Goal: Information Seeking & Learning: Find specific fact

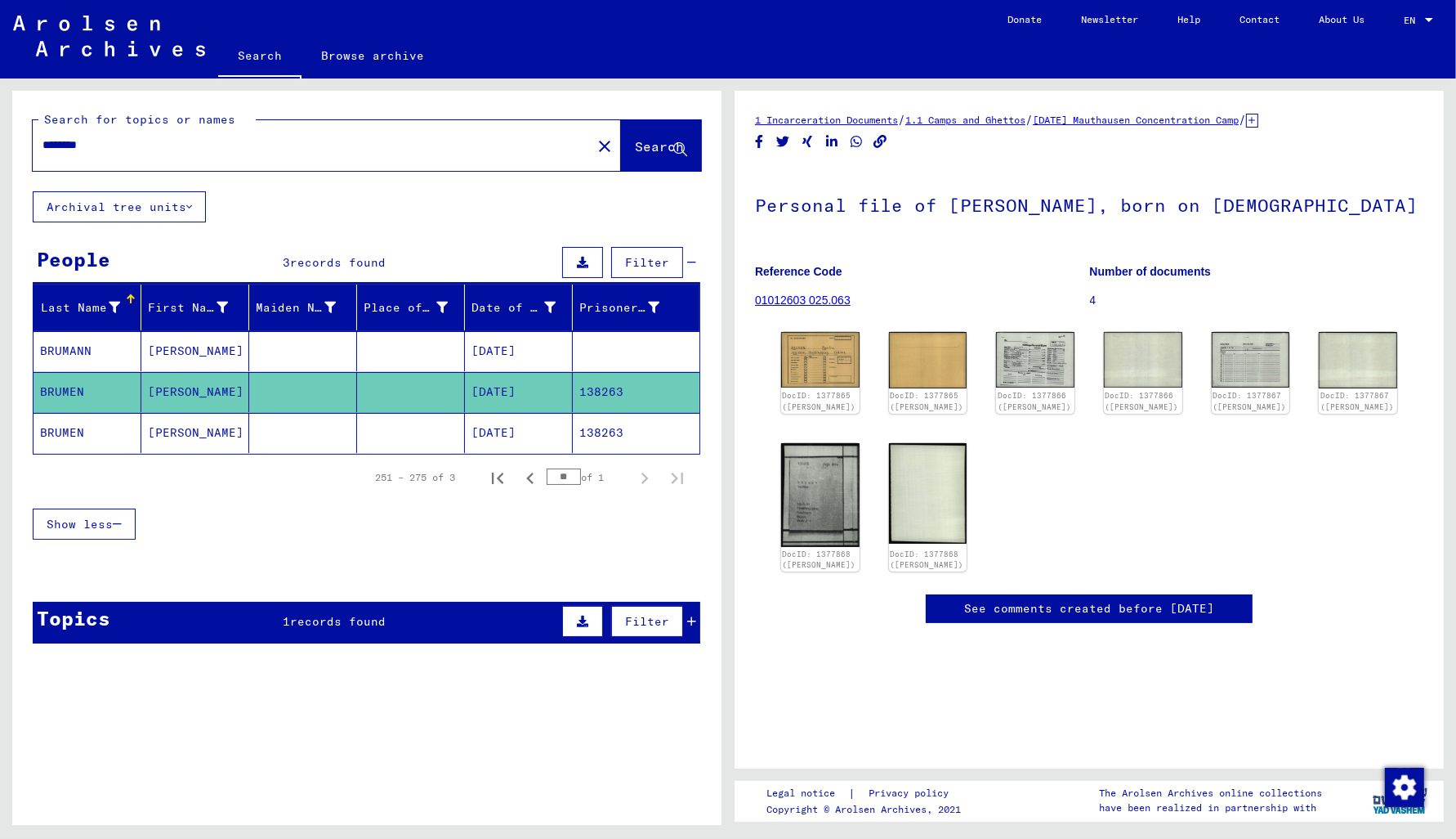
type input "********"
click at [629, 161] on button "Search" at bounding box center [661, 145] width 80 height 51
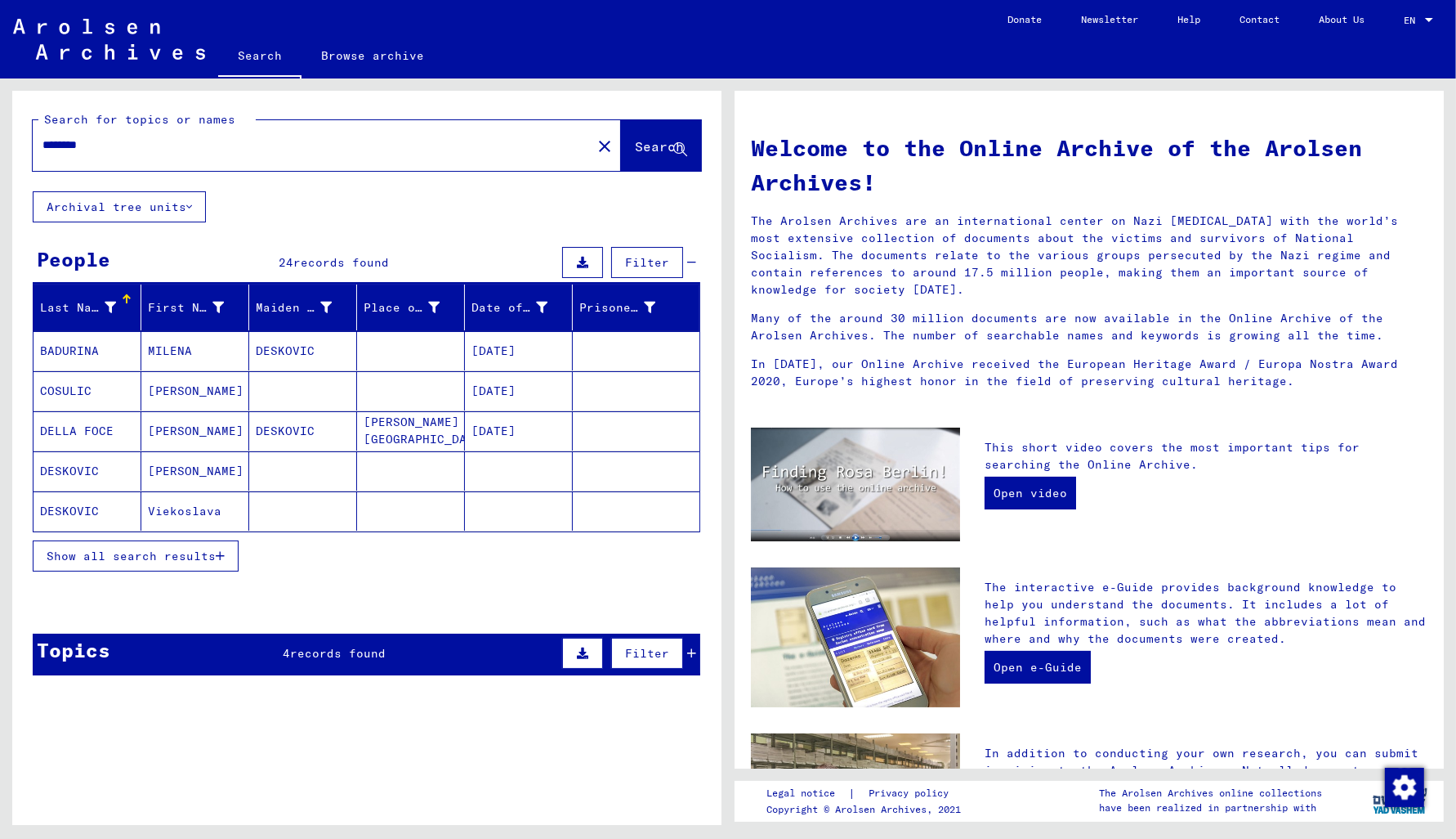
click at [149, 555] on span "Show all search results" at bounding box center [131, 556] width 170 height 15
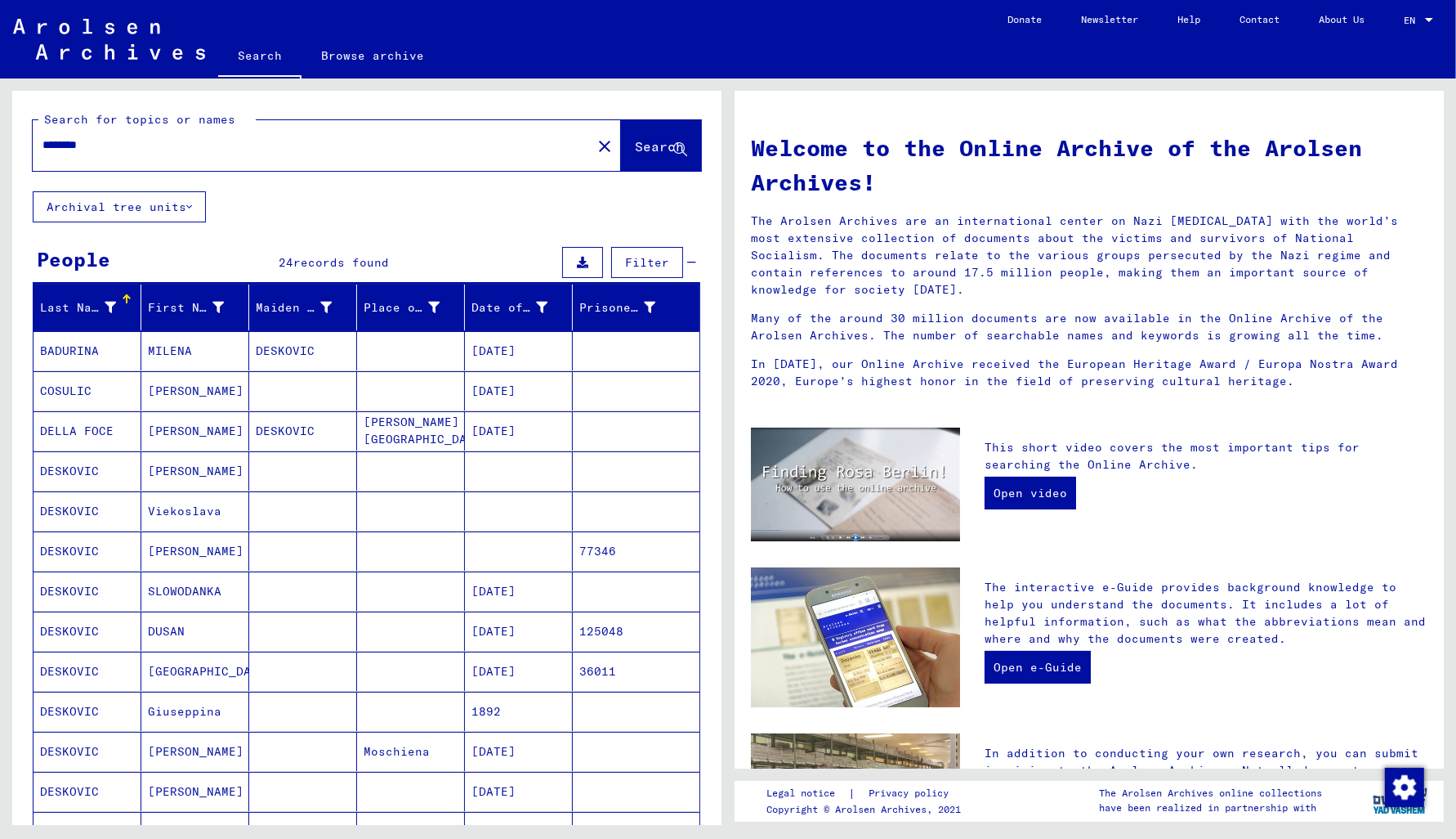
scroll to position [87, 0]
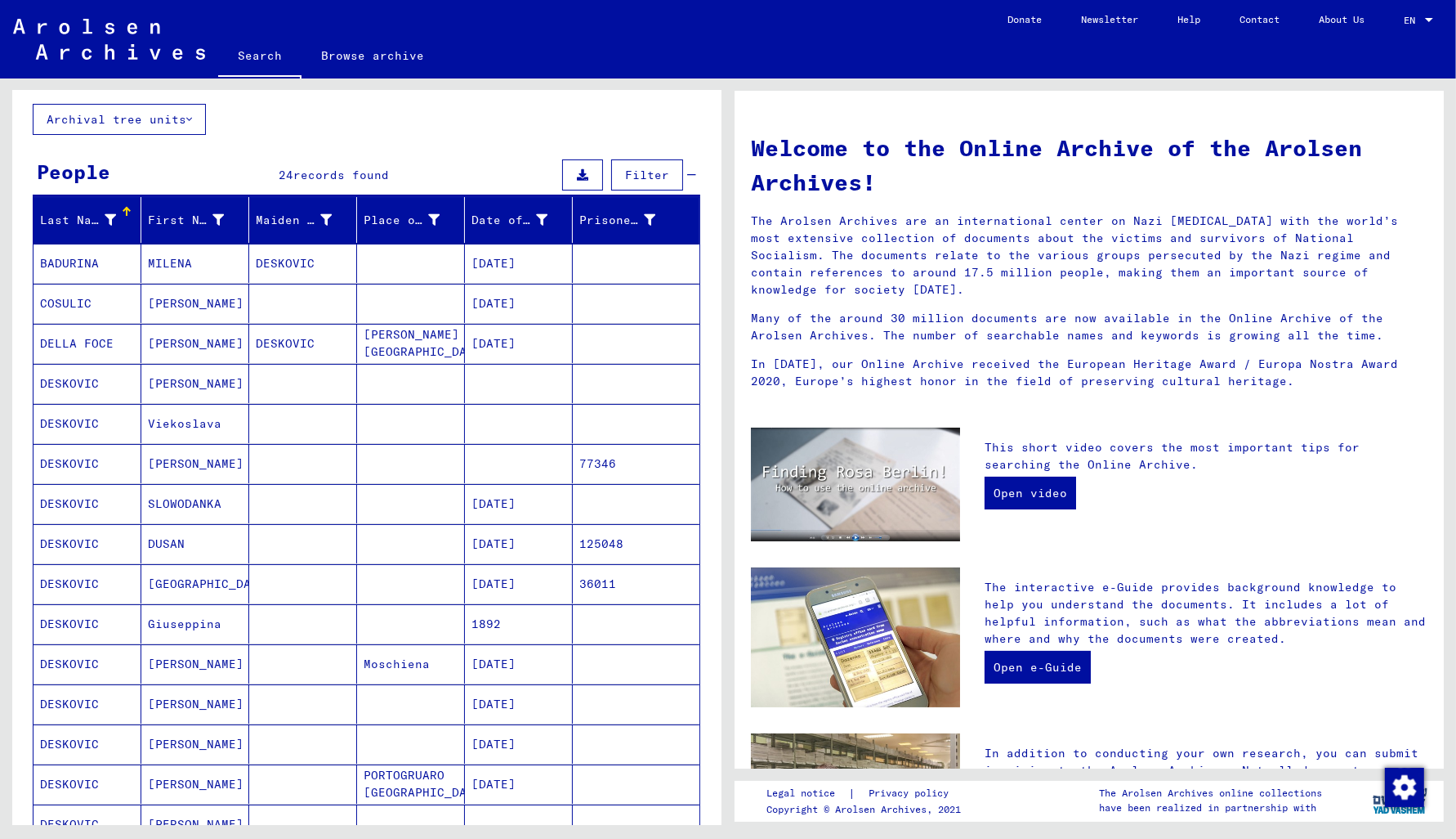
click at [603, 466] on mat-cell "77346" at bounding box center [635, 464] width 126 height 39
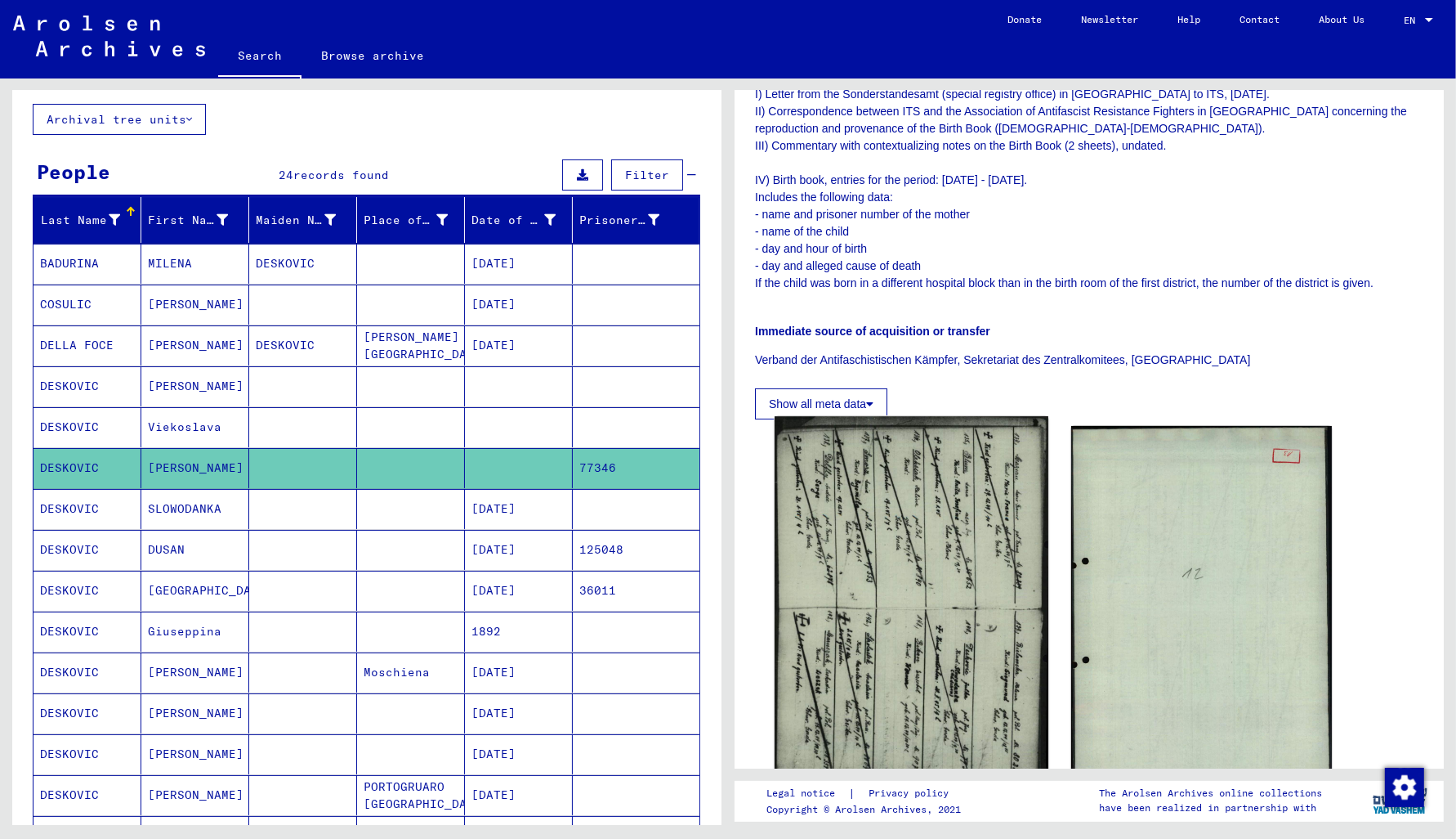
scroll to position [350, 0]
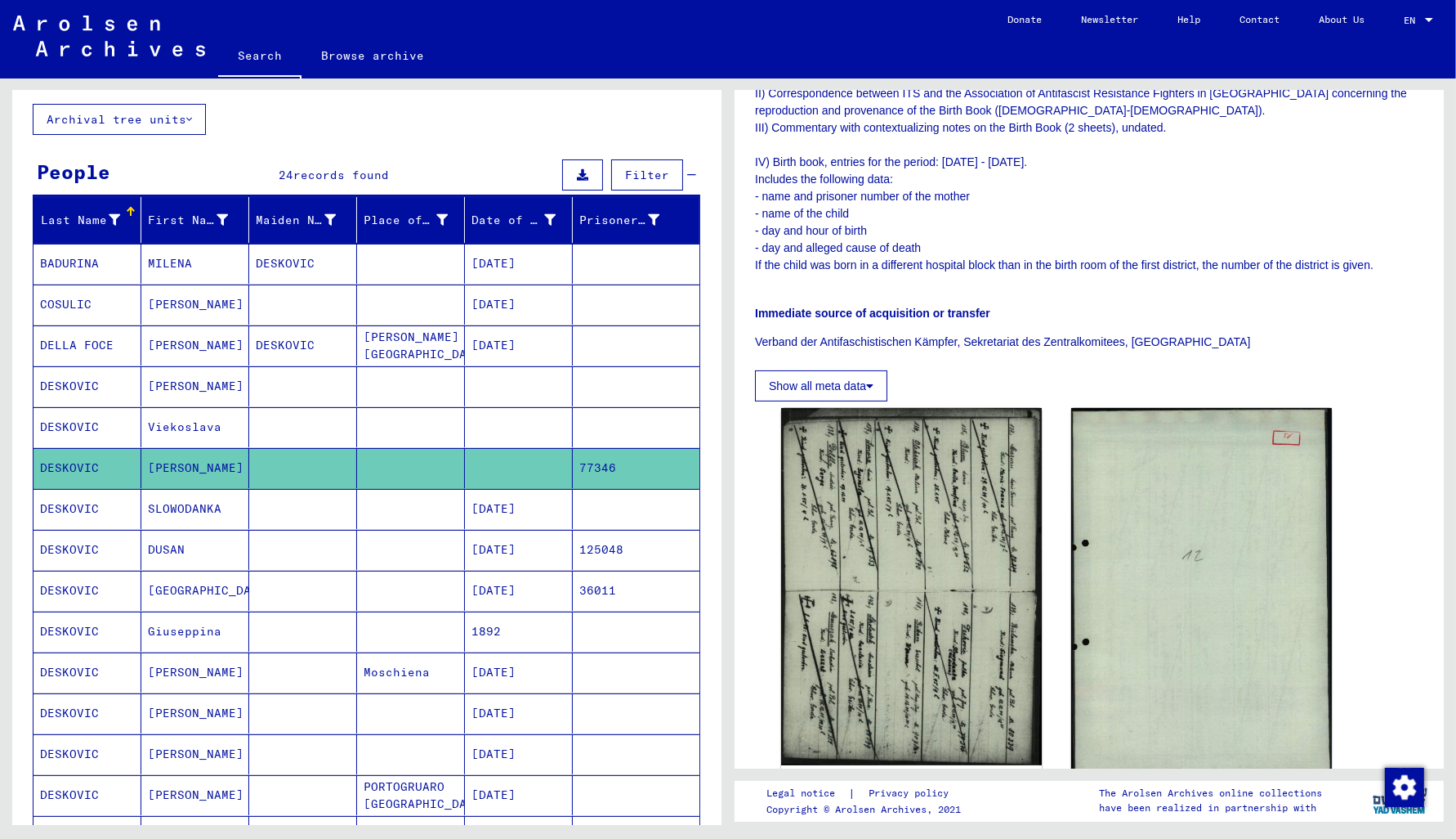
click at [521, 517] on mat-cell "[DATE]" at bounding box center [518, 509] width 108 height 40
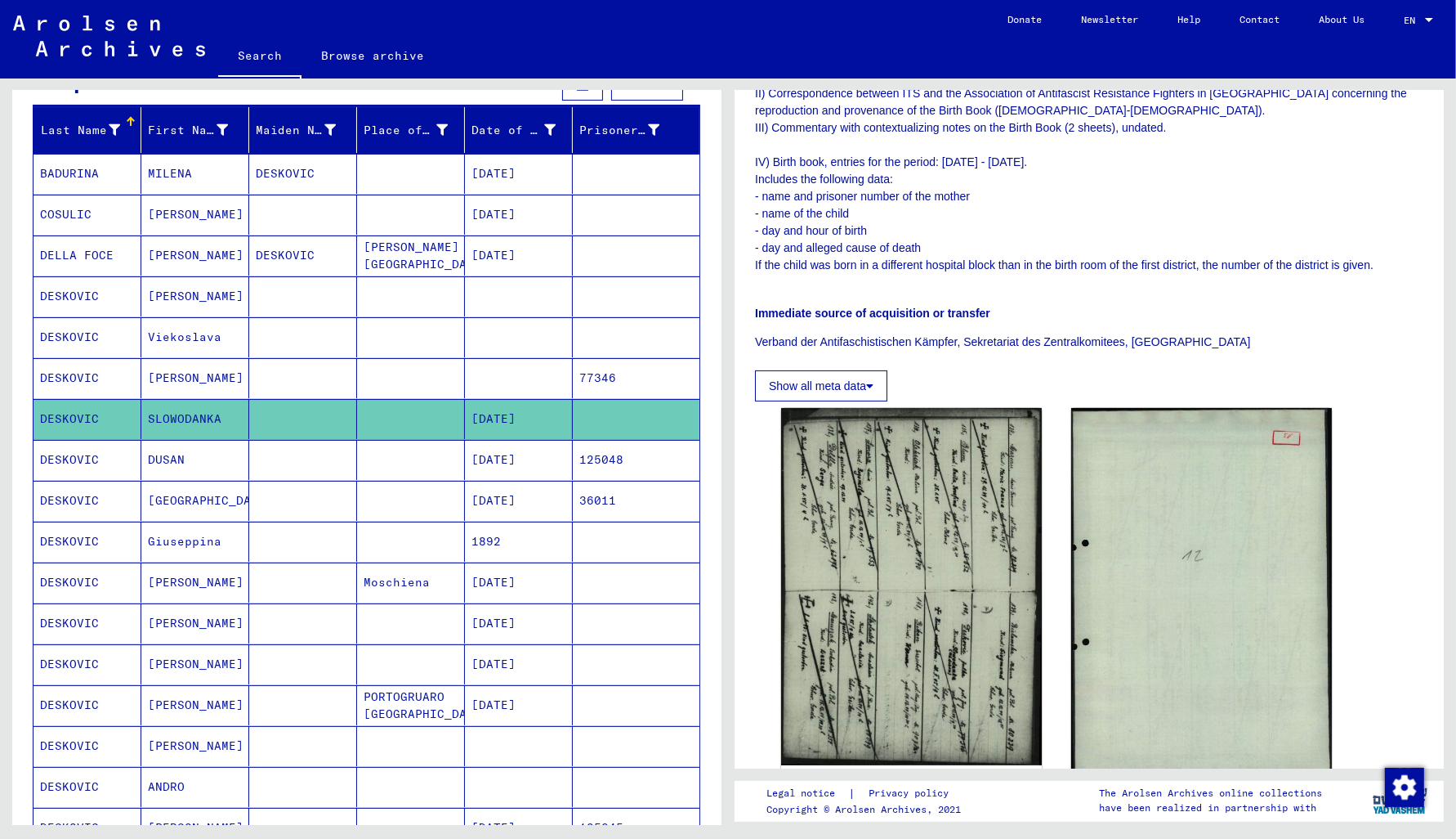
scroll to position [175, 0]
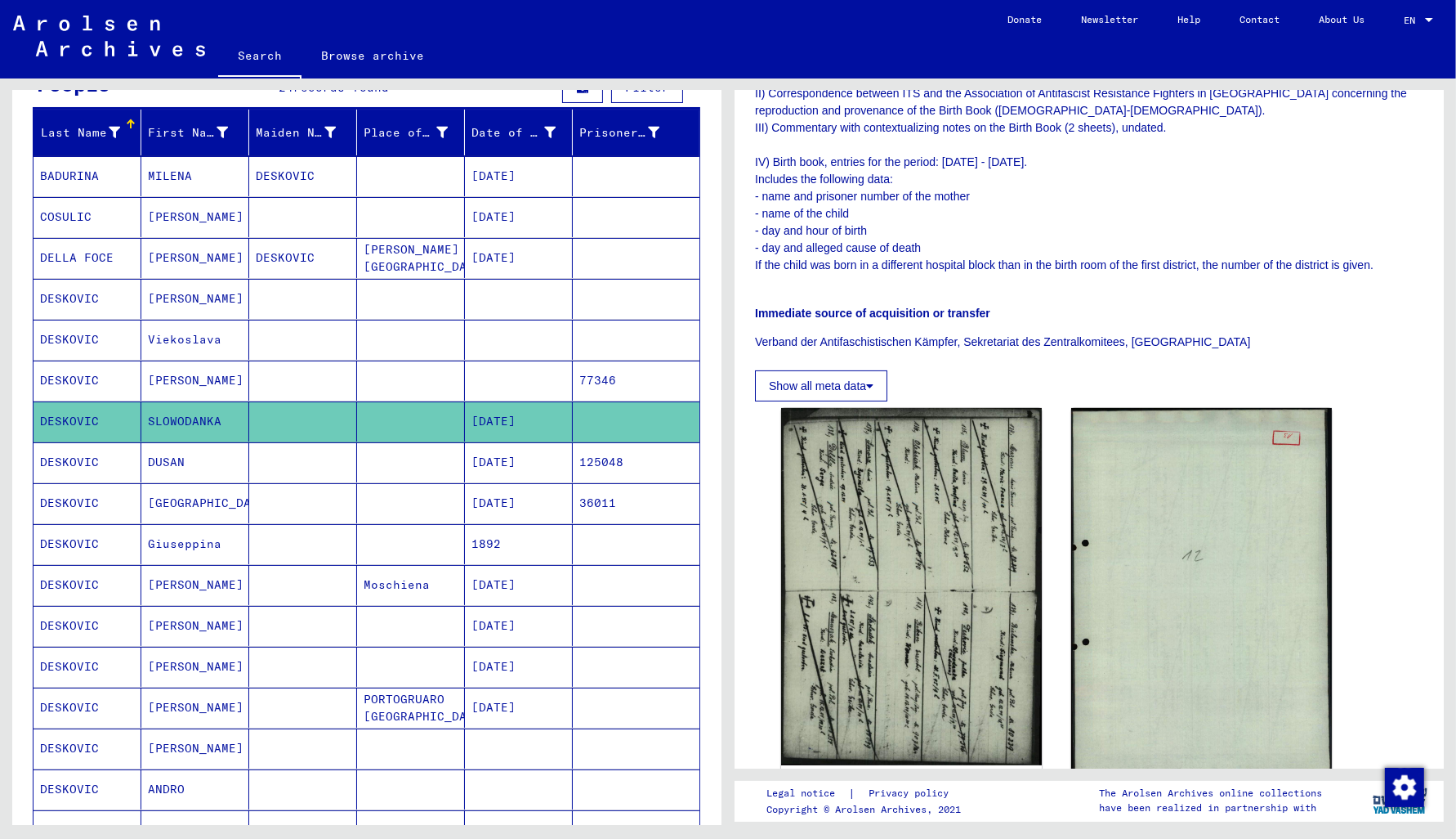
click at [599, 382] on mat-cell "77346" at bounding box center [635, 381] width 126 height 40
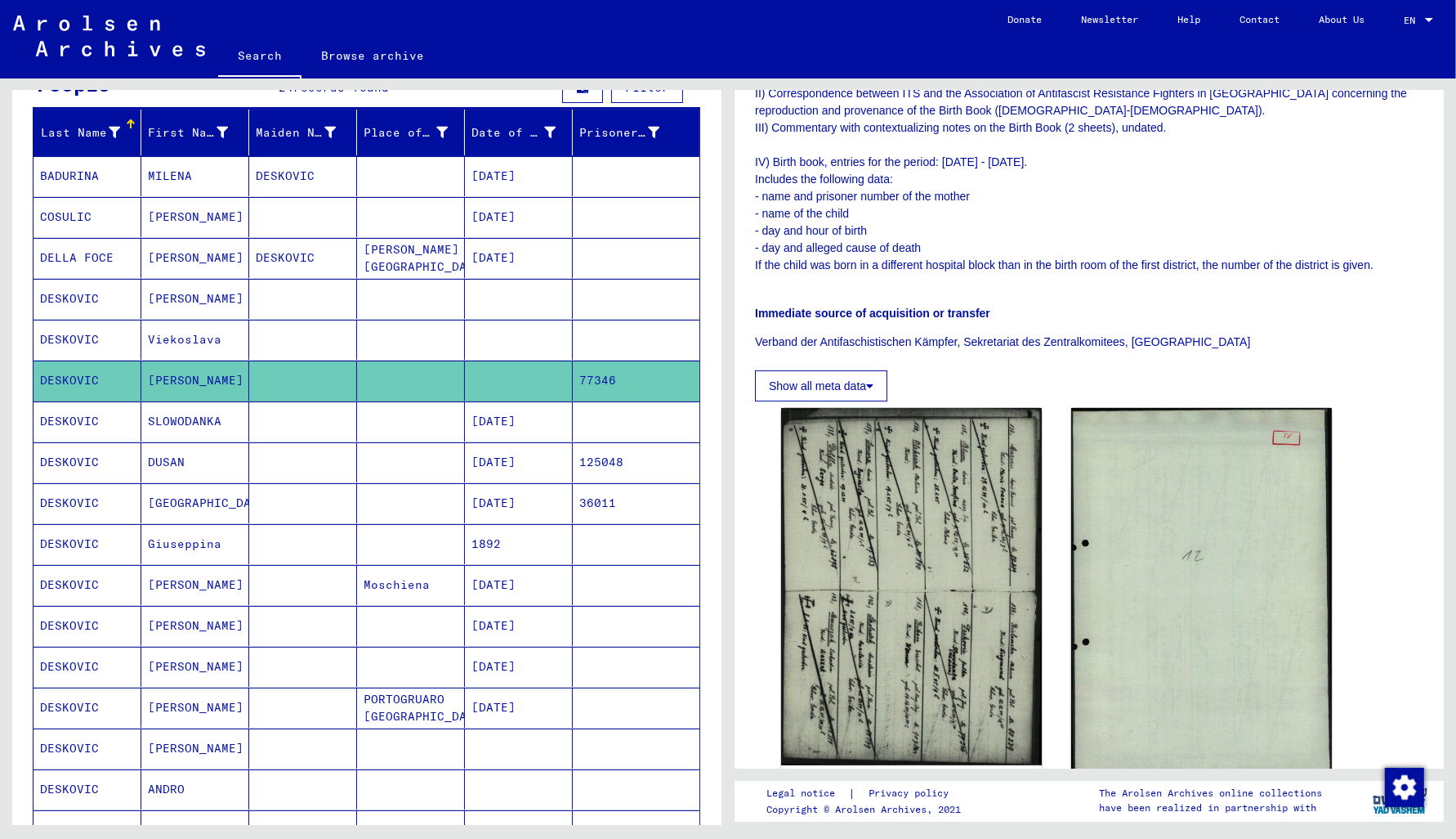
click at [602, 470] on mat-cell "125048" at bounding box center [635, 462] width 126 height 40
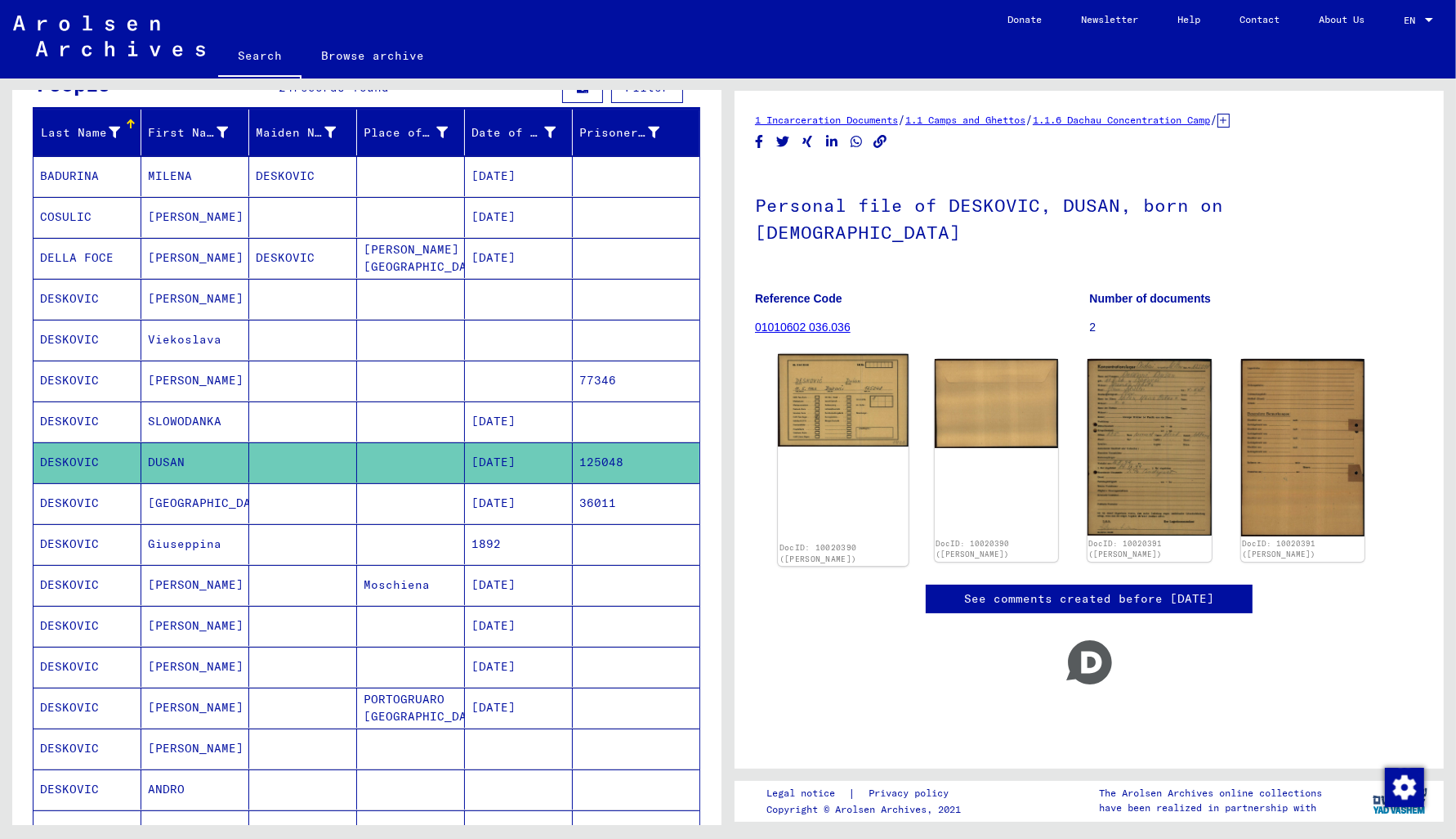
click at [852, 384] on img at bounding box center [842, 400] width 130 height 93
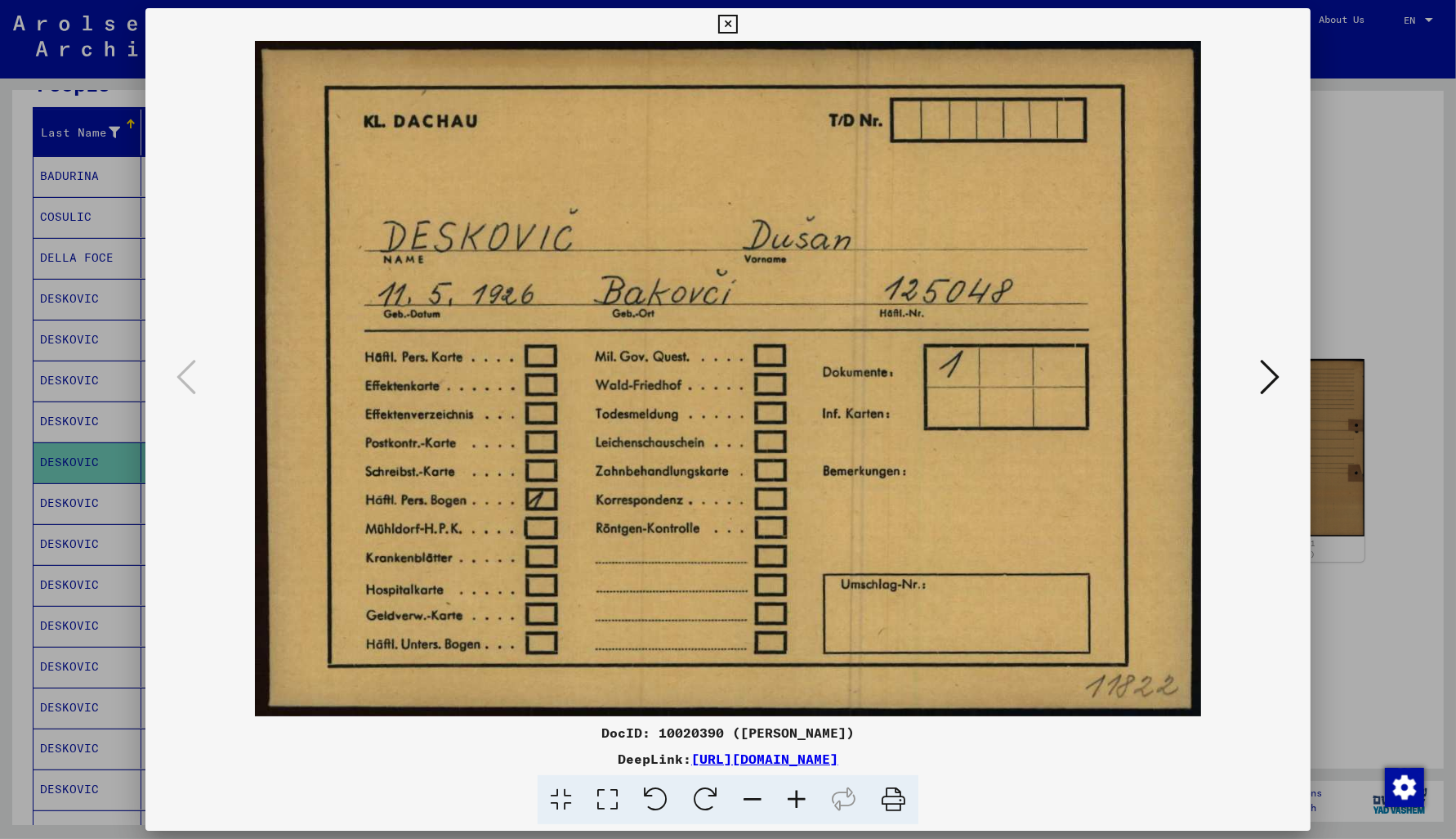
click at [1267, 378] on icon at bounding box center [1270, 377] width 20 height 39
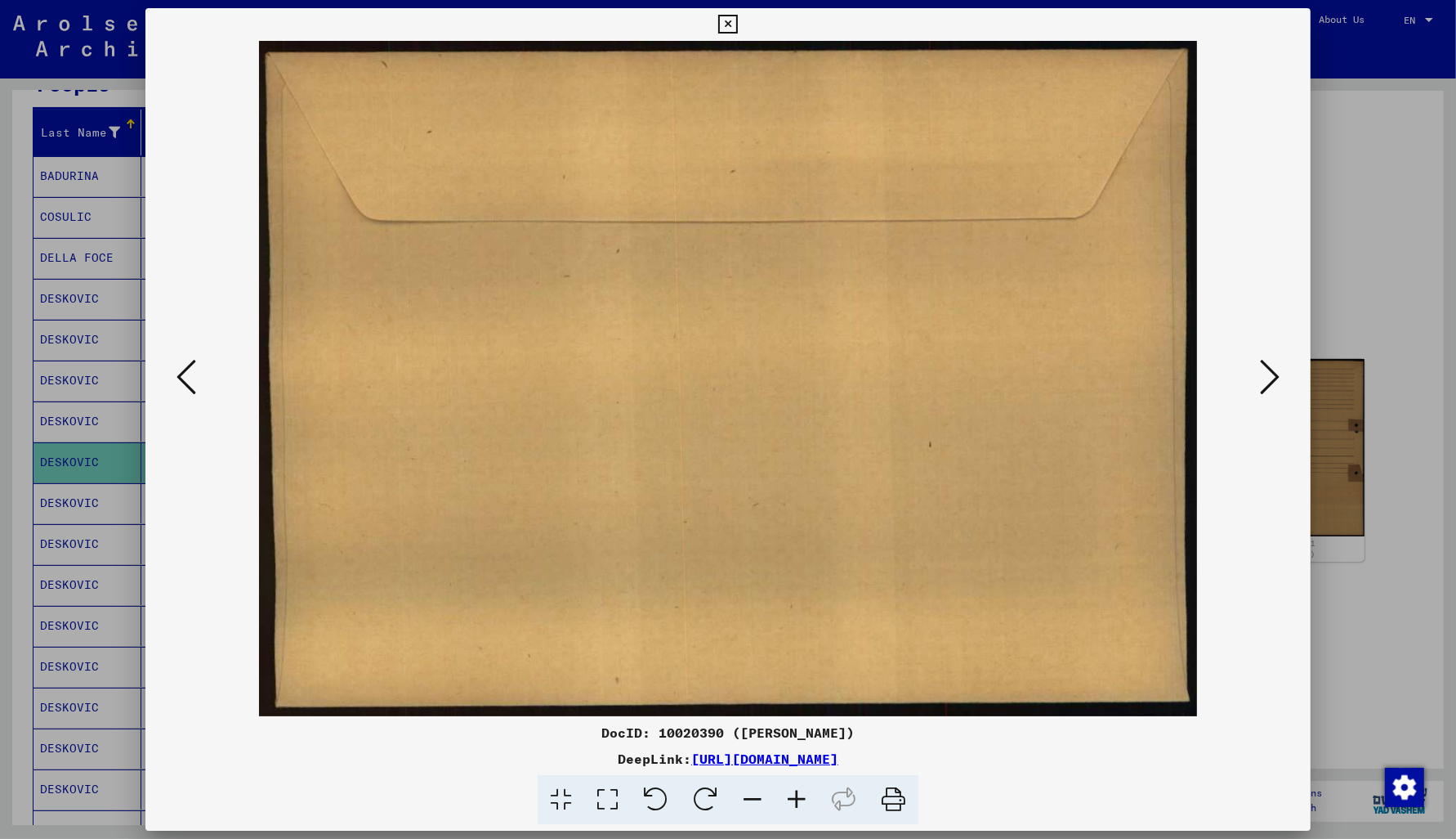
click at [1267, 378] on icon at bounding box center [1270, 377] width 20 height 39
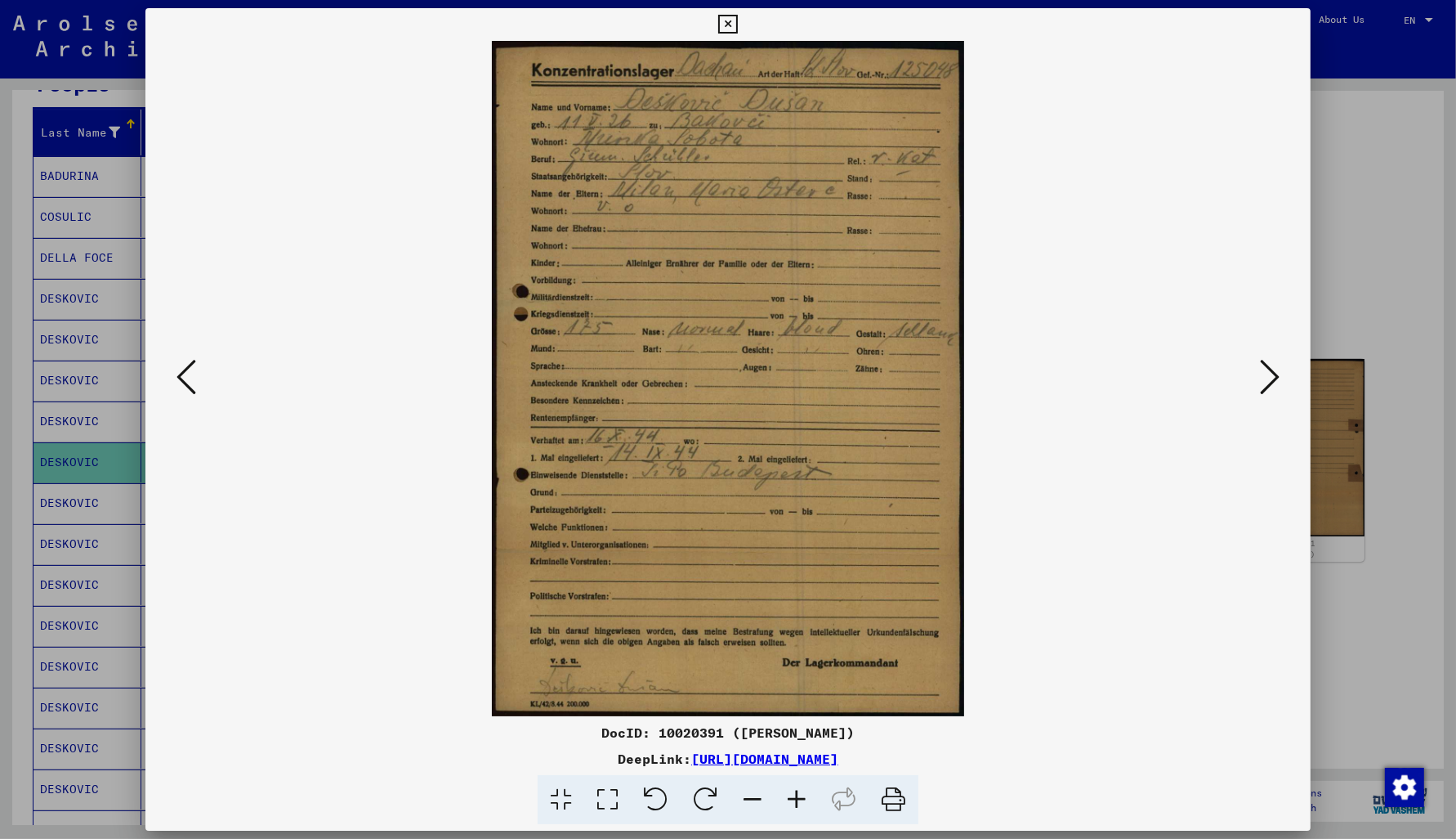
click at [1269, 386] on icon at bounding box center [1270, 377] width 20 height 39
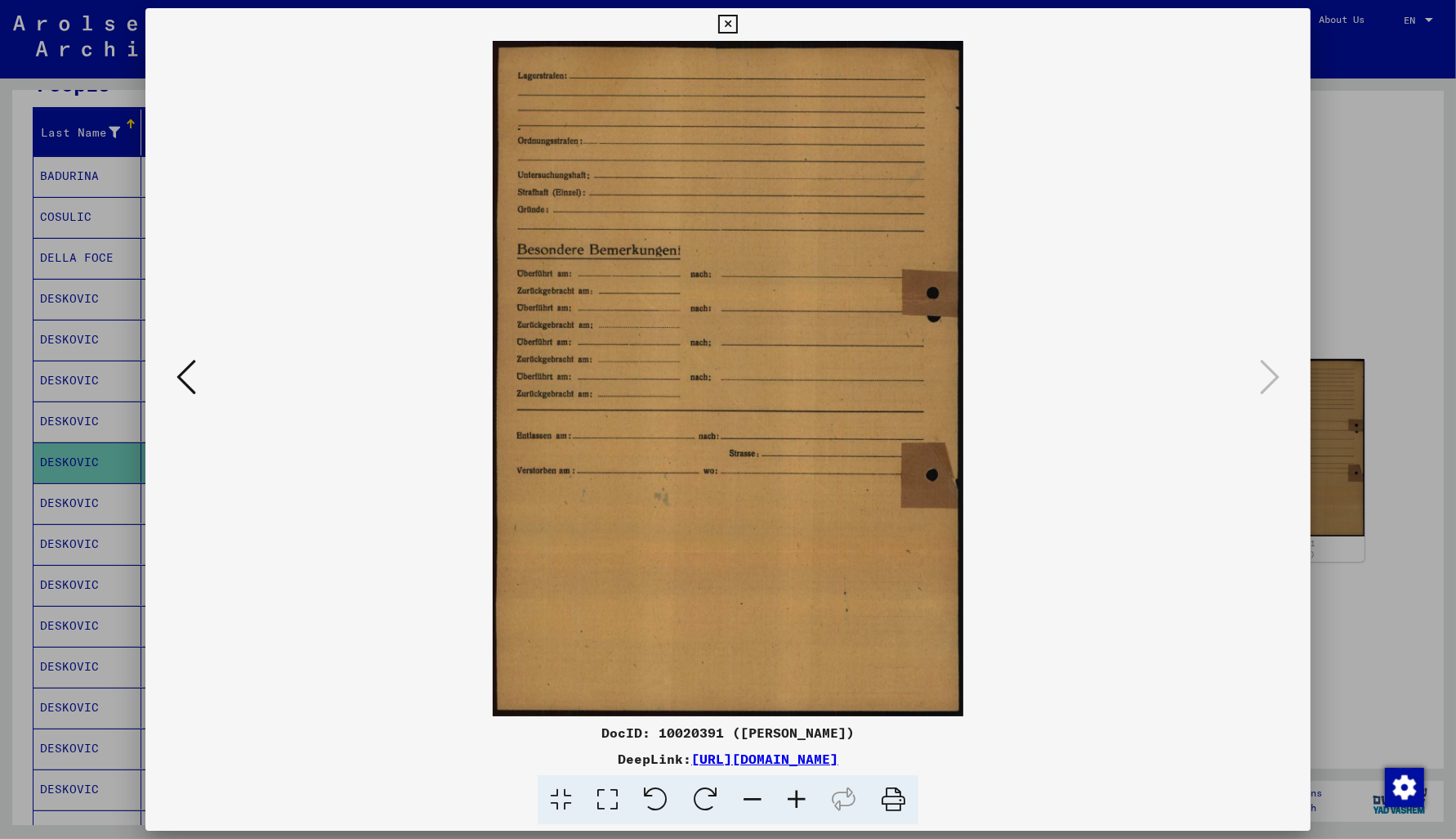
click at [737, 22] on icon at bounding box center [728, 24] width 19 height 20
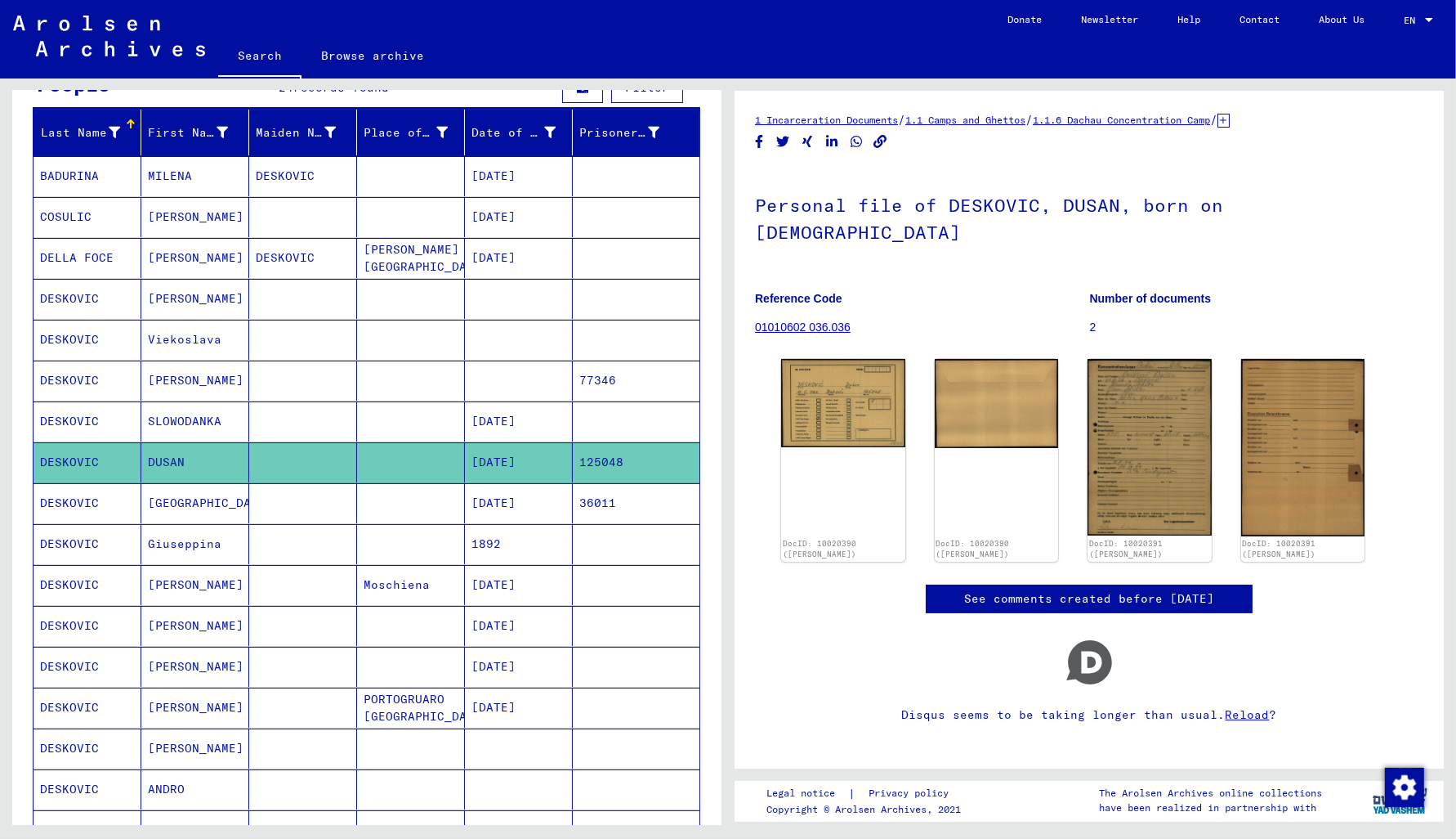
click at [616, 499] on mat-cell "36011" at bounding box center [635, 502] width 126 height 40
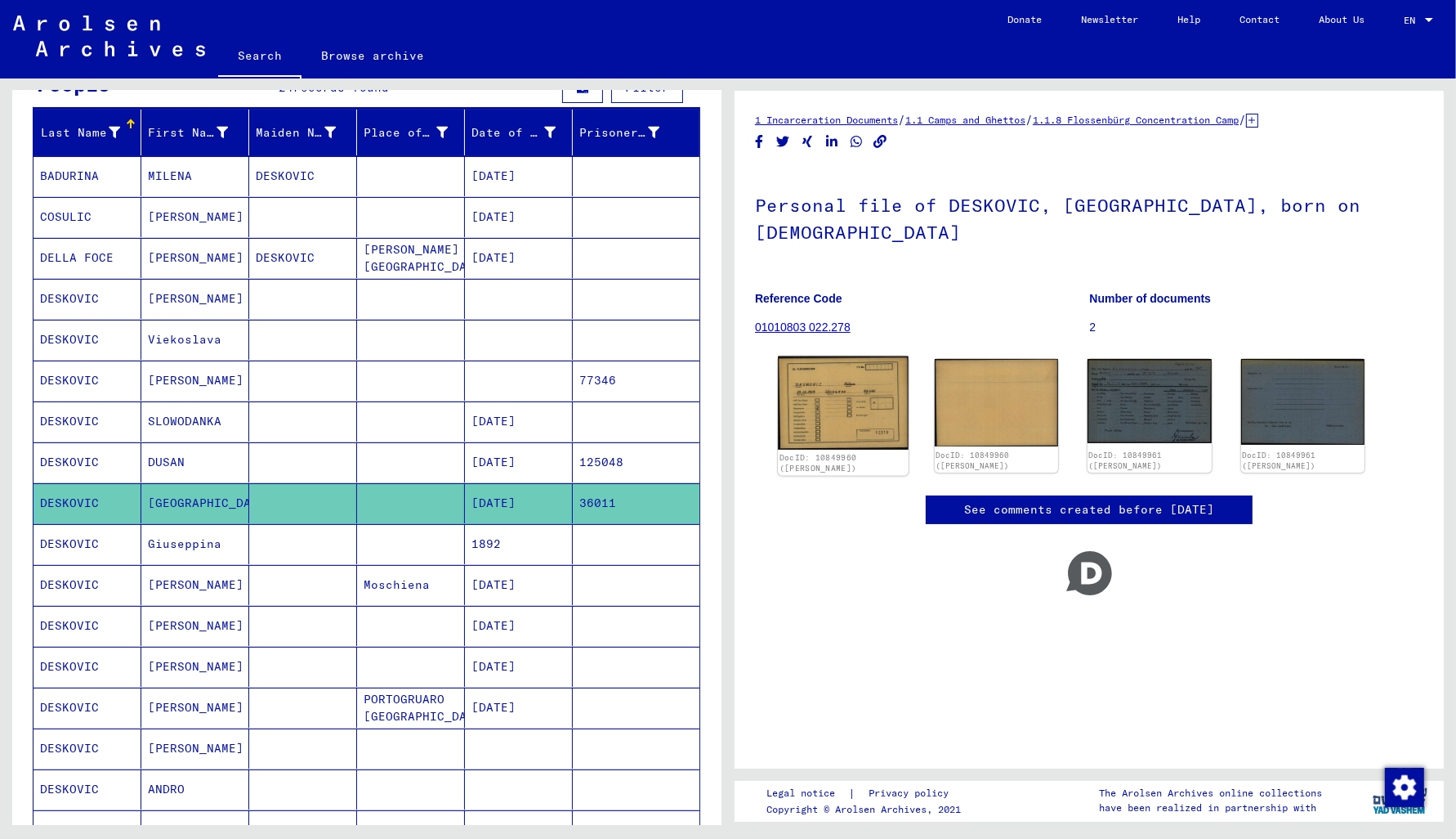
click at [847, 370] on img at bounding box center [842, 402] width 130 height 93
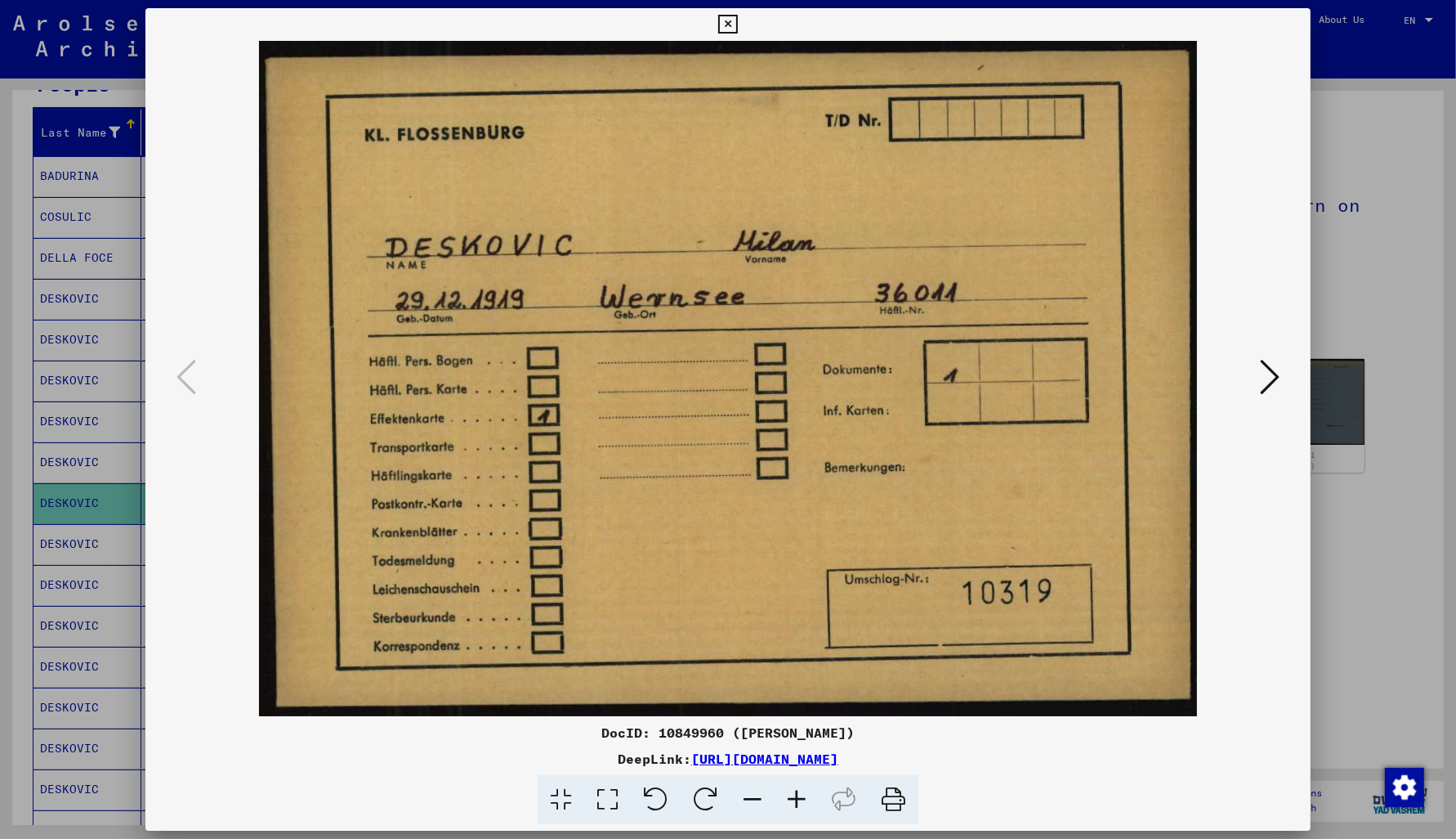
click at [1267, 383] on icon at bounding box center [1270, 377] width 20 height 39
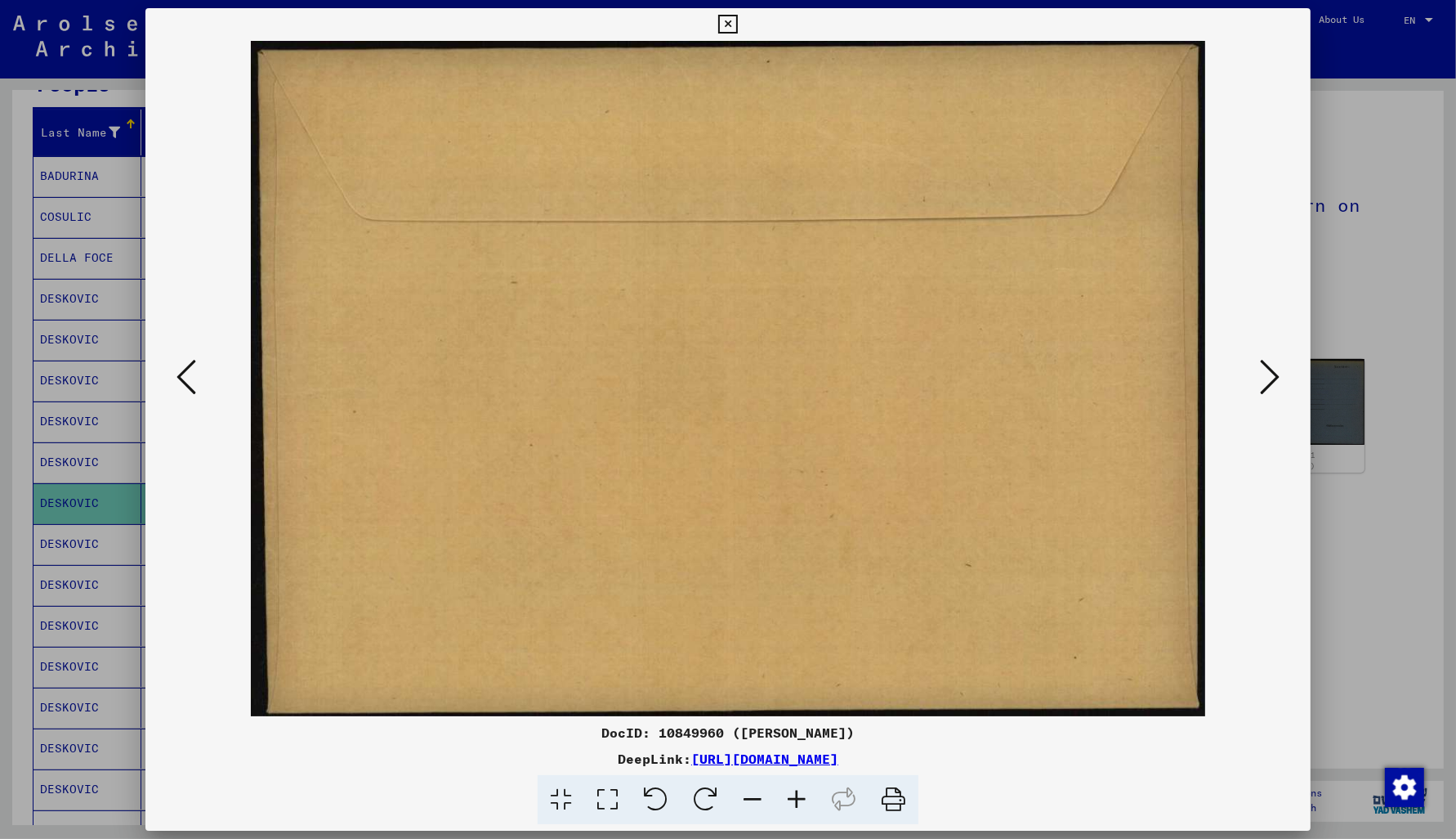
click at [1267, 383] on icon at bounding box center [1270, 377] width 20 height 39
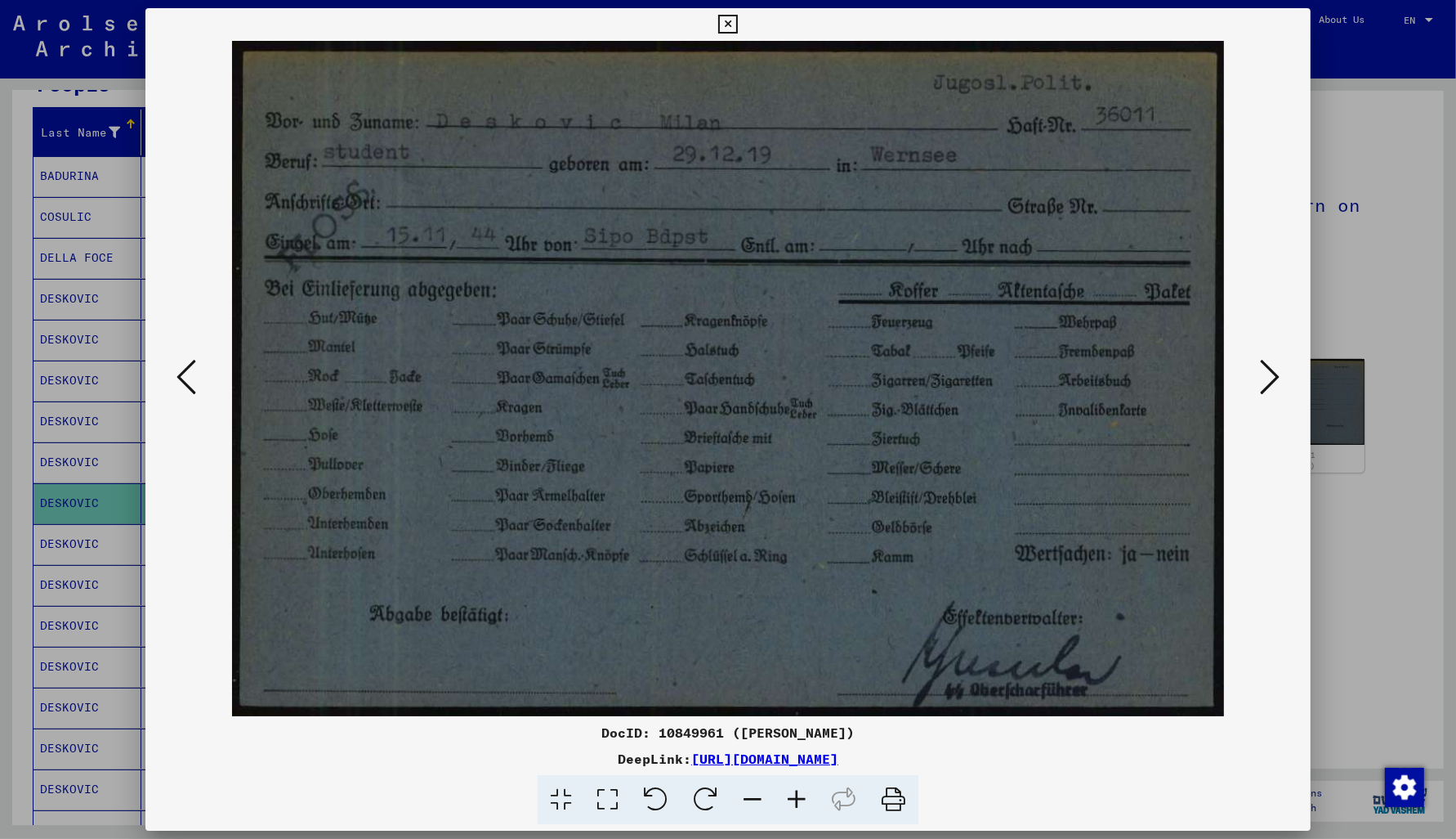
click at [737, 22] on icon at bounding box center [728, 24] width 19 height 20
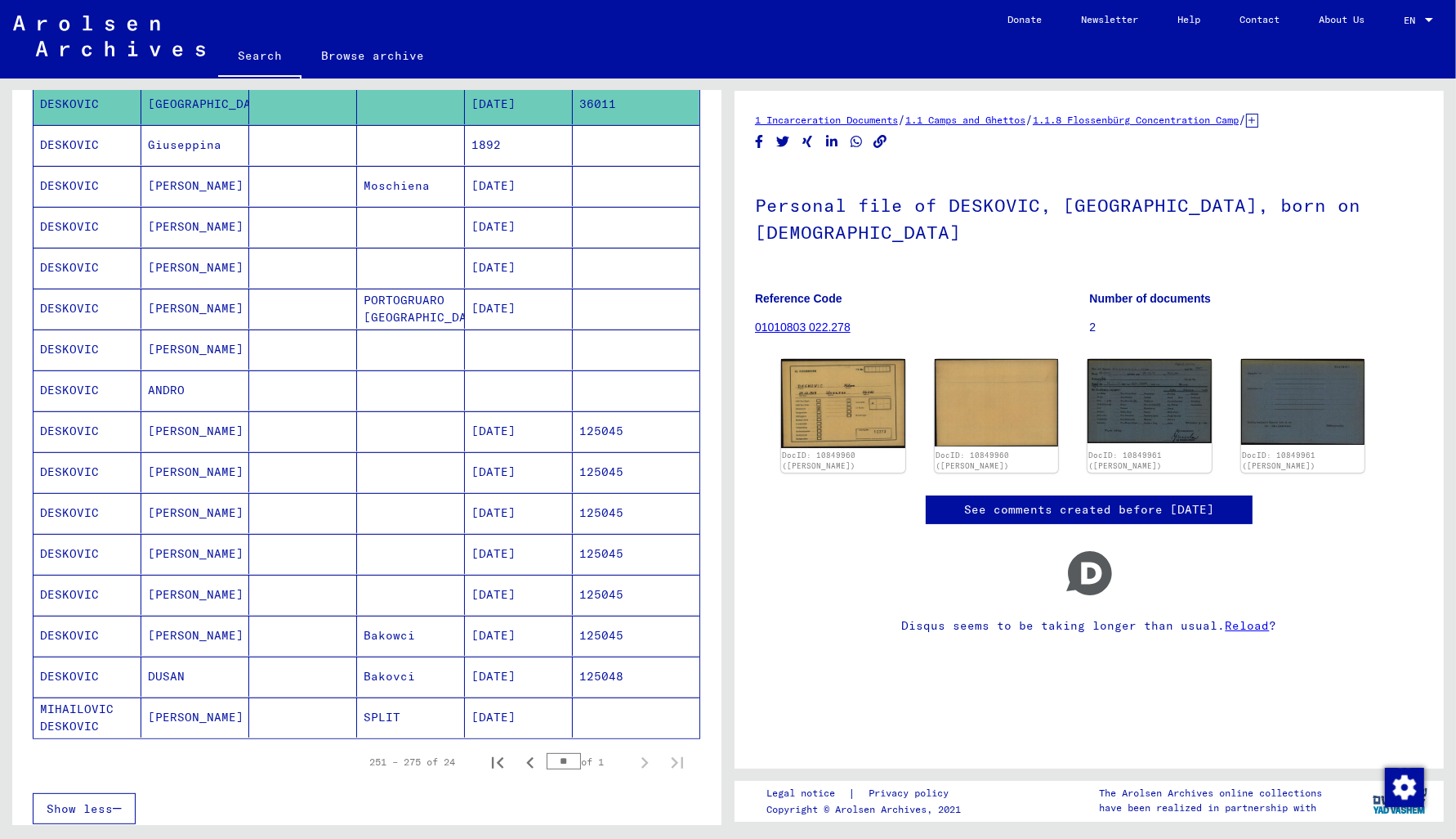
scroll to position [613, 0]
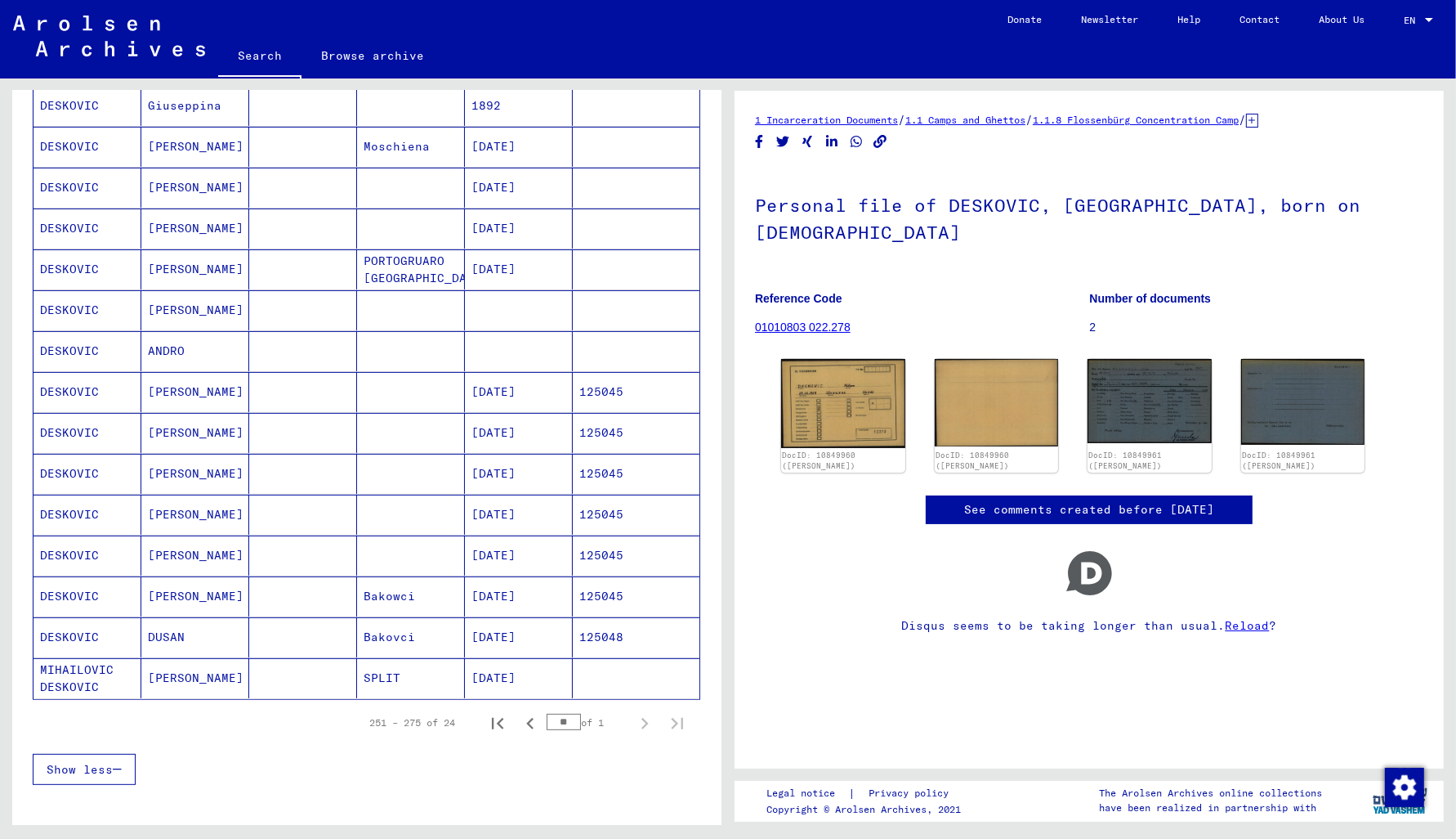
click at [627, 640] on mat-cell "125048" at bounding box center [635, 637] width 126 height 40
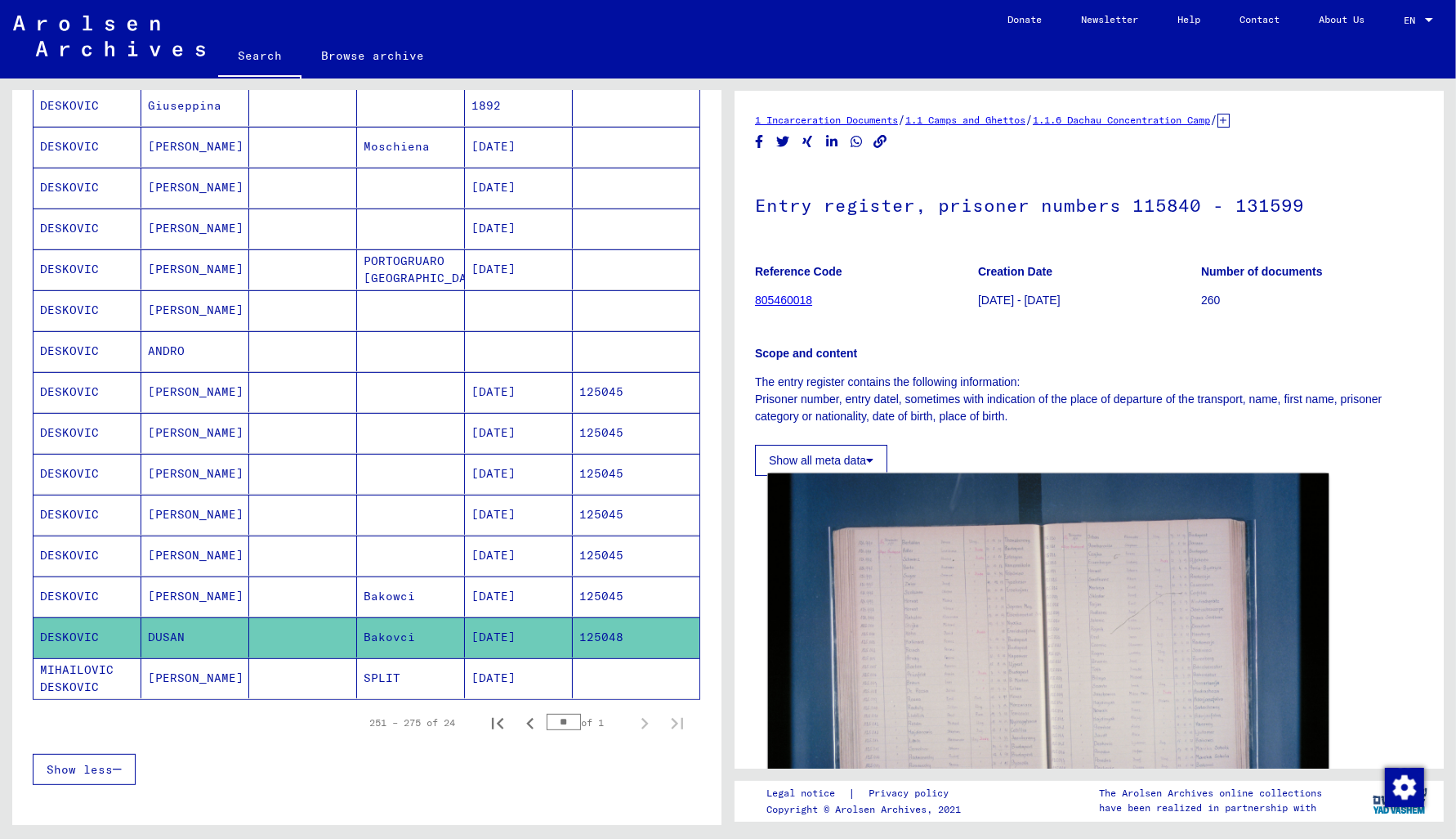
click at [987, 682] on img at bounding box center [1048, 660] width 561 height 374
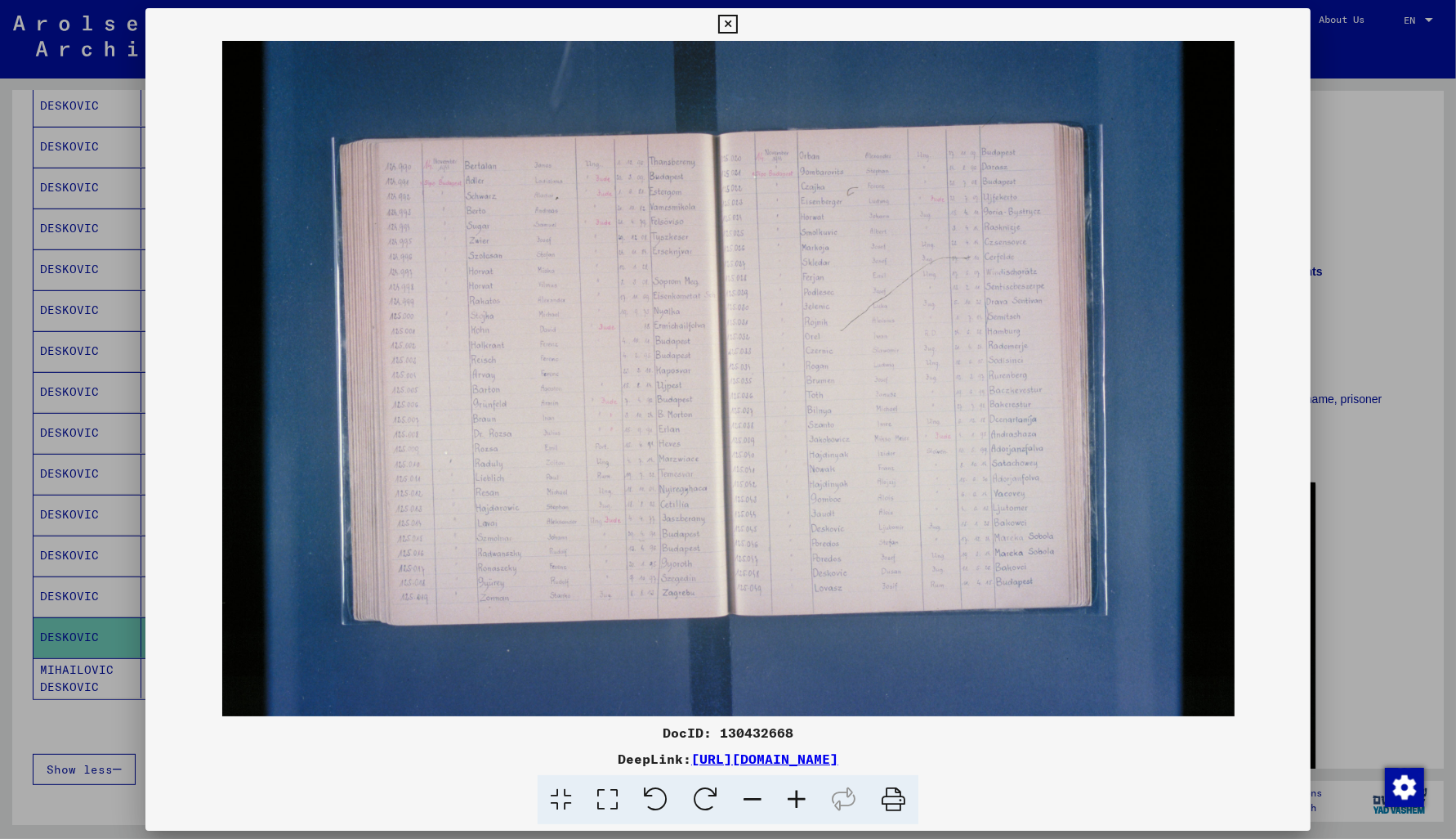
click at [831, 475] on img at bounding box center [728, 379] width 1166 height 675
click at [737, 24] on icon at bounding box center [728, 24] width 19 height 20
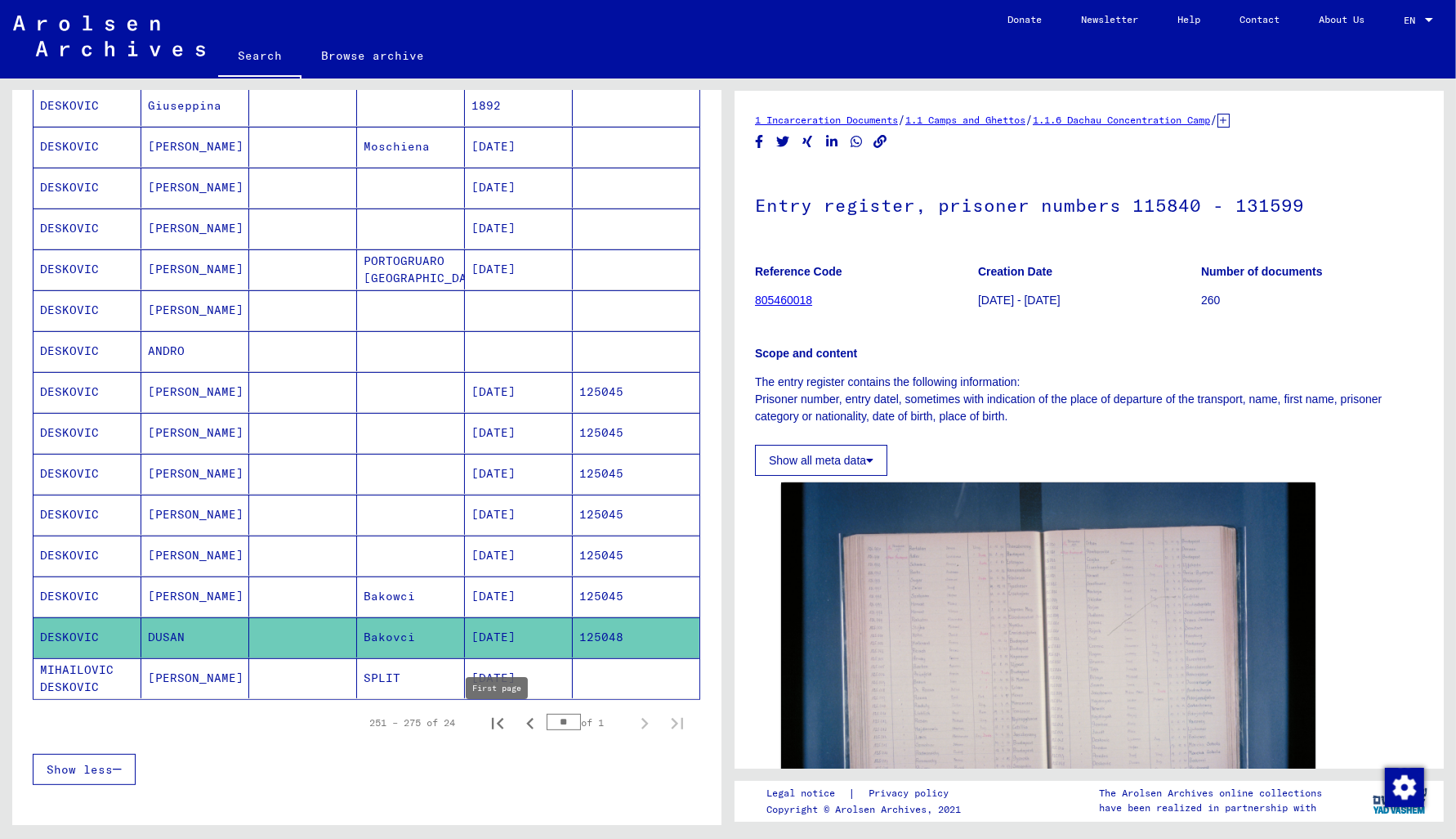
click at [501, 735] on icon "First page" at bounding box center [498, 724] width 22 height 22
type input "*"
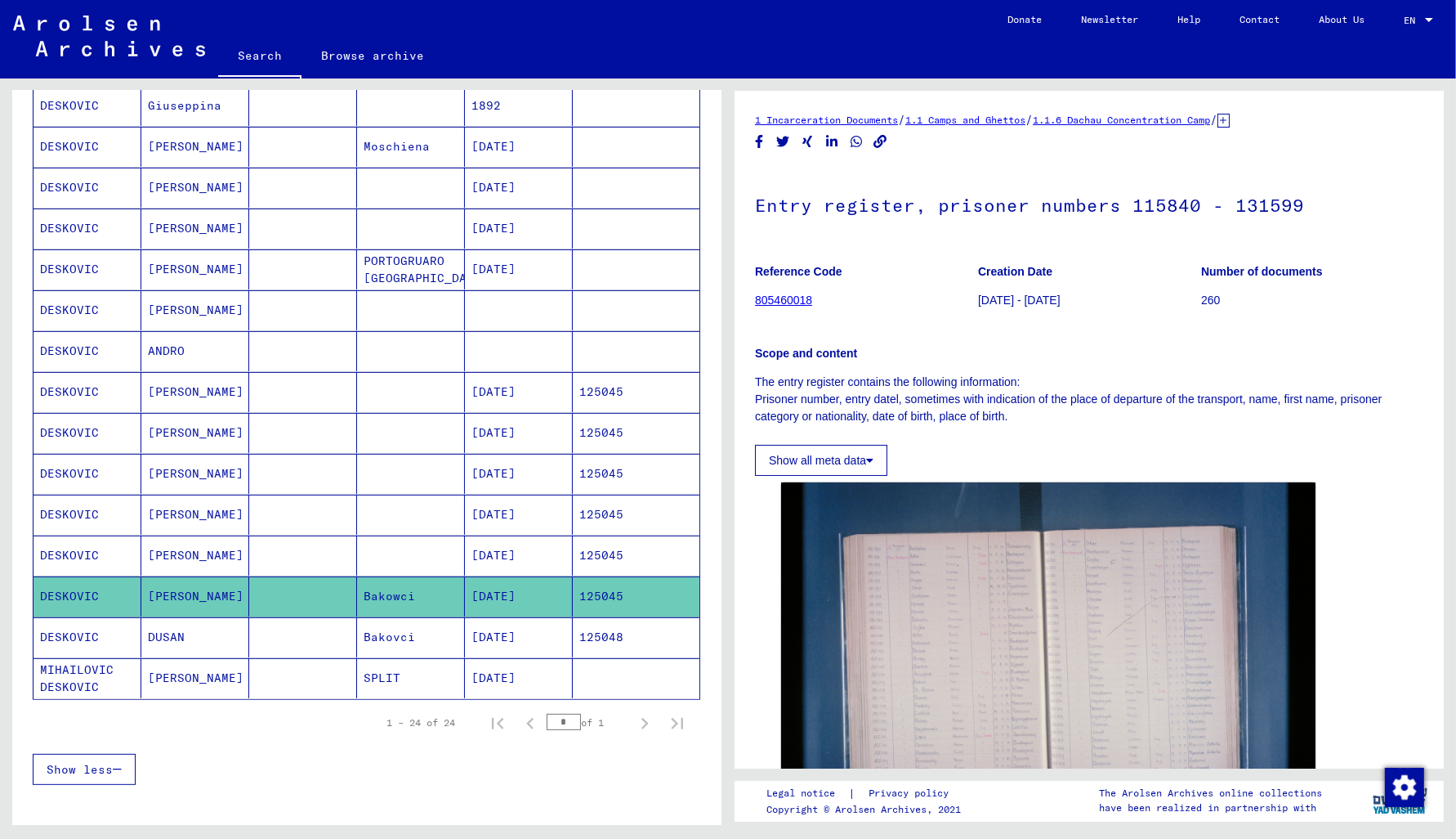
click at [608, 643] on mat-cell "125048" at bounding box center [635, 637] width 126 height 40
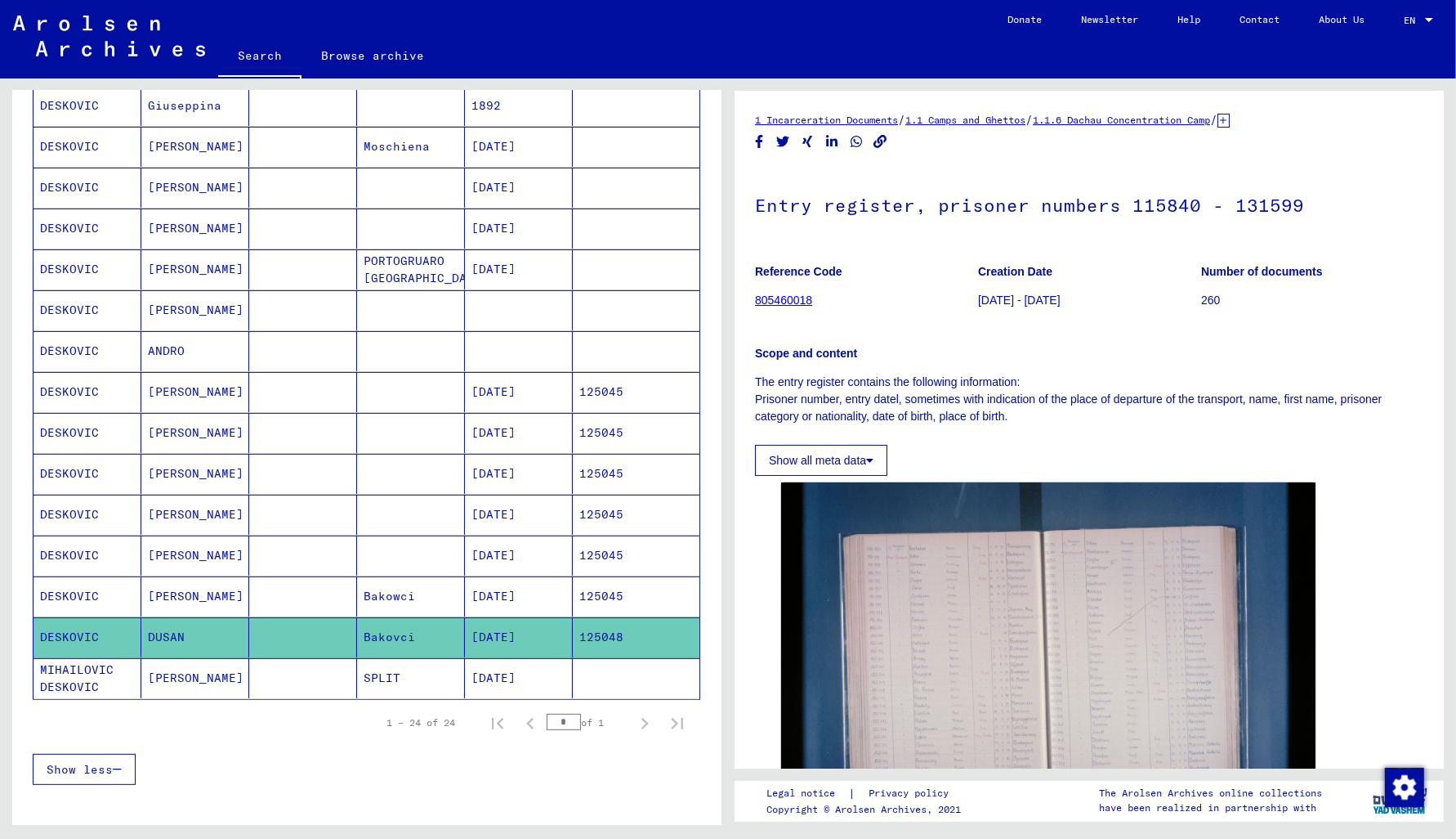
click at [602, 399] on mat-cell "125045" at bounding box center [635, 392] width 126 height 40
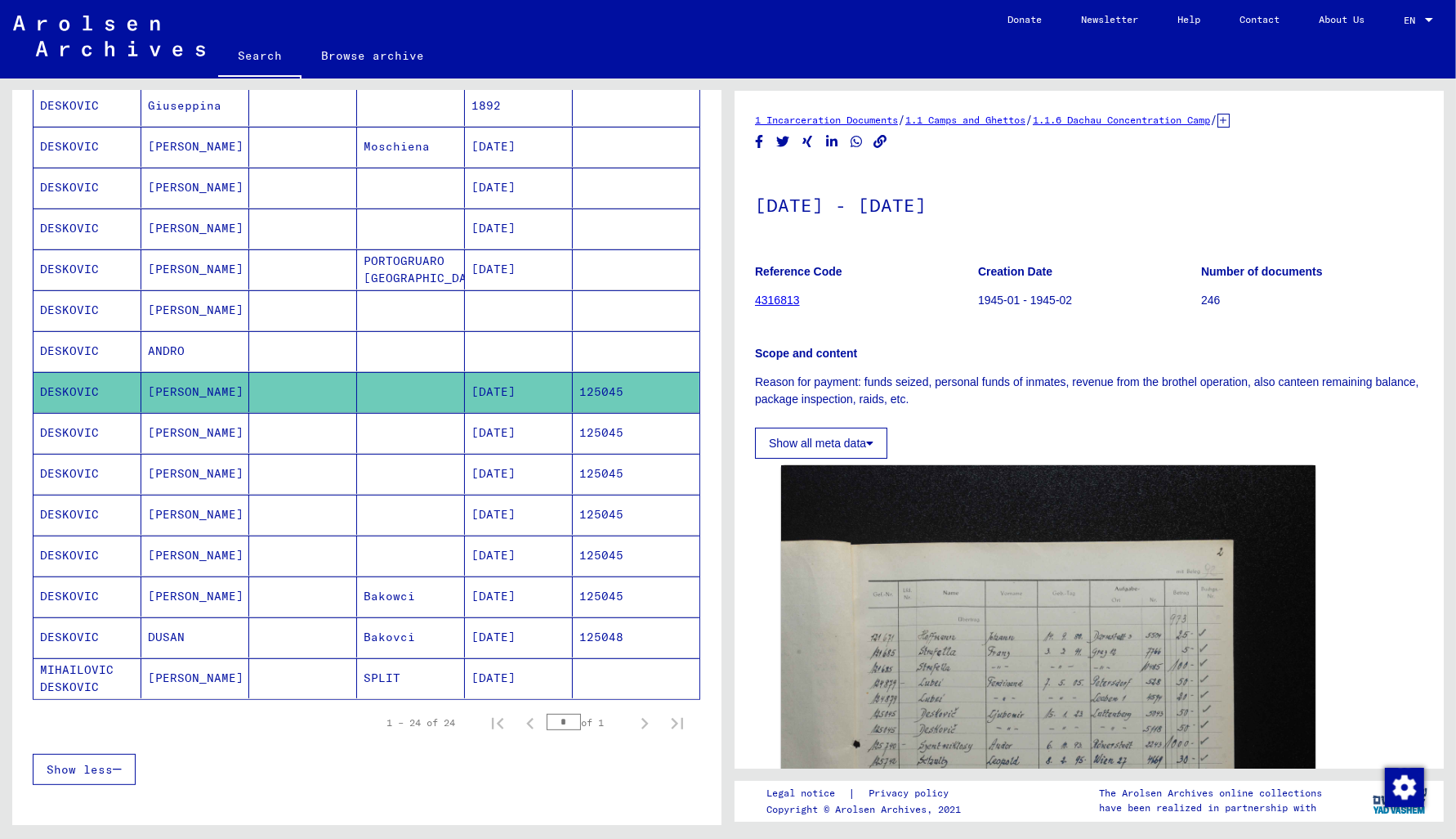
click at [602, 432] on mat-cell "125045" at bounding box center [635, 432] width 126 height 40
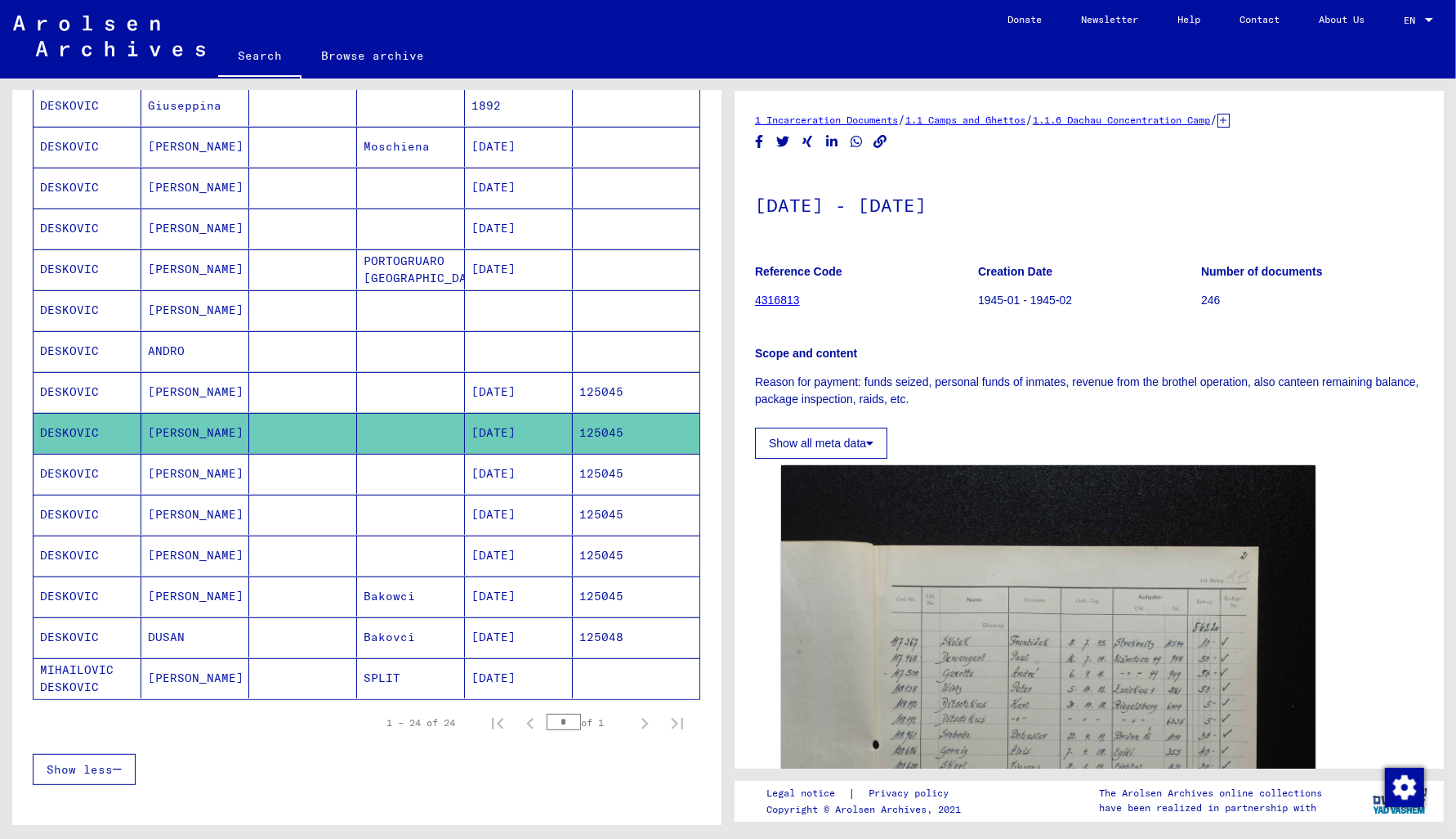
click at [597, 486] on mat-cell "125045" at bounding box center [635, 473] width 126 height 40
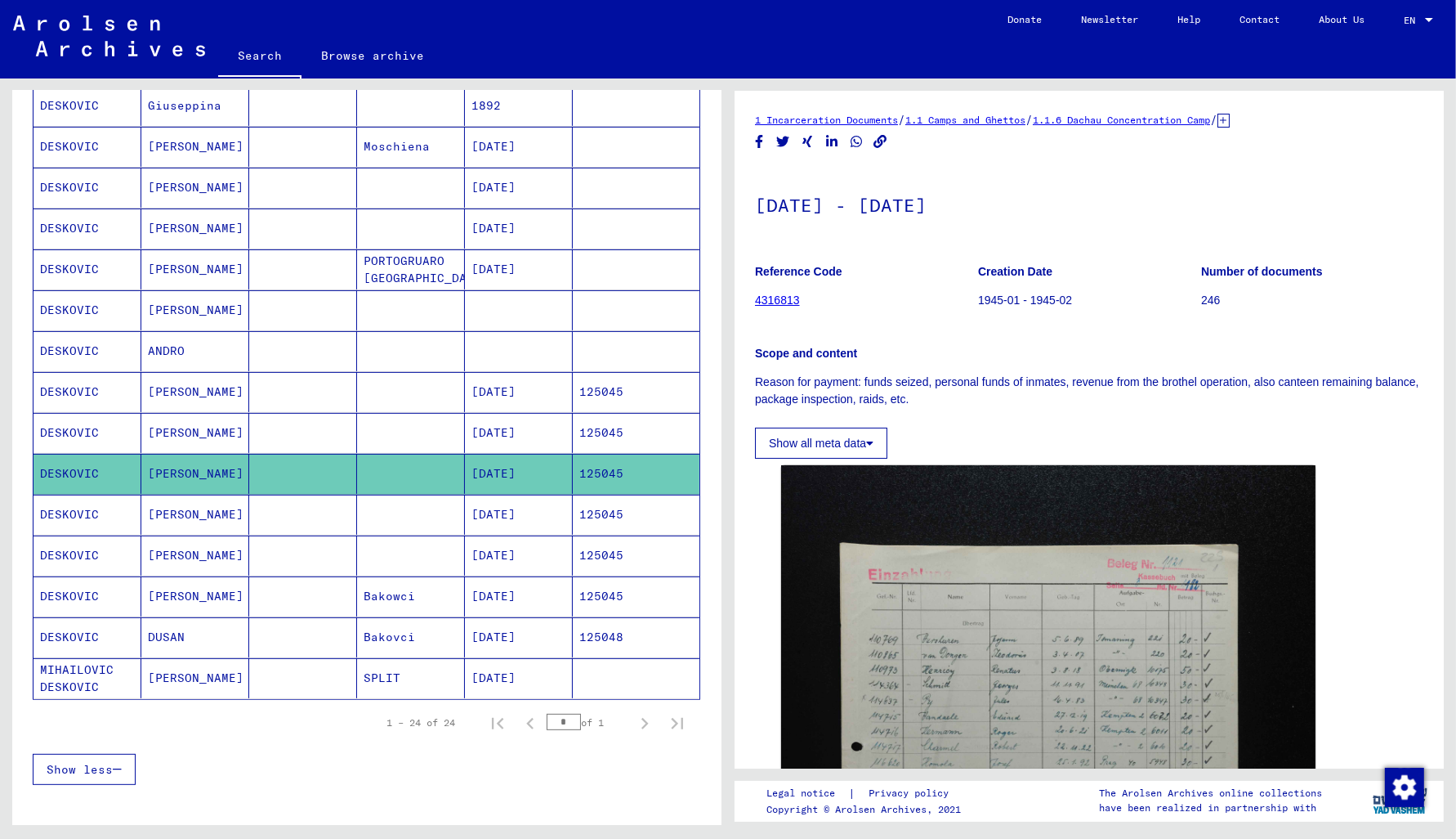
click at [592, 522] on mat-cell "125045" at bounding box center [635, 515] width 126 height 40
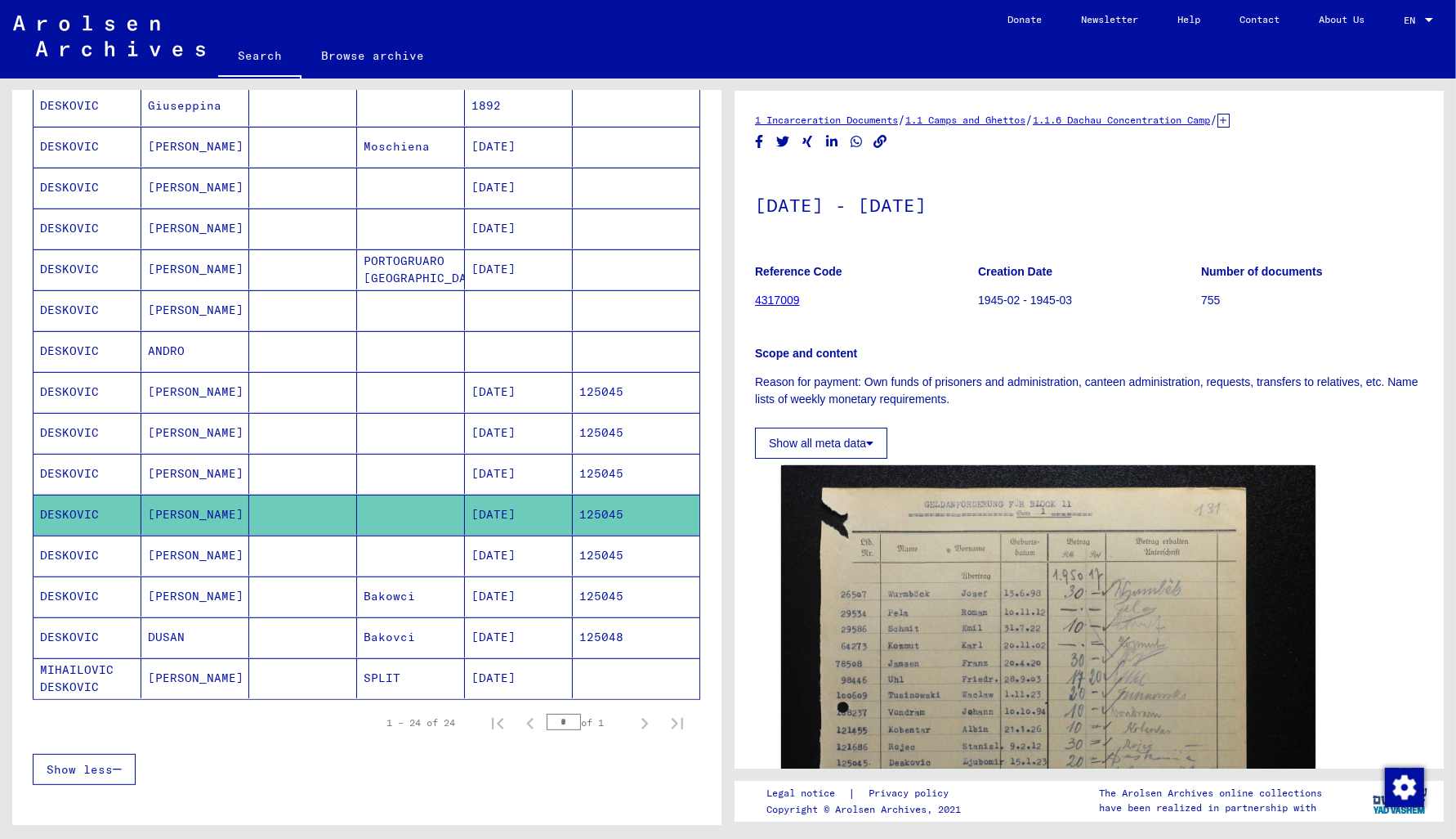
click at [610, 565] on mat-cell "125045" at bounding box center [635, 555] width 126 height 40
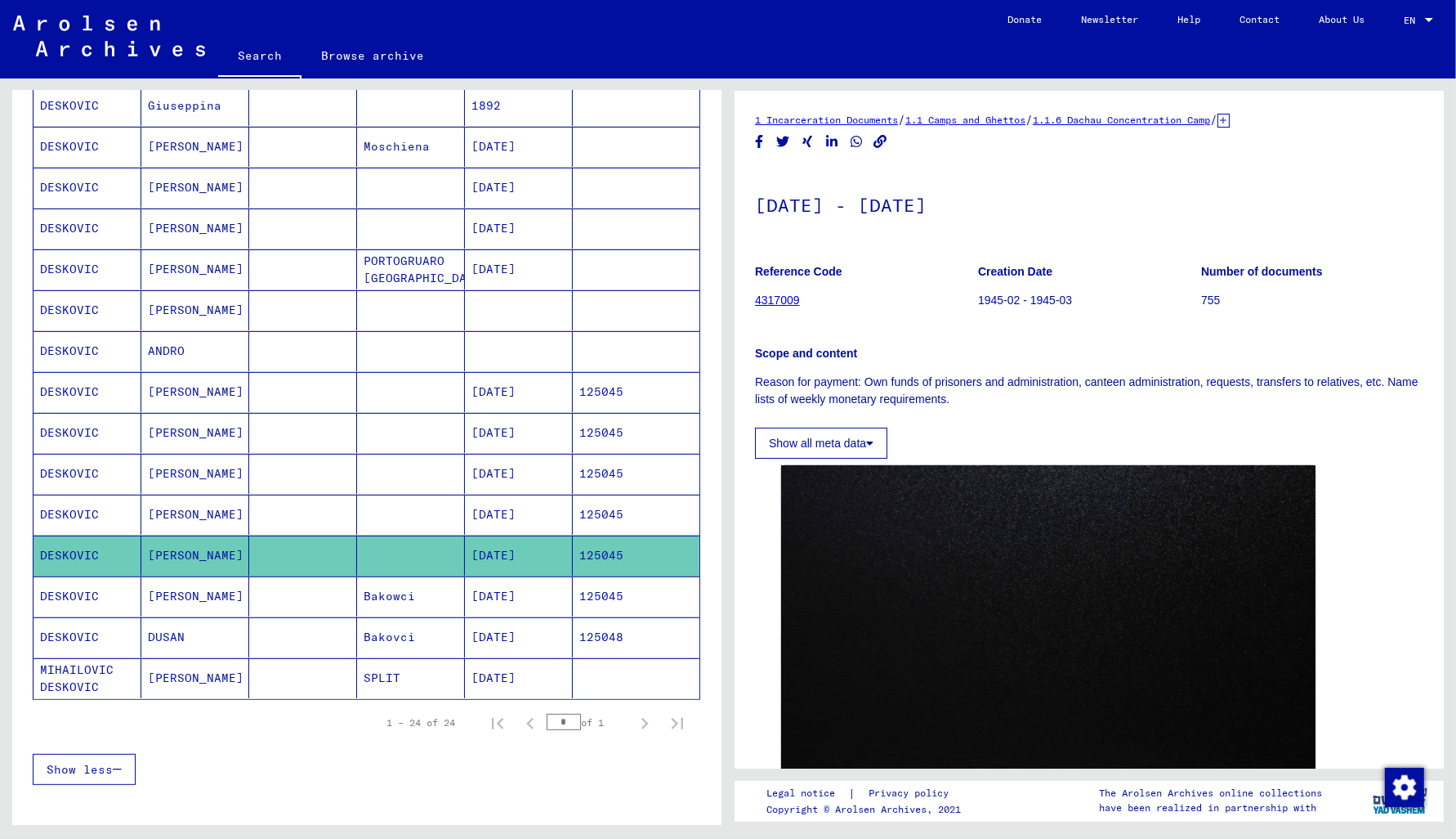
click at [603, 604] on mat-cell "125045" at bounding box center [635, 596] width 126 height 40
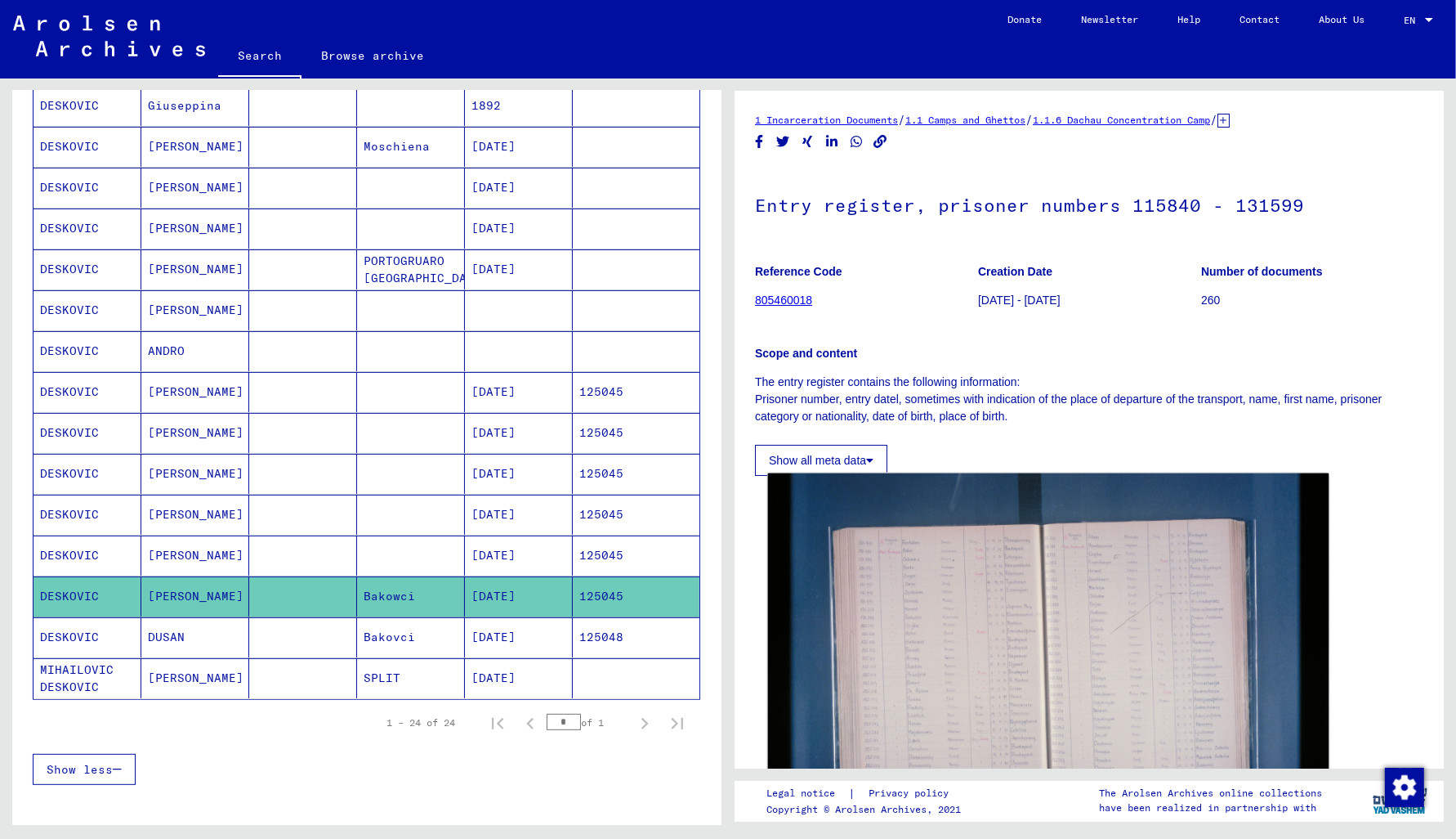
click at [920, 644] on img at bounding box center [1048, 660] width 561 height 374
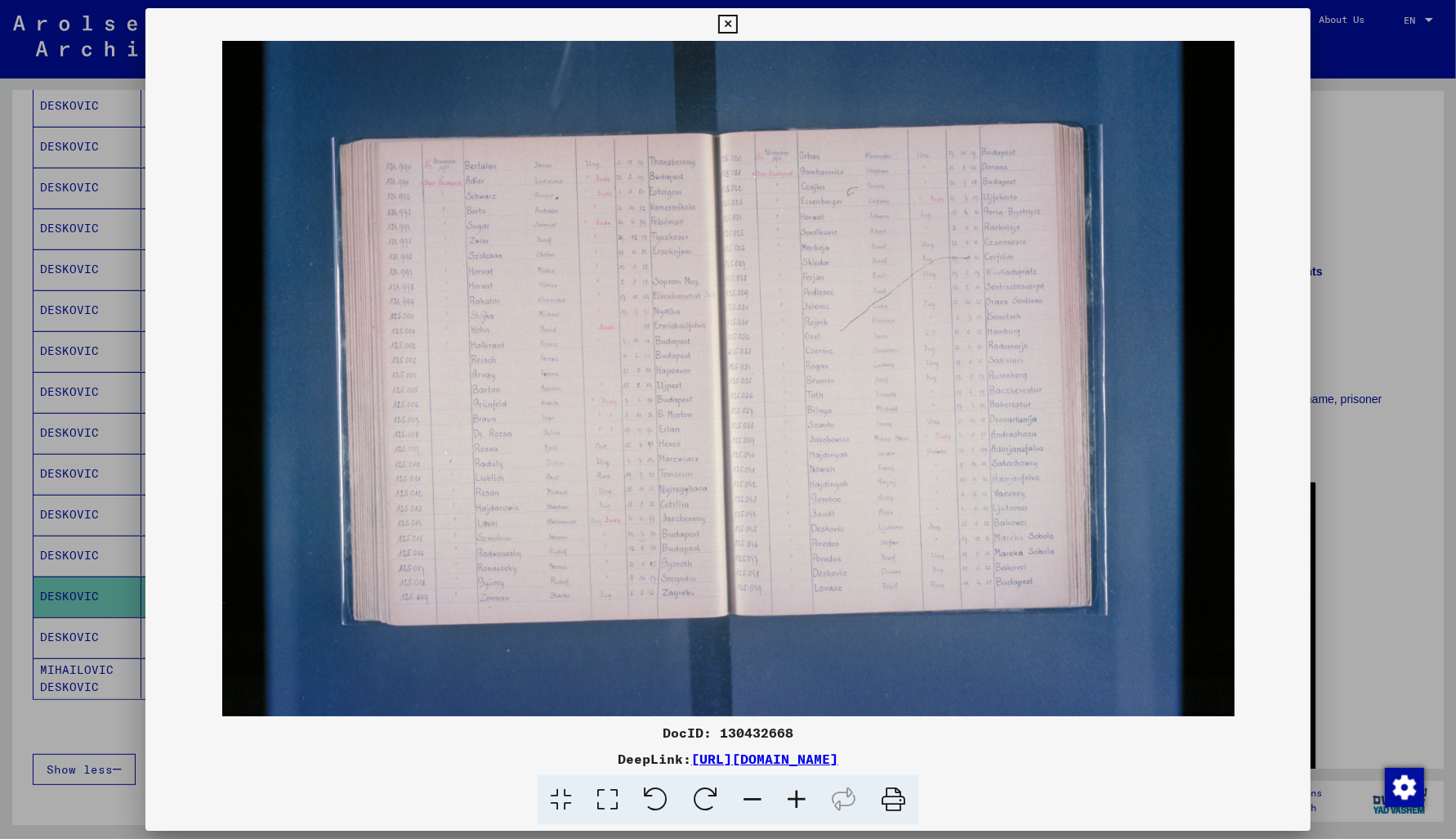
click at [737, 22] on icon at bounding box center [728, 24] width 19 height 20
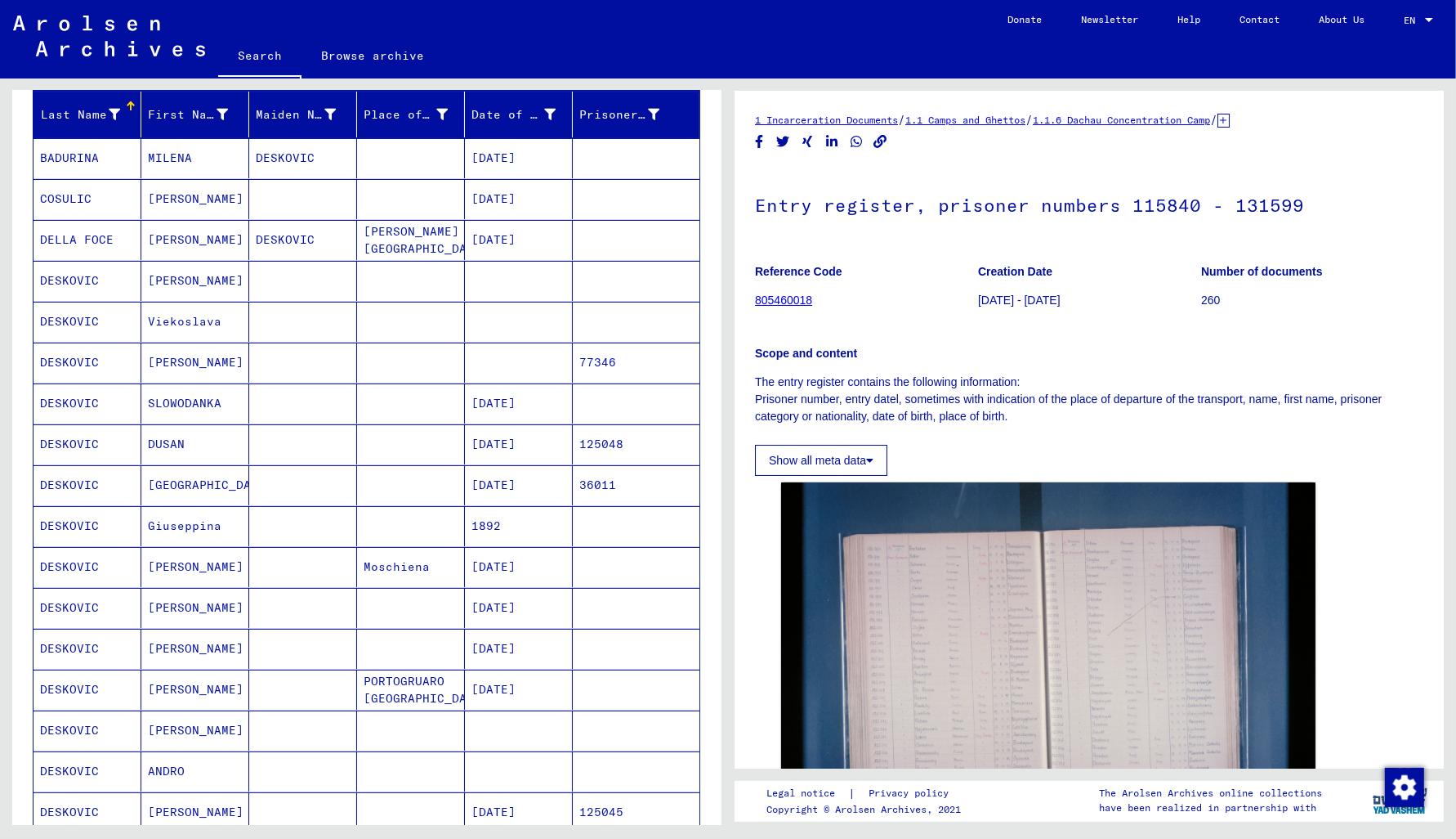
scroll to position [175, 0]
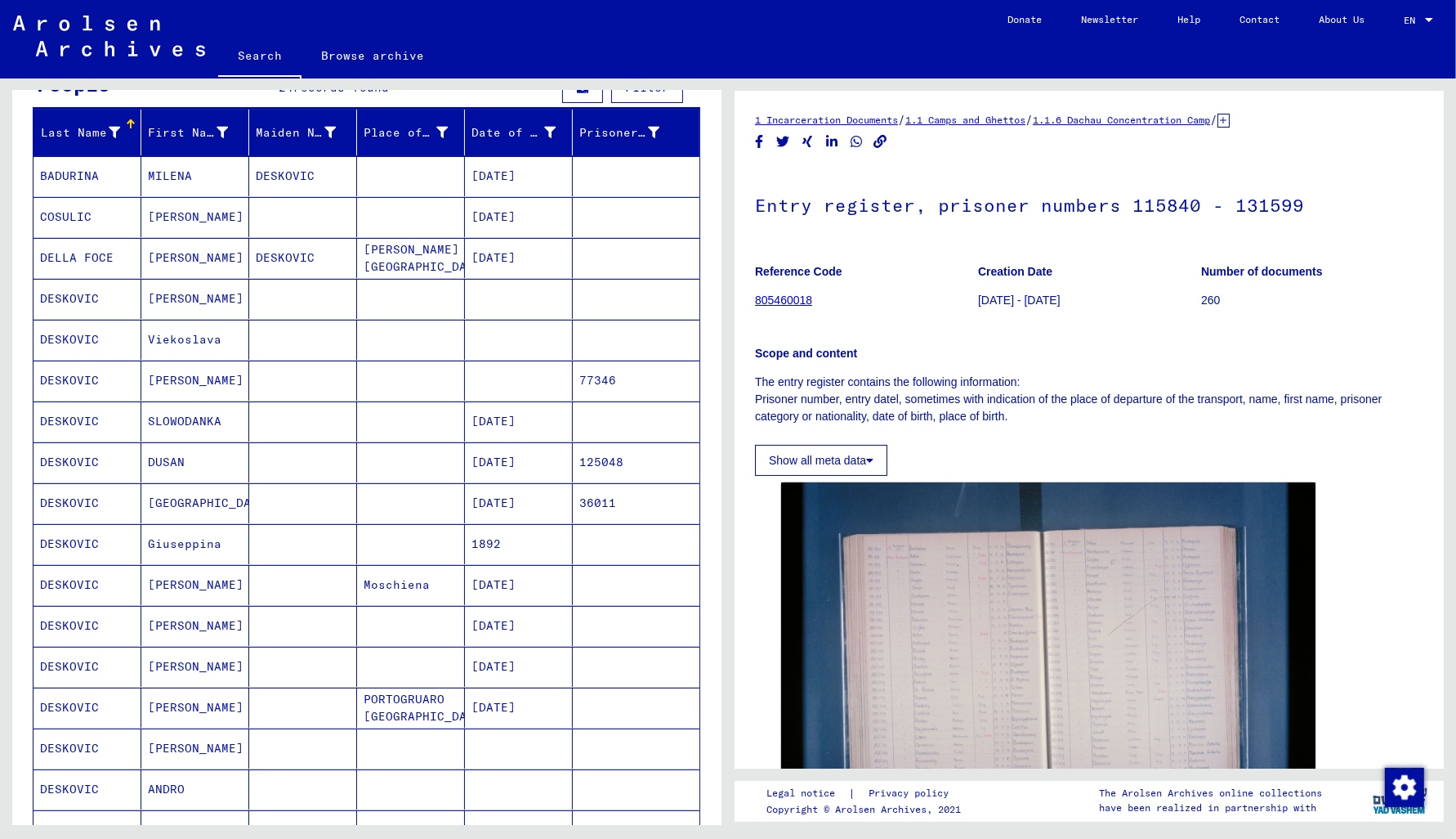
click at [631, 459] on mat-cell "125048" at bounding box center [635, 462] width 126 height 40
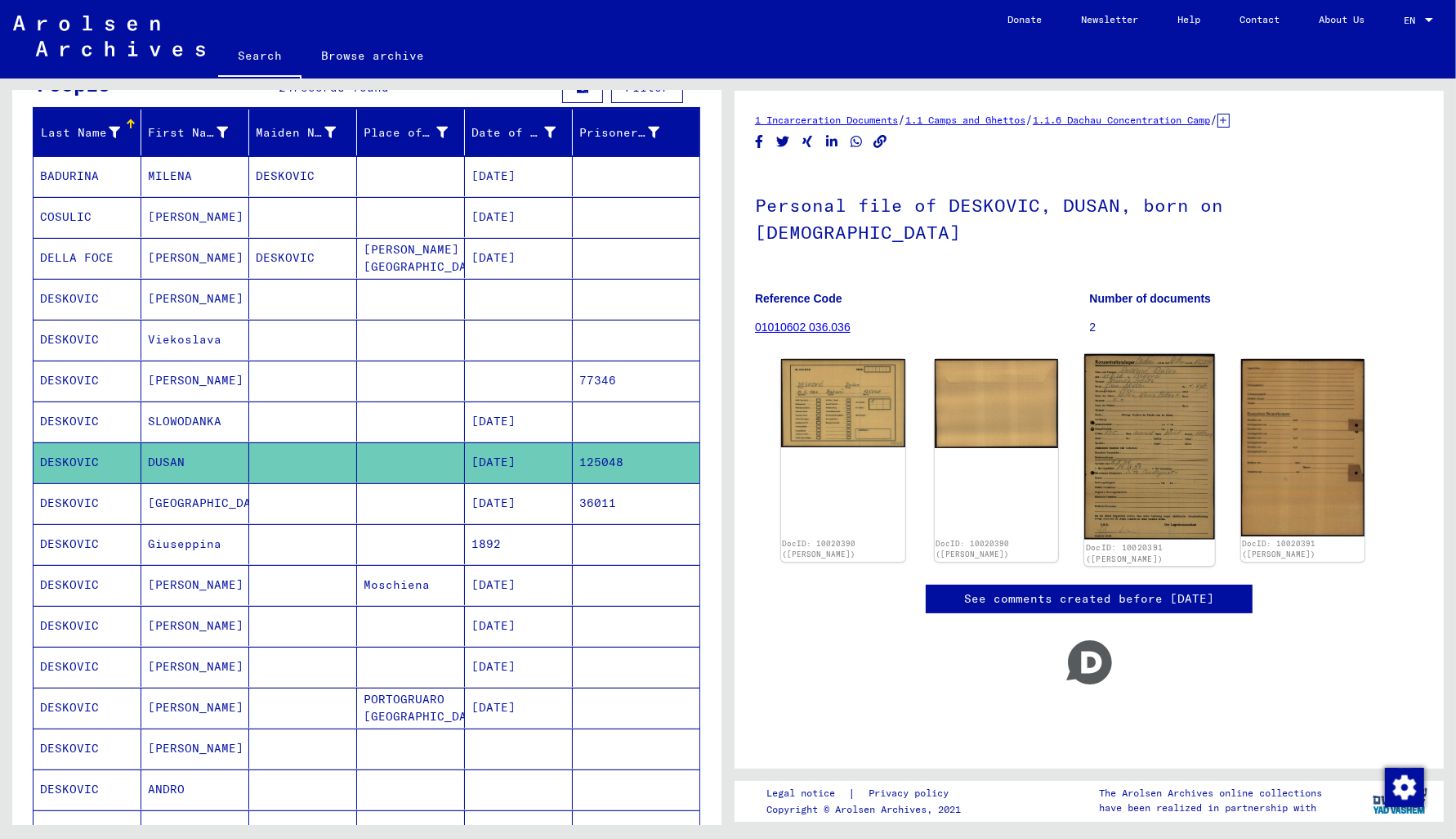
click at [1116, 440] on img at bounding box center [1149, 447] width 130 height 186
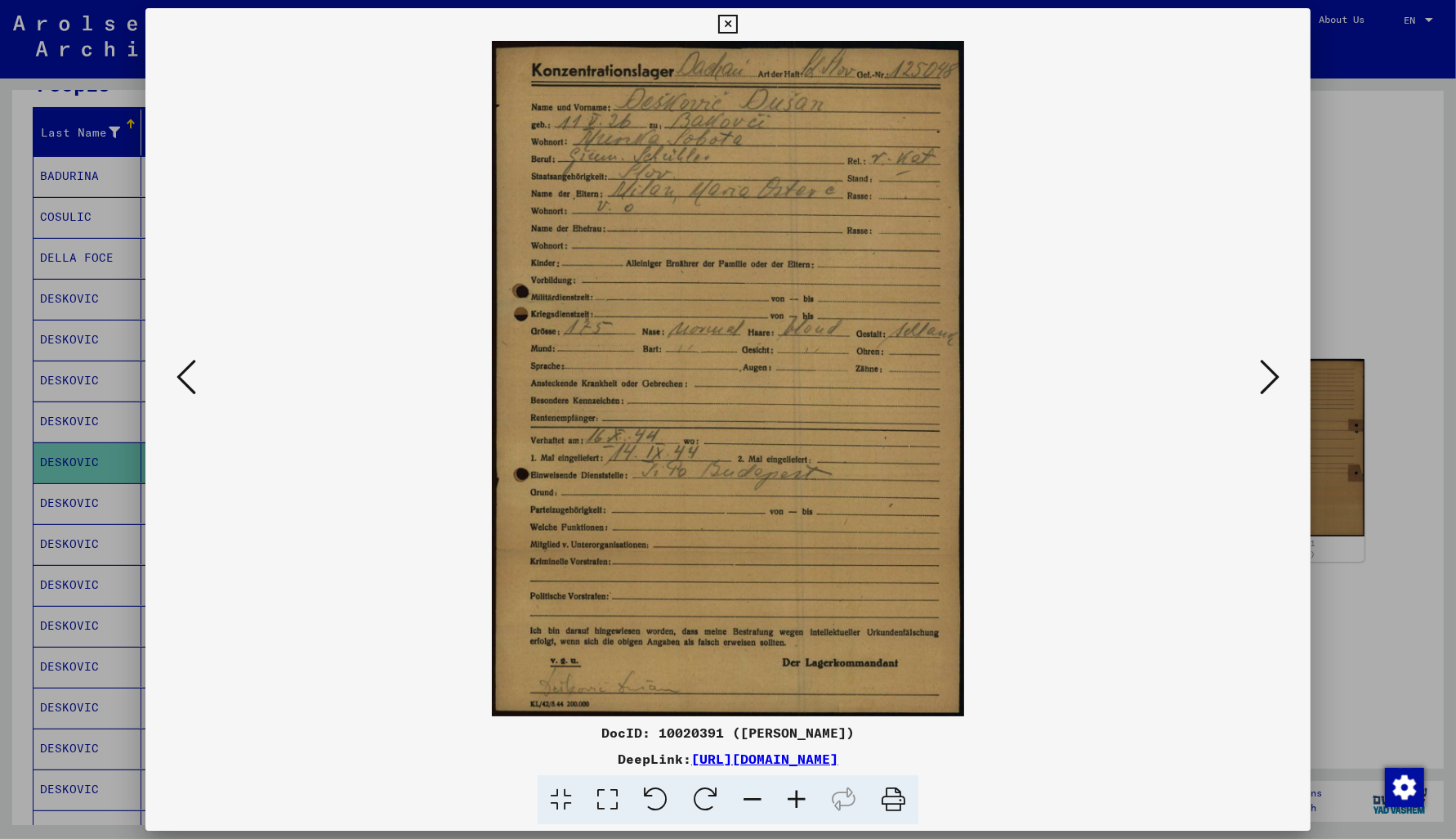
click at [1259, 383] on button at bounding box center [1270, 378] width 29 height 47
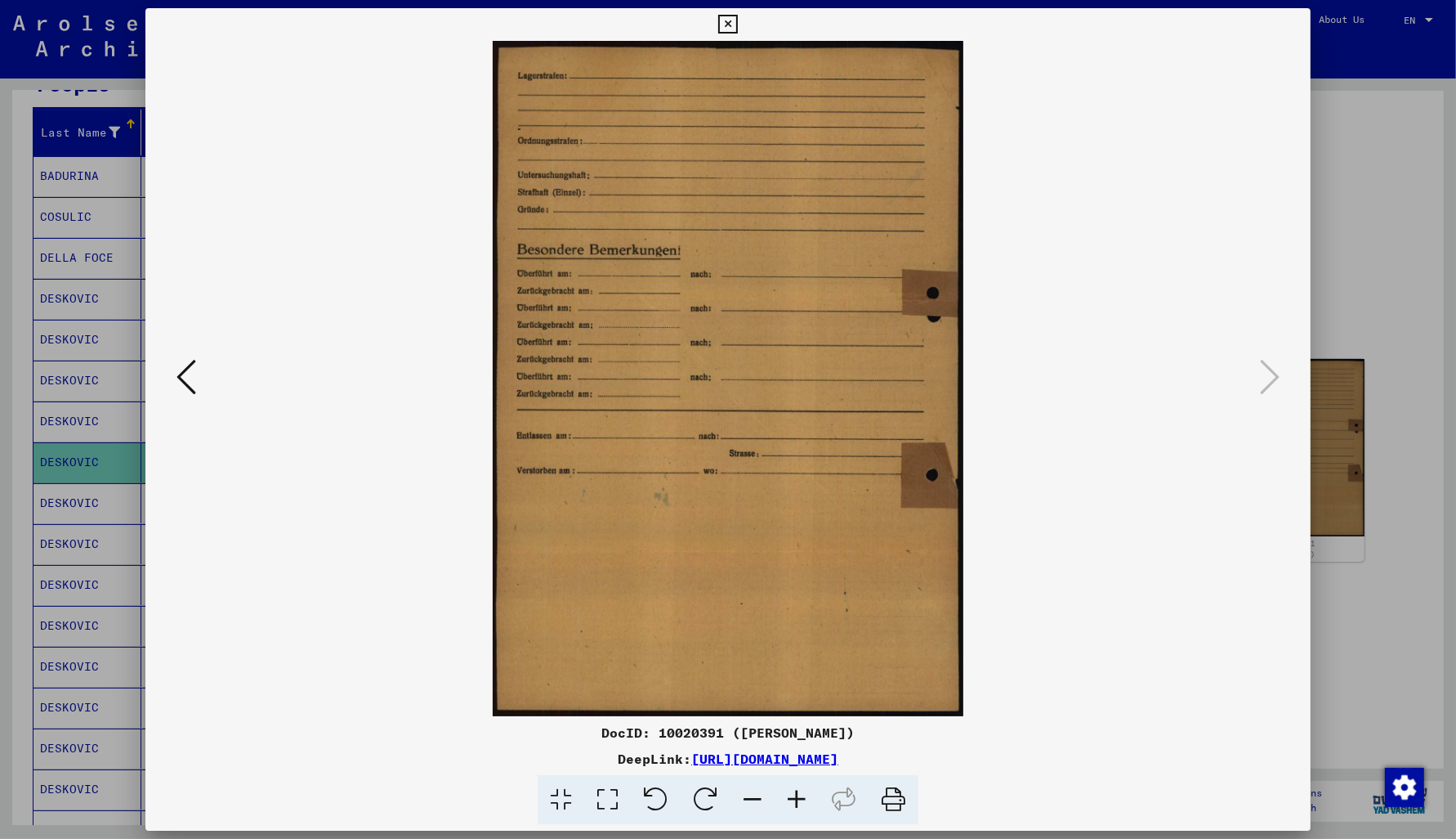
click at [737, 21] on icon at bounding box center [728, 24] width 19 height 20
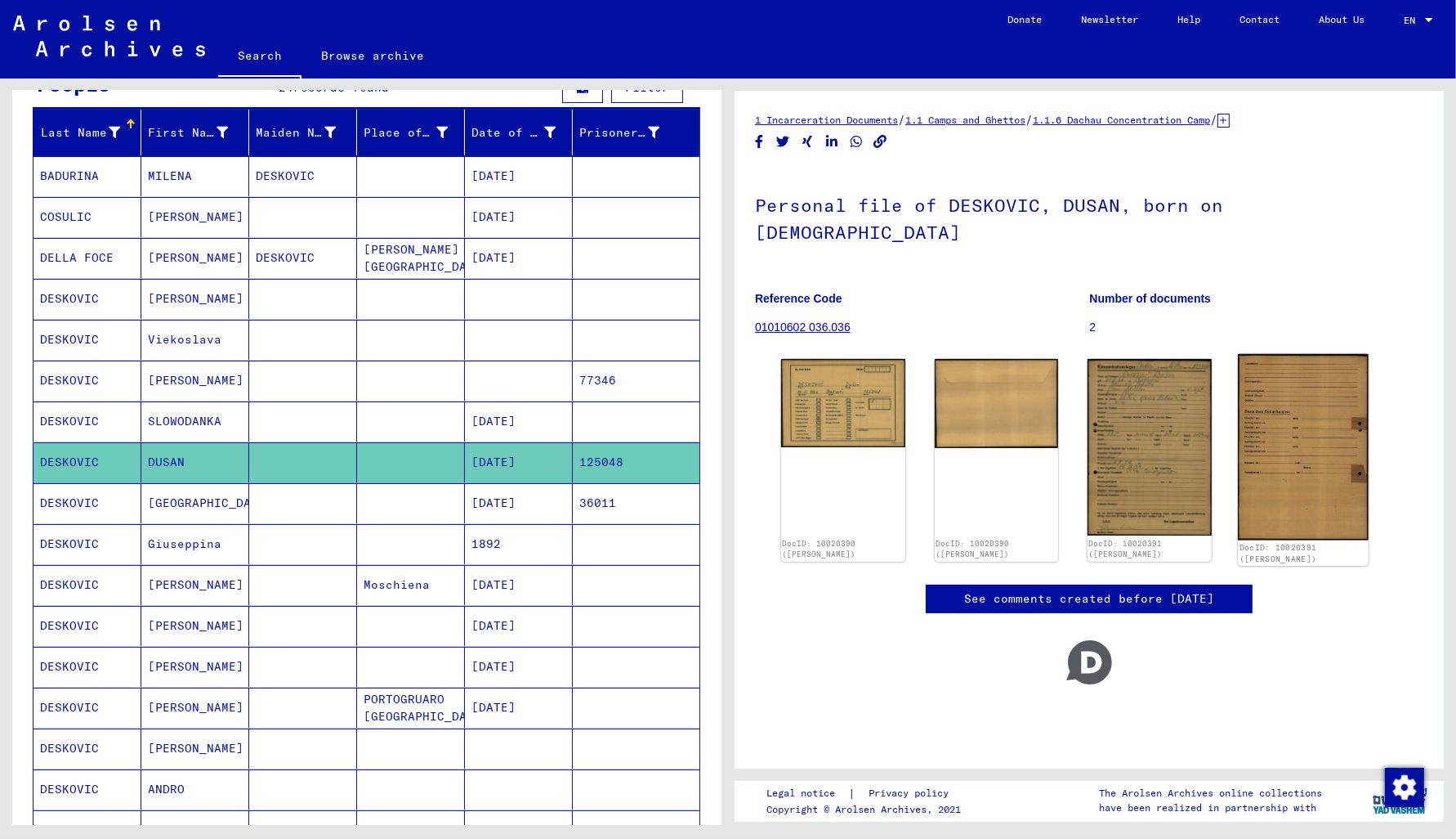
click at [1271, 431] on img at bounding box center [1302, 447] width 130 height 187
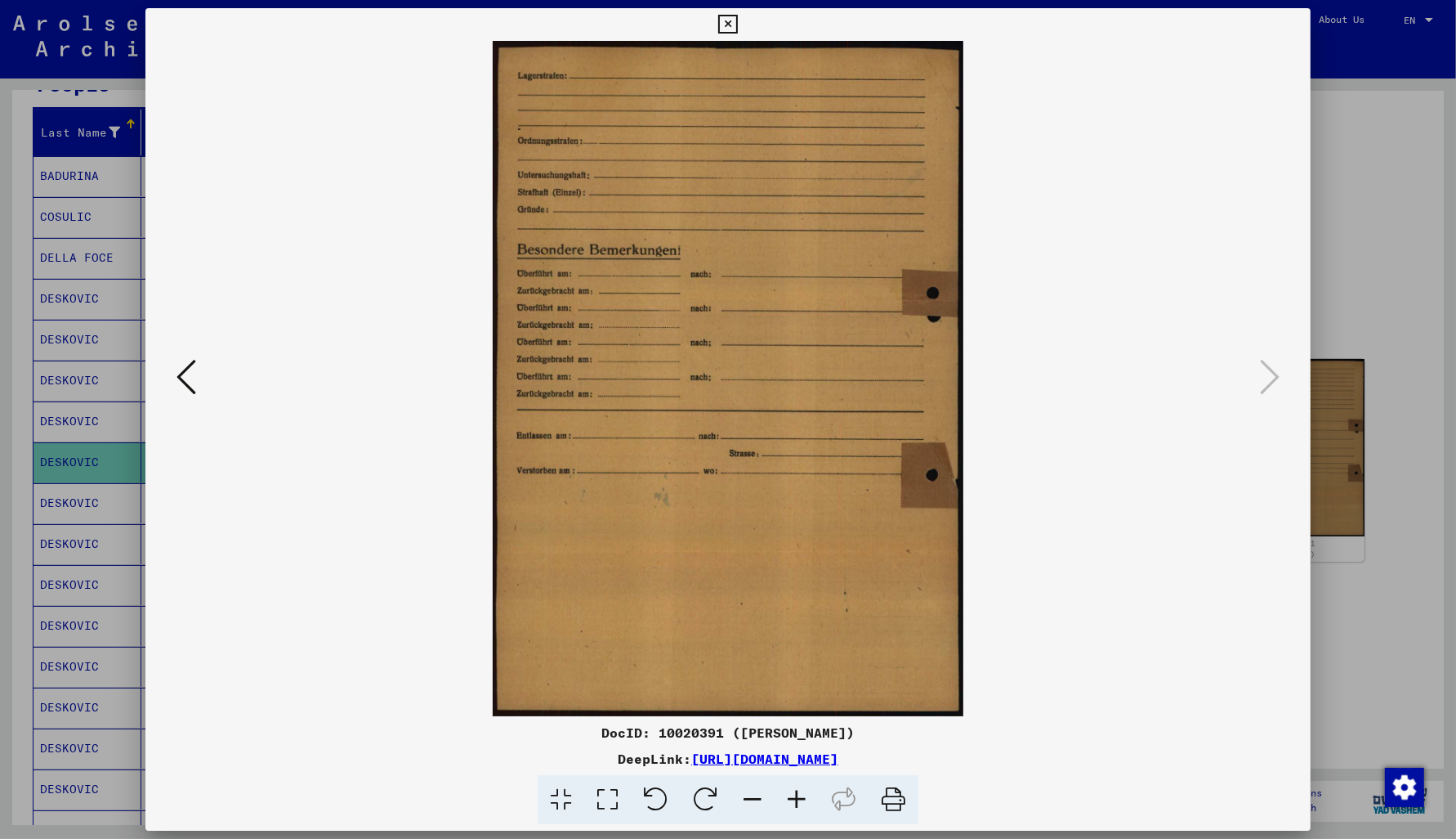
click at [737, 28] on icon at bounding box center [728, 24] width 19 height 20
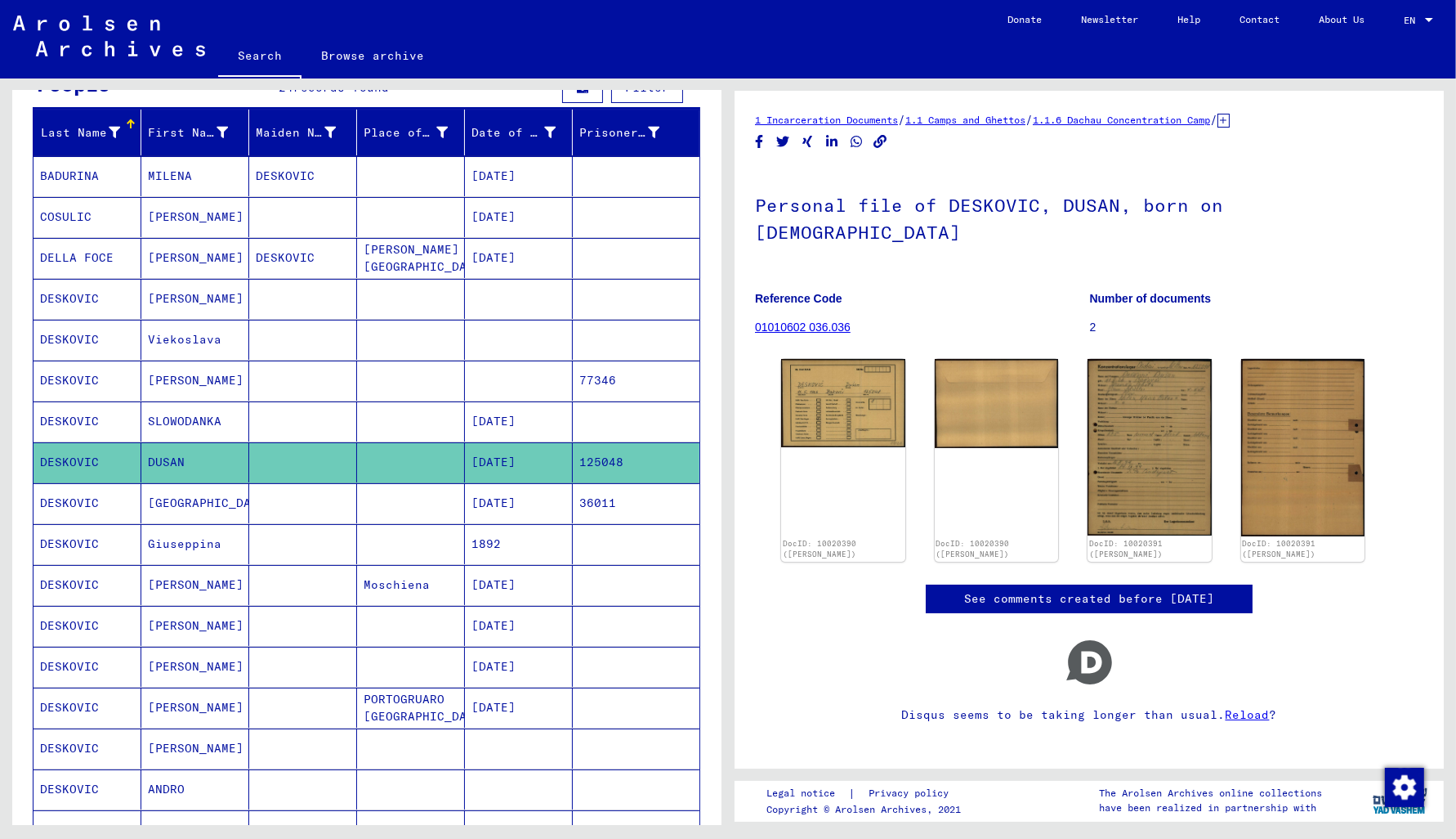
click at [617, 502] on mat-cell "36011" at bounding box center [635, 502] width 126 height 40
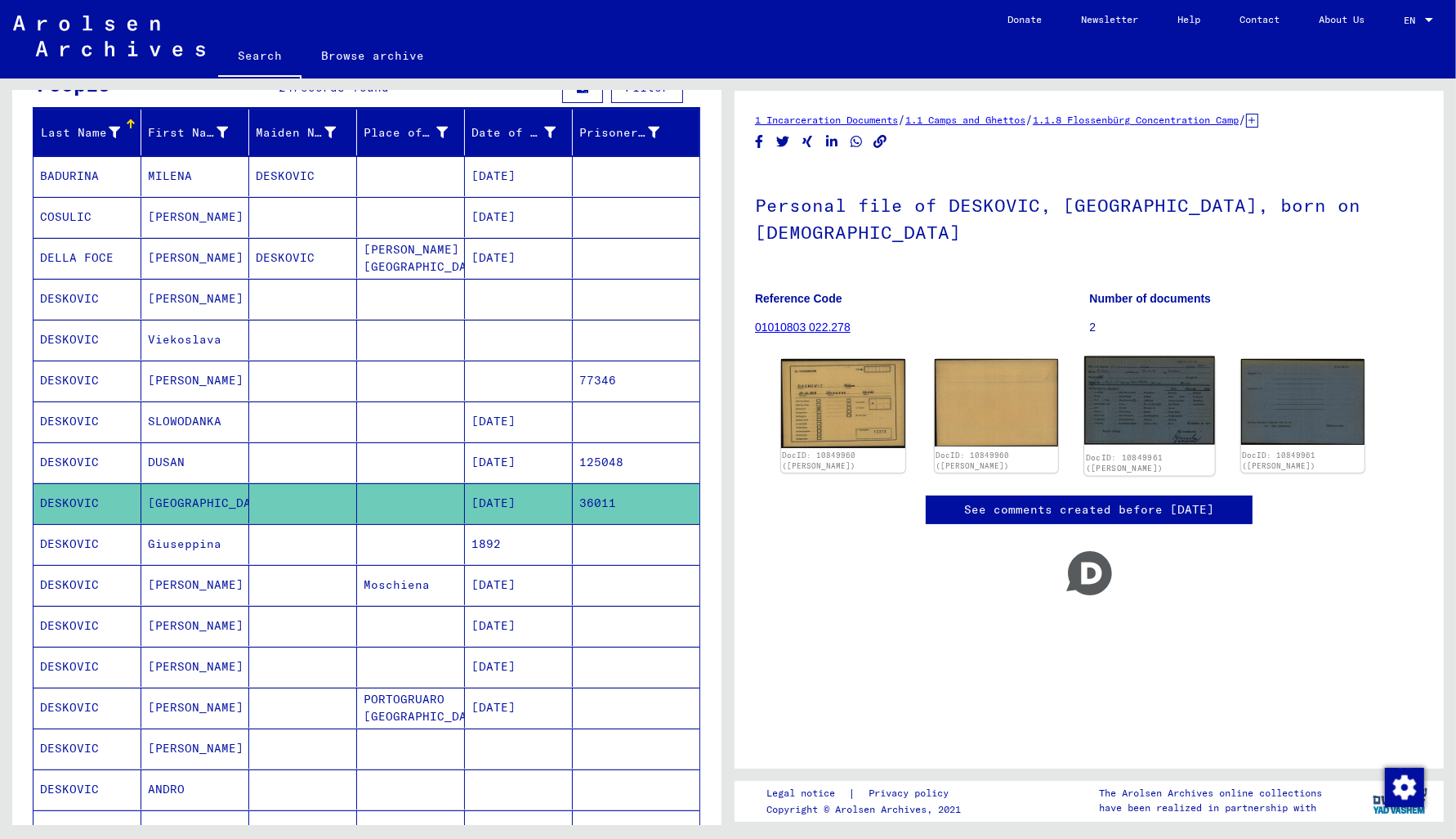
click at [1141, 398] on img at bounding box center [1149, 400] width 130 height 88
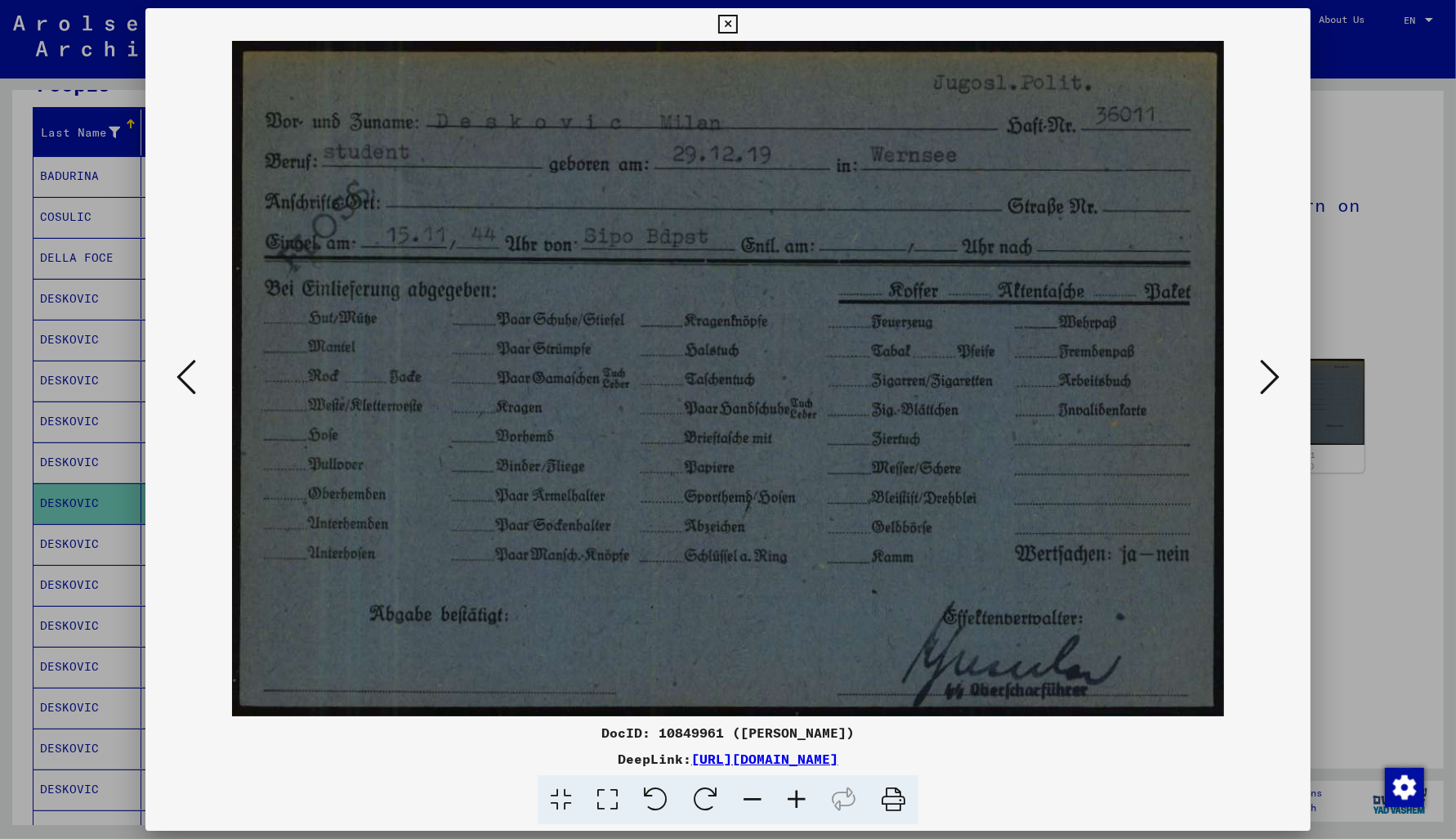
click at [1267, 392] on icon at bounding box center [1270, 377] width 20 height 39
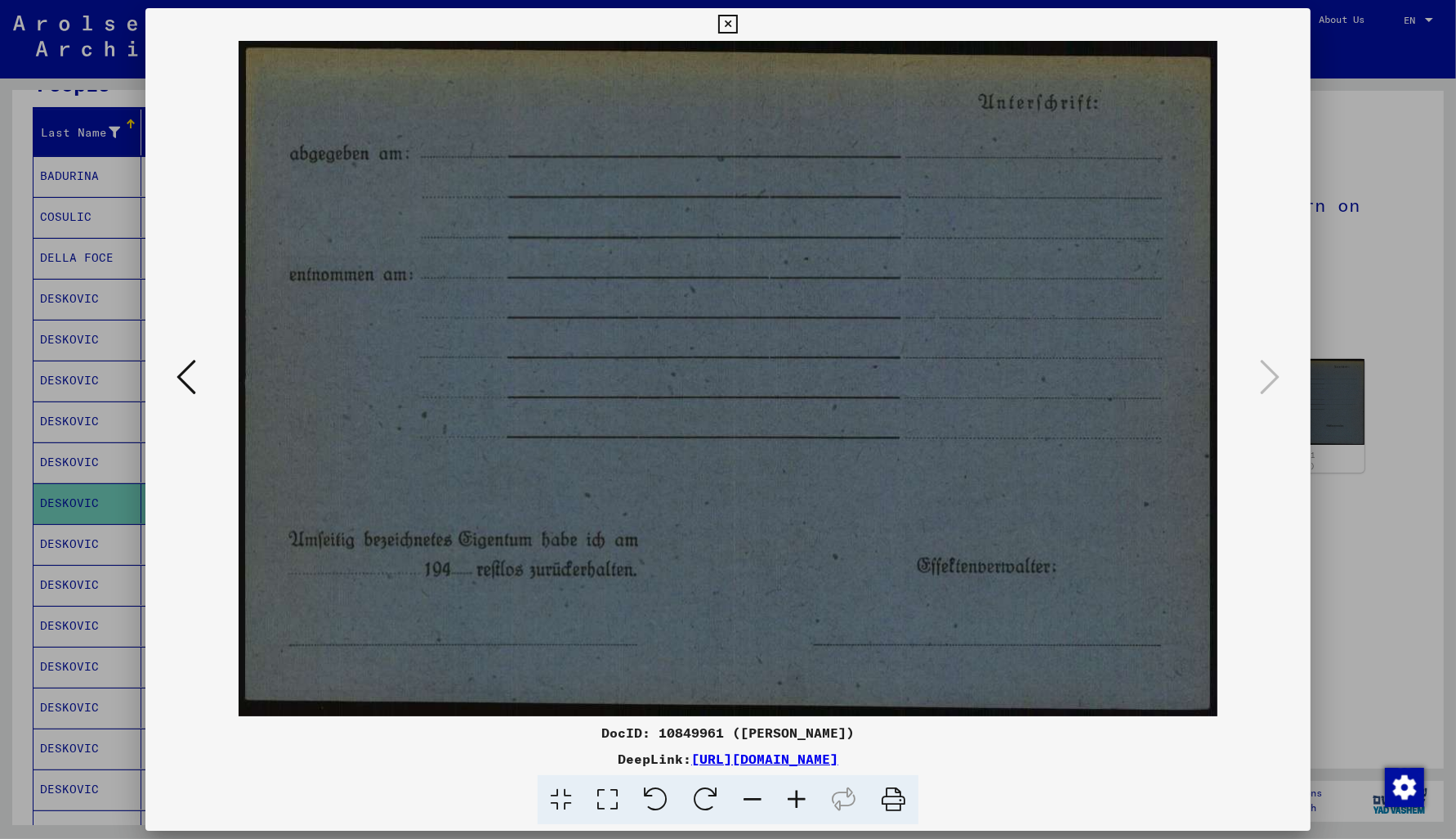
drag, startPoint x: 1292, startPoint y: 22, endPoint x: 1281, endPoint y: 25, distance: 11.4
click at [737, 21] on icon at bounding box center [728, 24] width 19 height 20
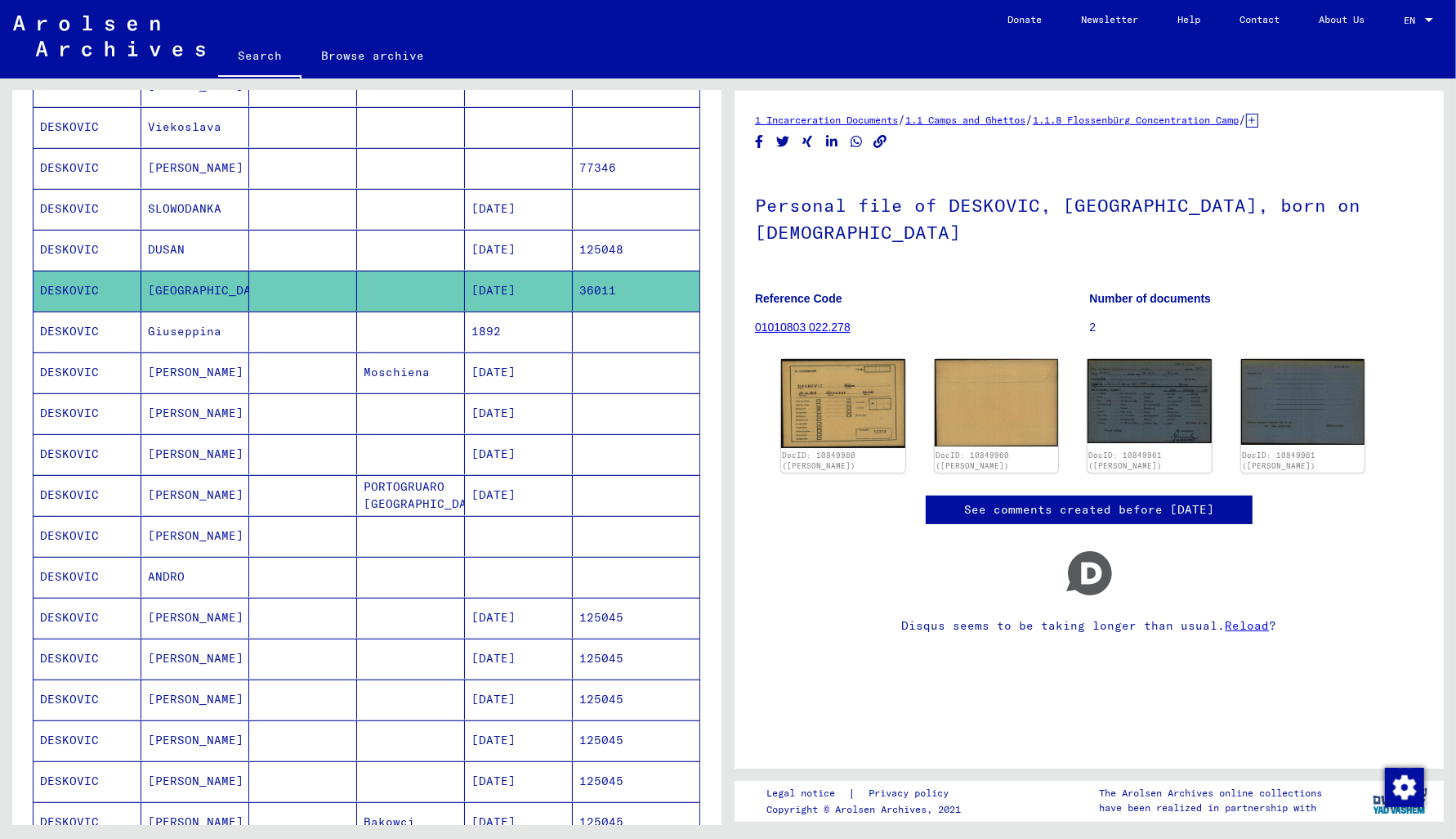
scroll to position [438, 0]
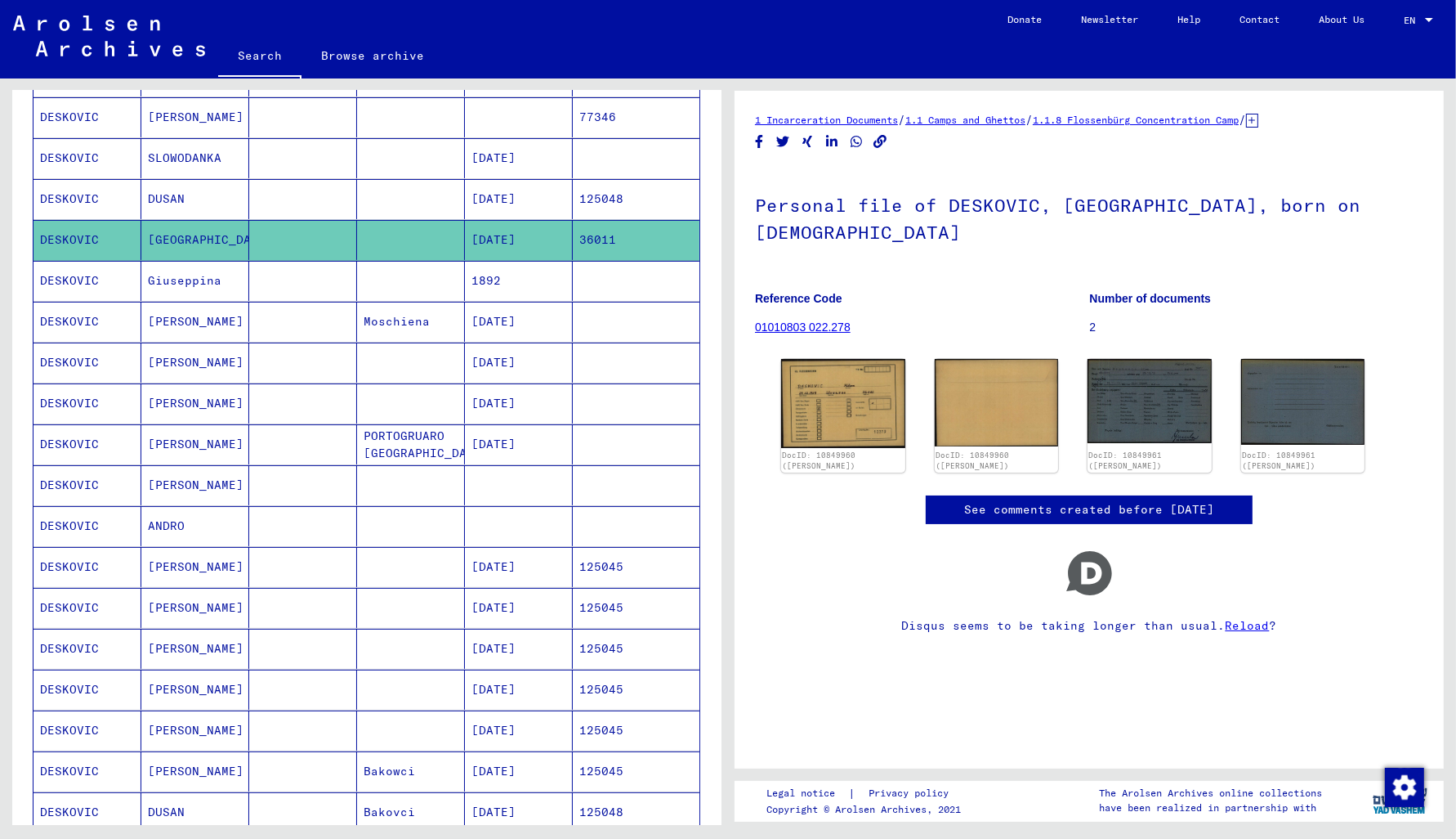
click at [613, 563] on mat-cell "125045" at bounding box center [635, 566] width 126 height 40
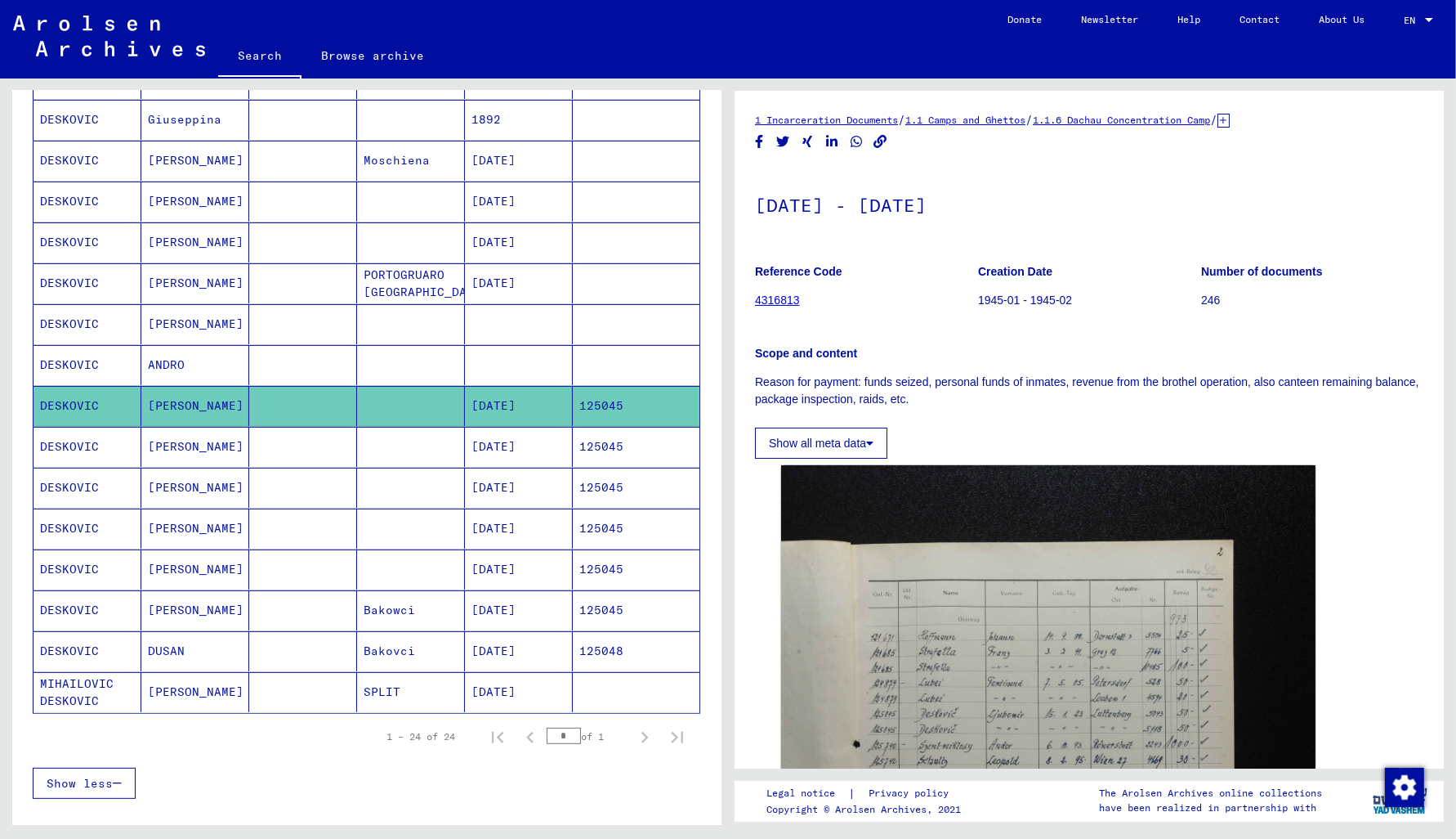
scroll to position [613, 0]
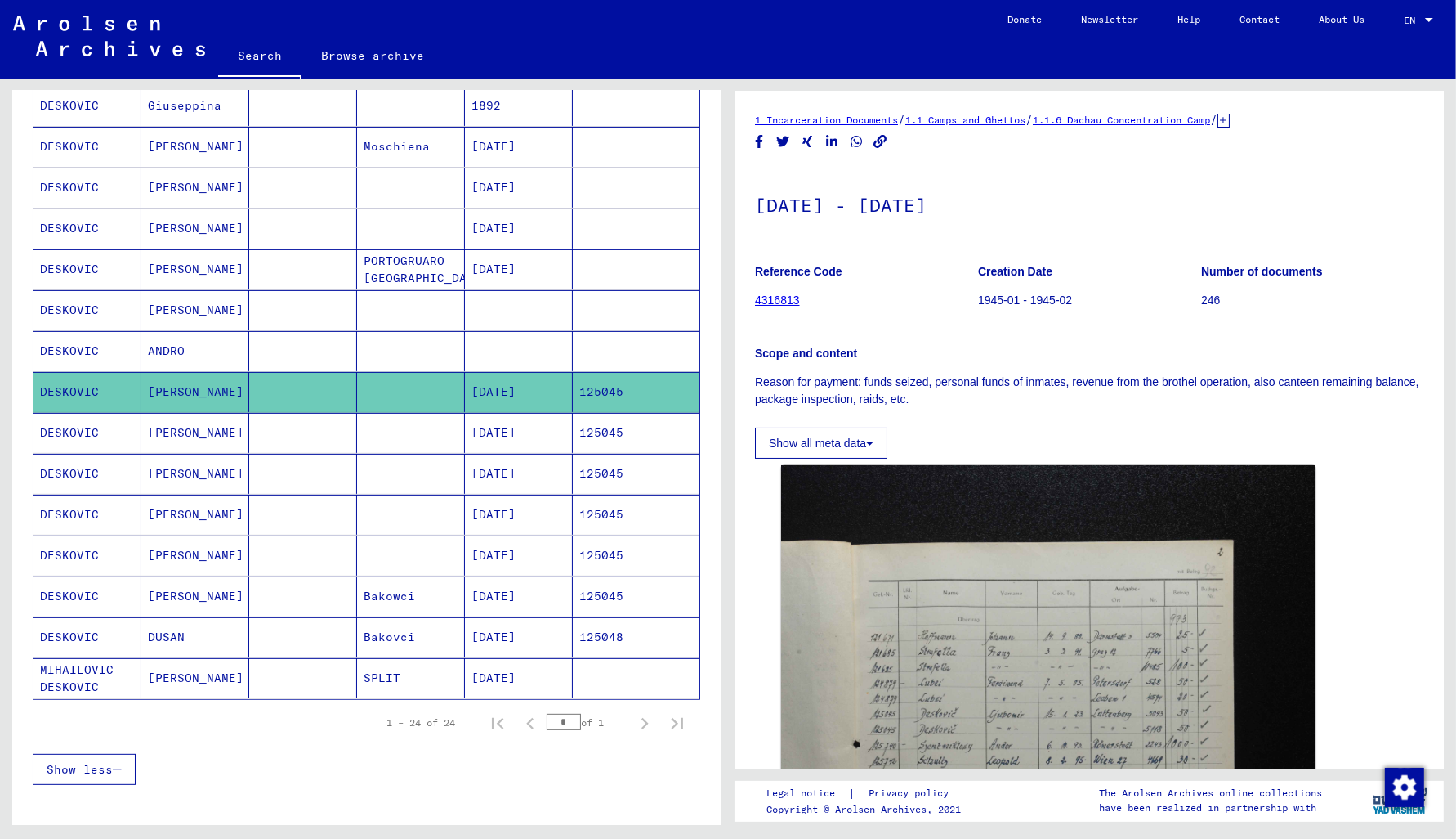
click at [603, 426] on mat-cell "125045" at bounding box center [635, 432] width 126 height 40
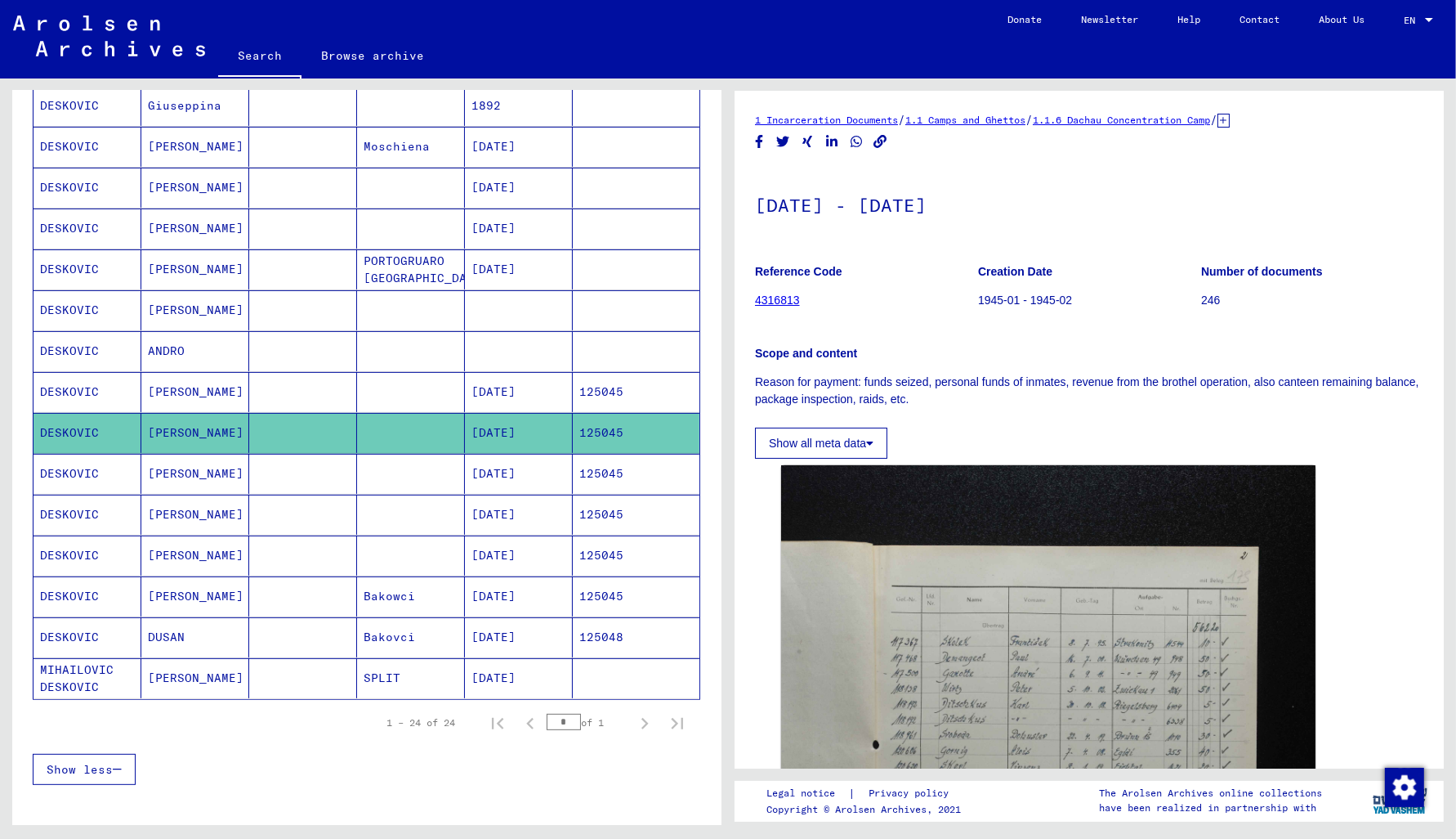
click at [600, 464] on mat-cell "125045" at bounding box center [635, 473] width 126 height 40
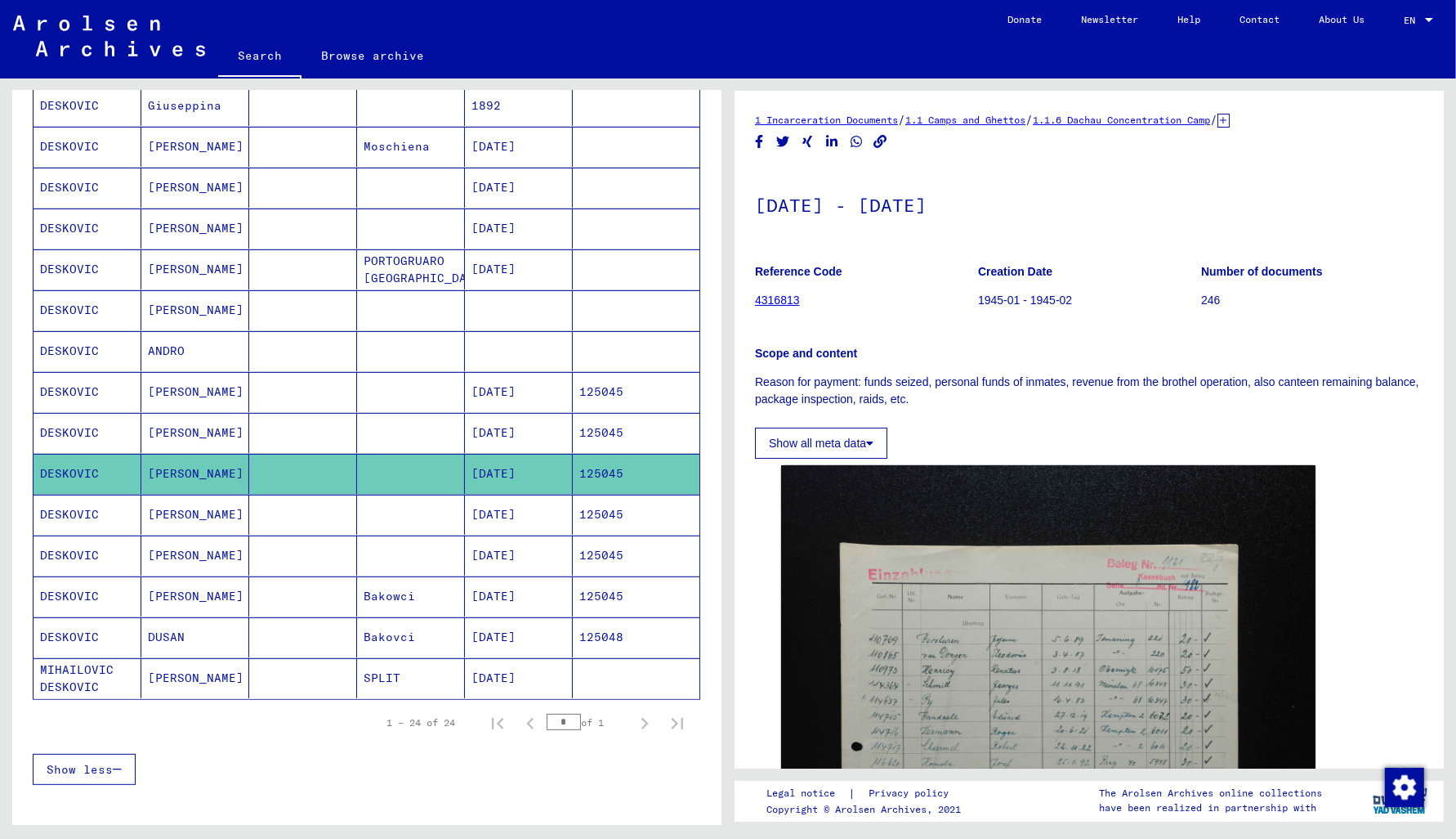
click at [593, 508] on mat-cell "125045" at bounding box center [635, 515] width 126 height 40
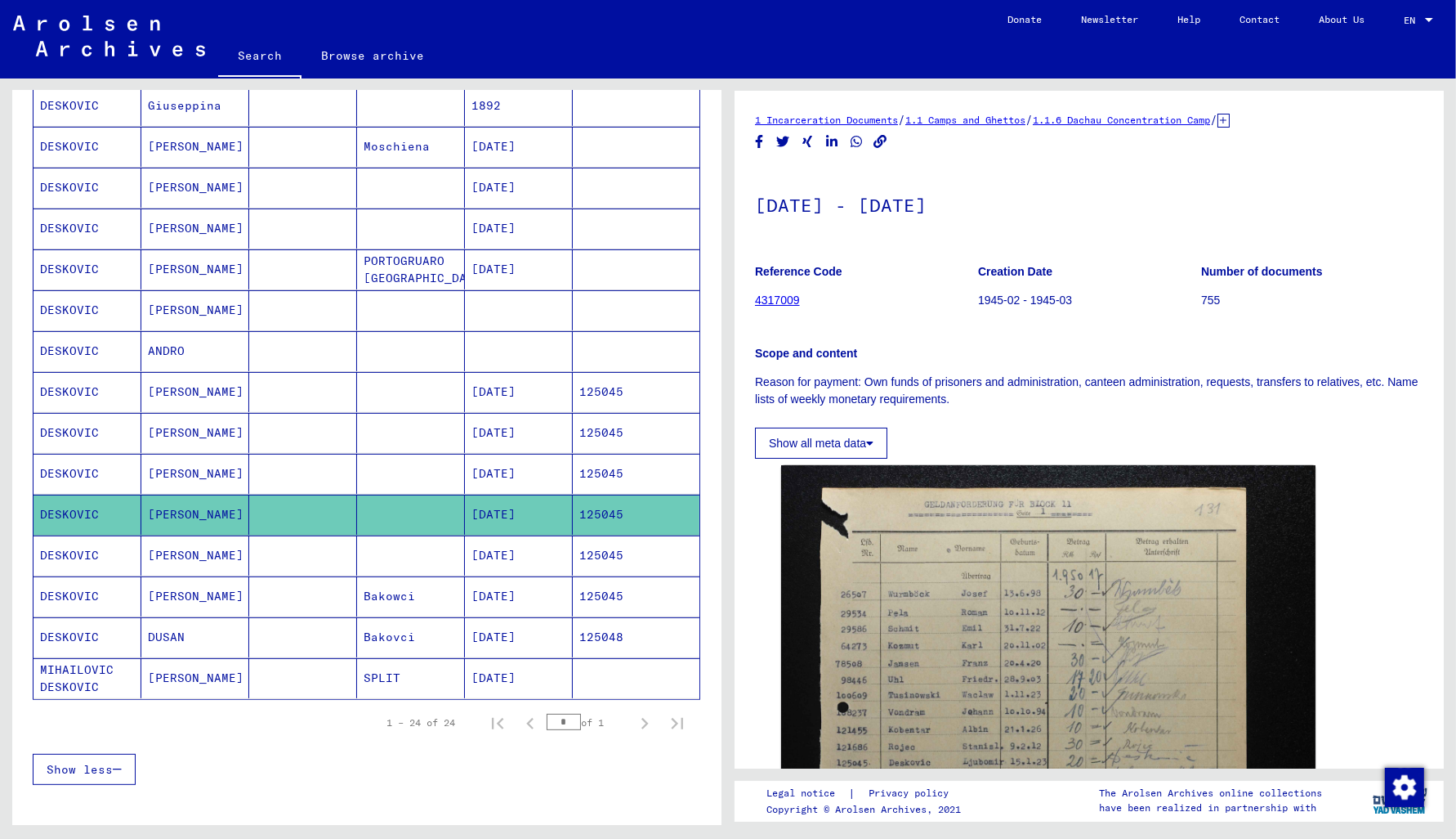
click at [579, 566] on mat-cell "125045" at bounding box center [635, 555] width 126 height 40
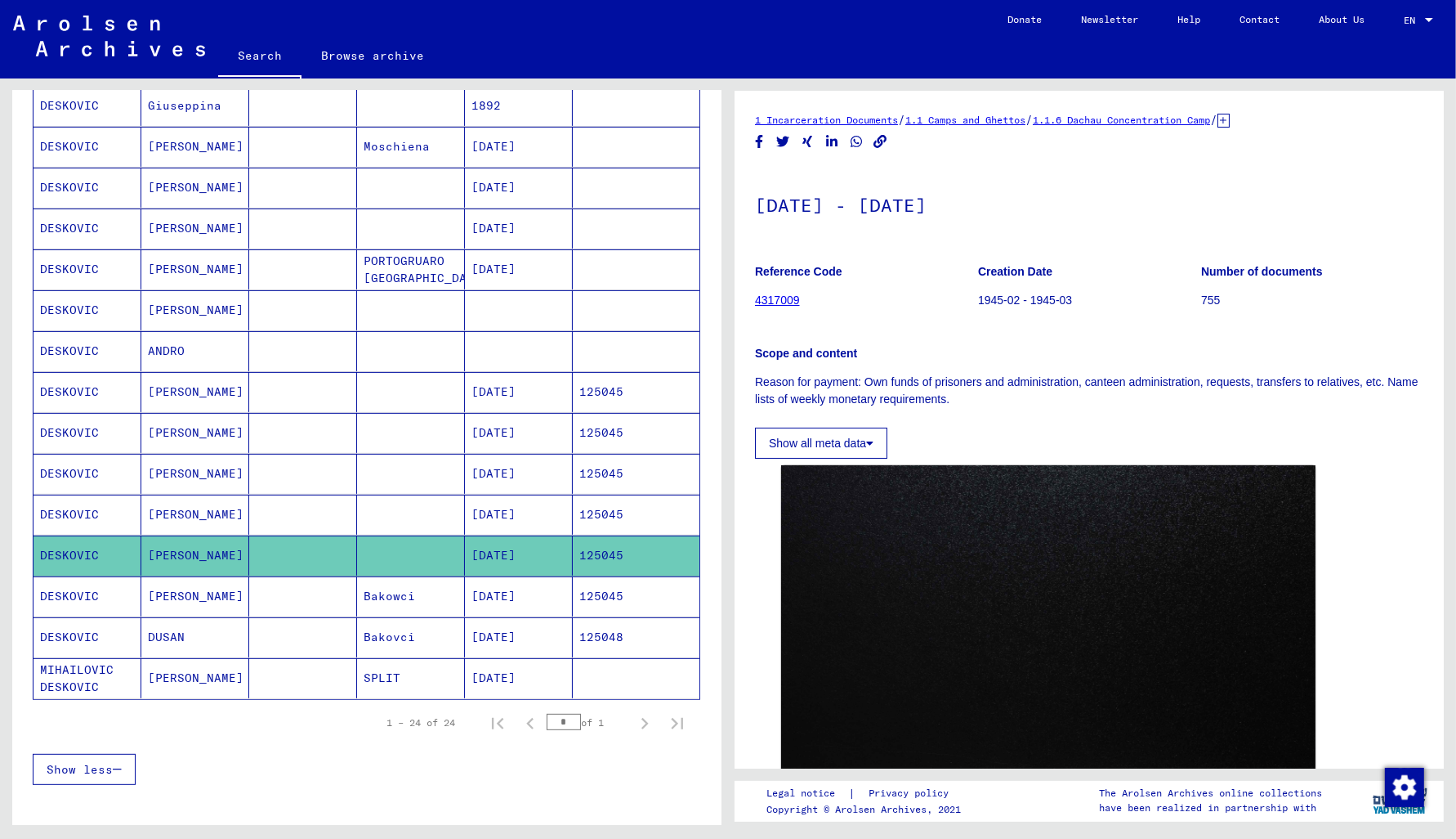
click at [579, 600] on mat-cell "125045" at bounding box center [635, 596] width 126 height 40
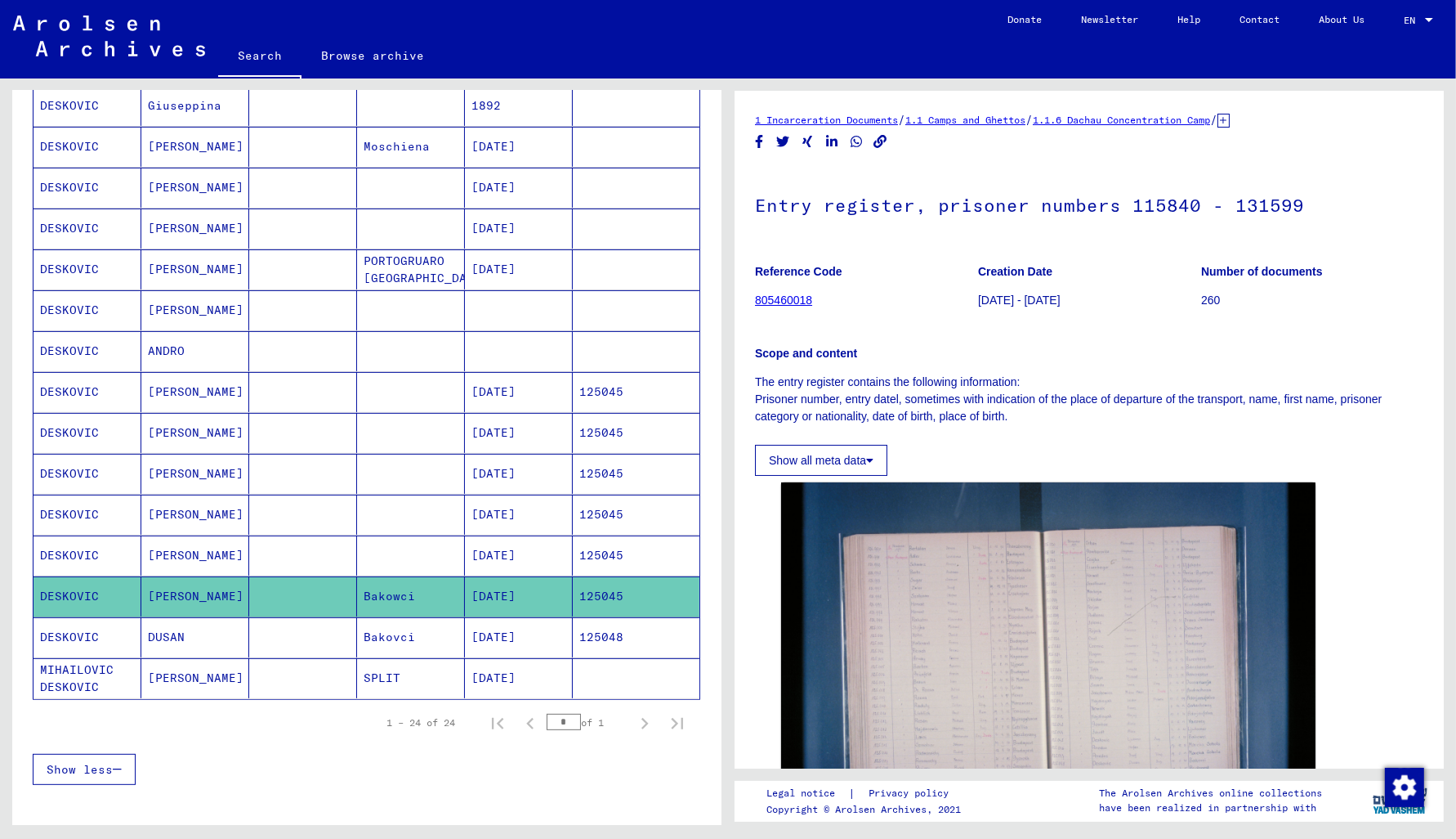
click at [589, 645] on mat-cell "125048" at bounding box center [635, 637] width 126 height 40
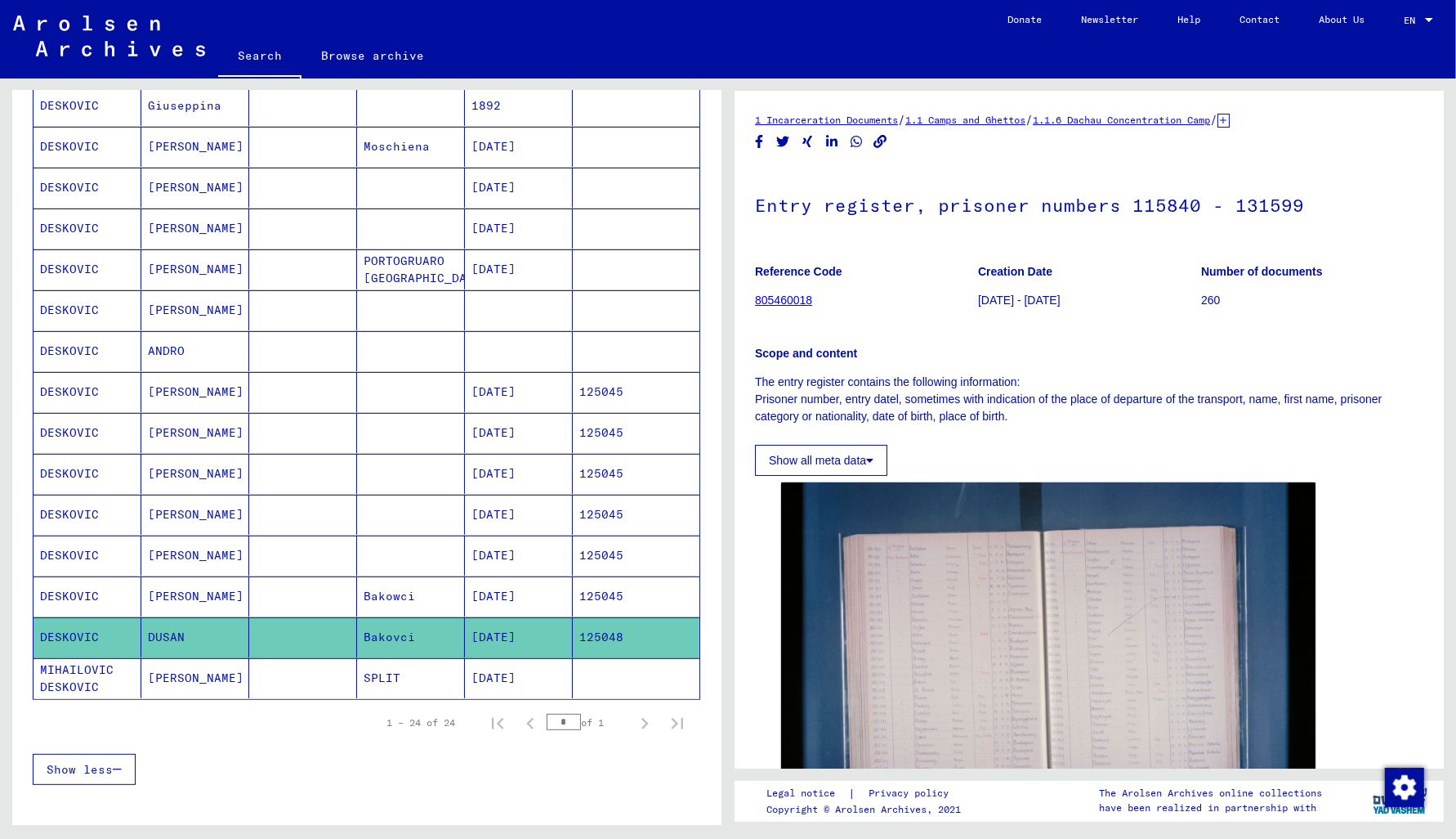
click at [498, 686] on mat-cell "[DATE]" at bounding box center [518, 678] width 108 height 40
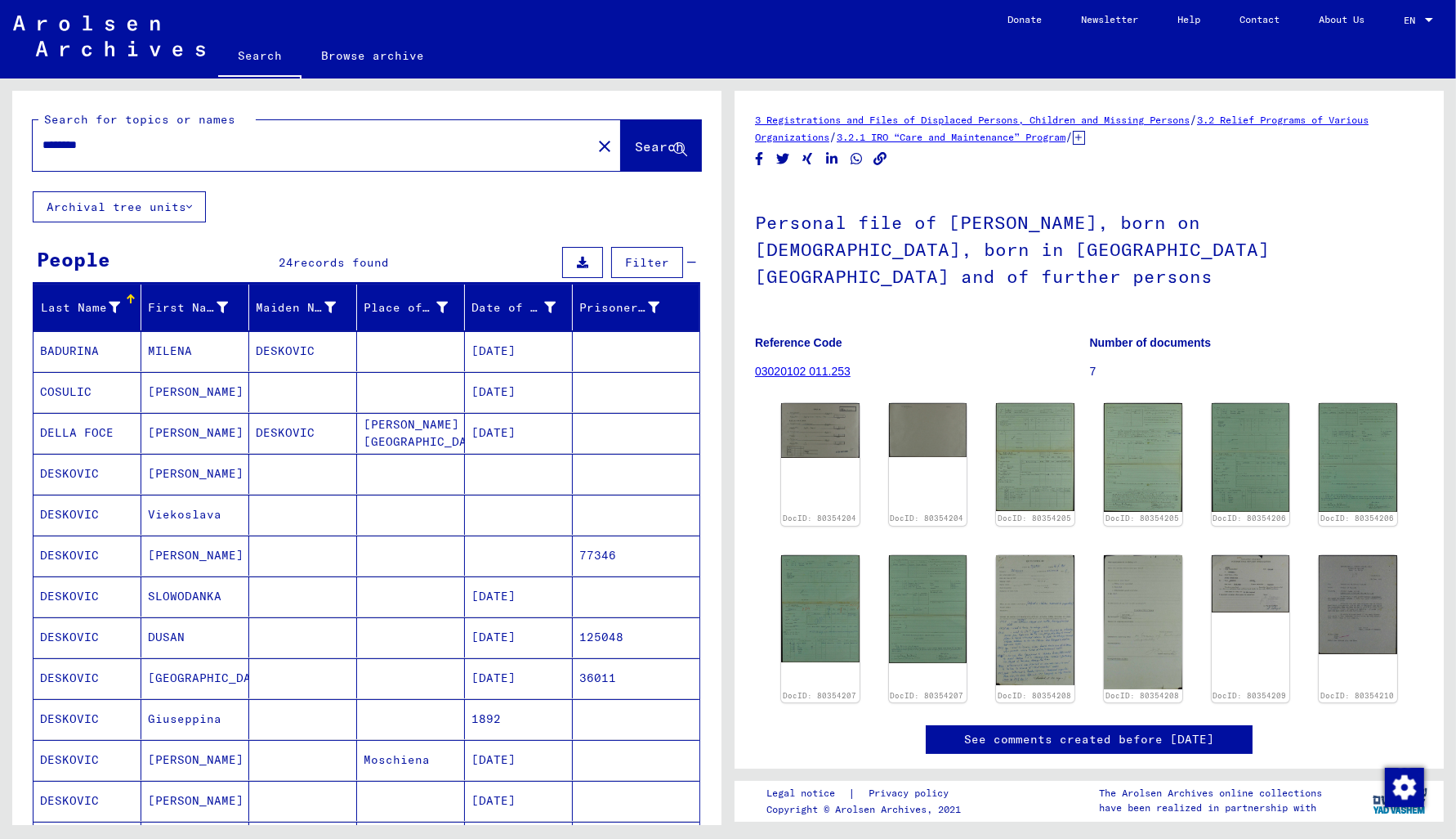
click at [62, 146] on input "********" at bounding box center [312, 145] width 540 height 17
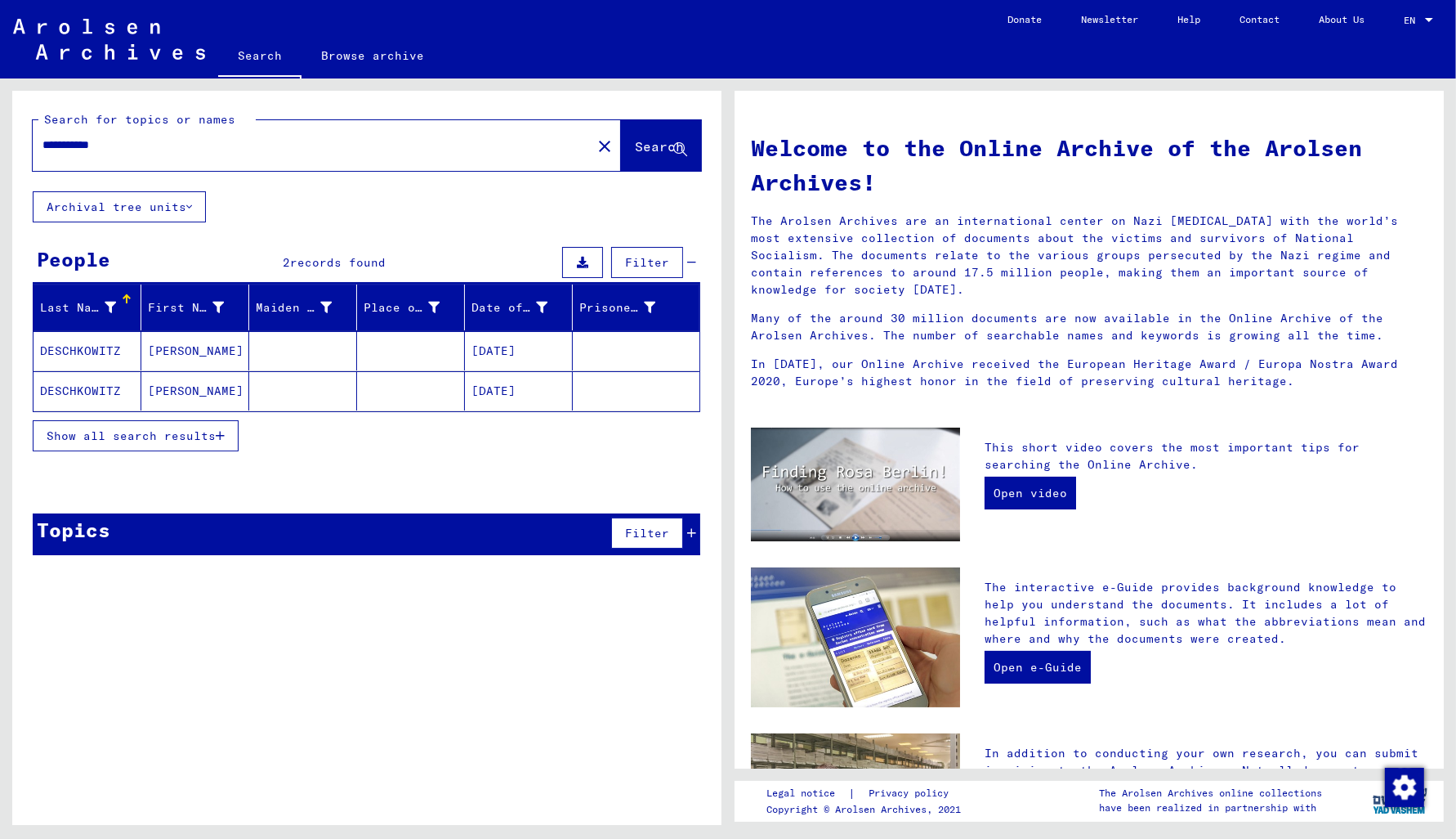
click at [85, 344] on mat-cell "DESCHKOWITZ" at bounding box center [87, 351] width 108 height 39
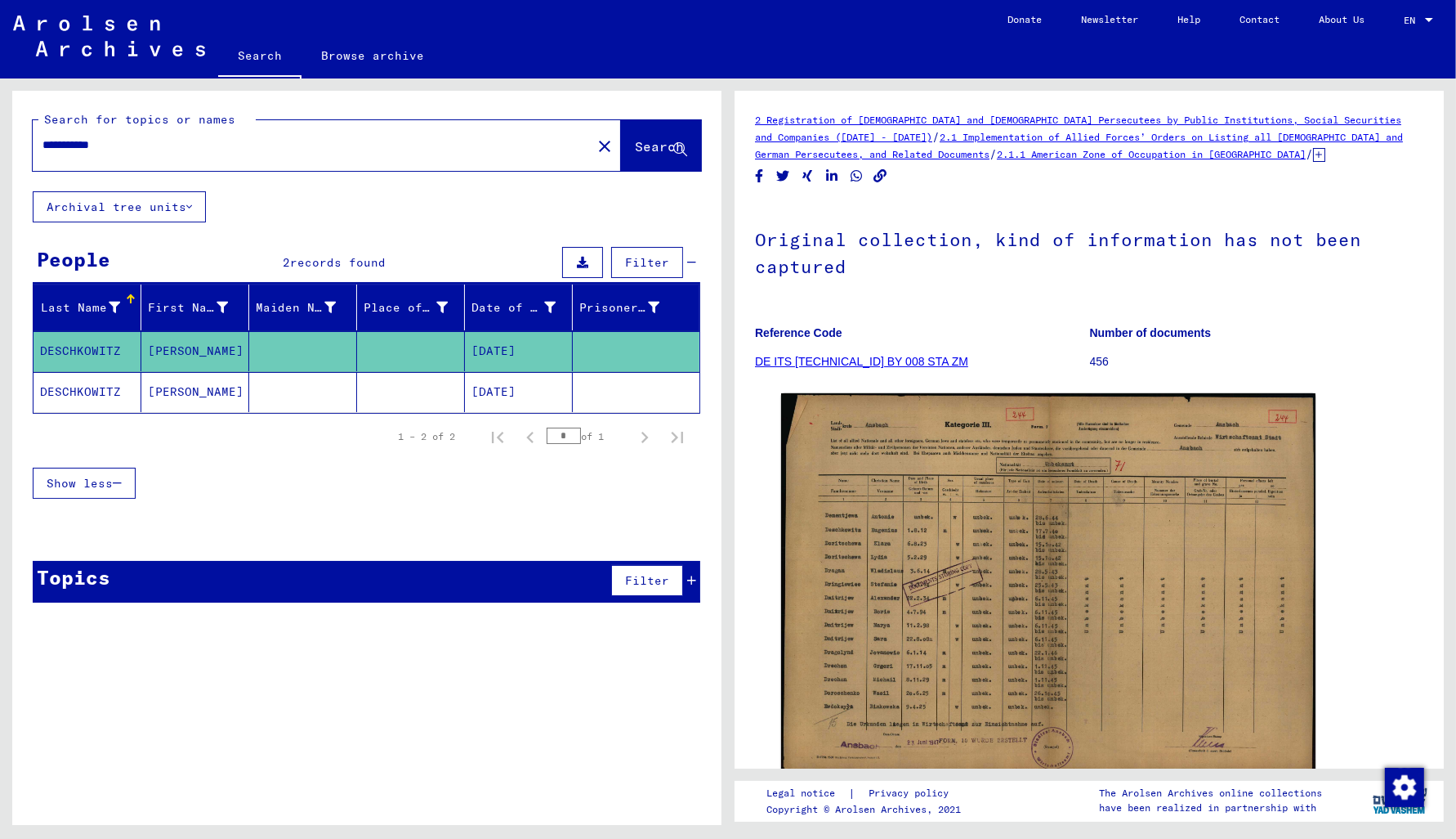
click at [80, 393] on mat-cell "DESCHKOWITZ" at bounding box center [87, 392] width 108 height 40
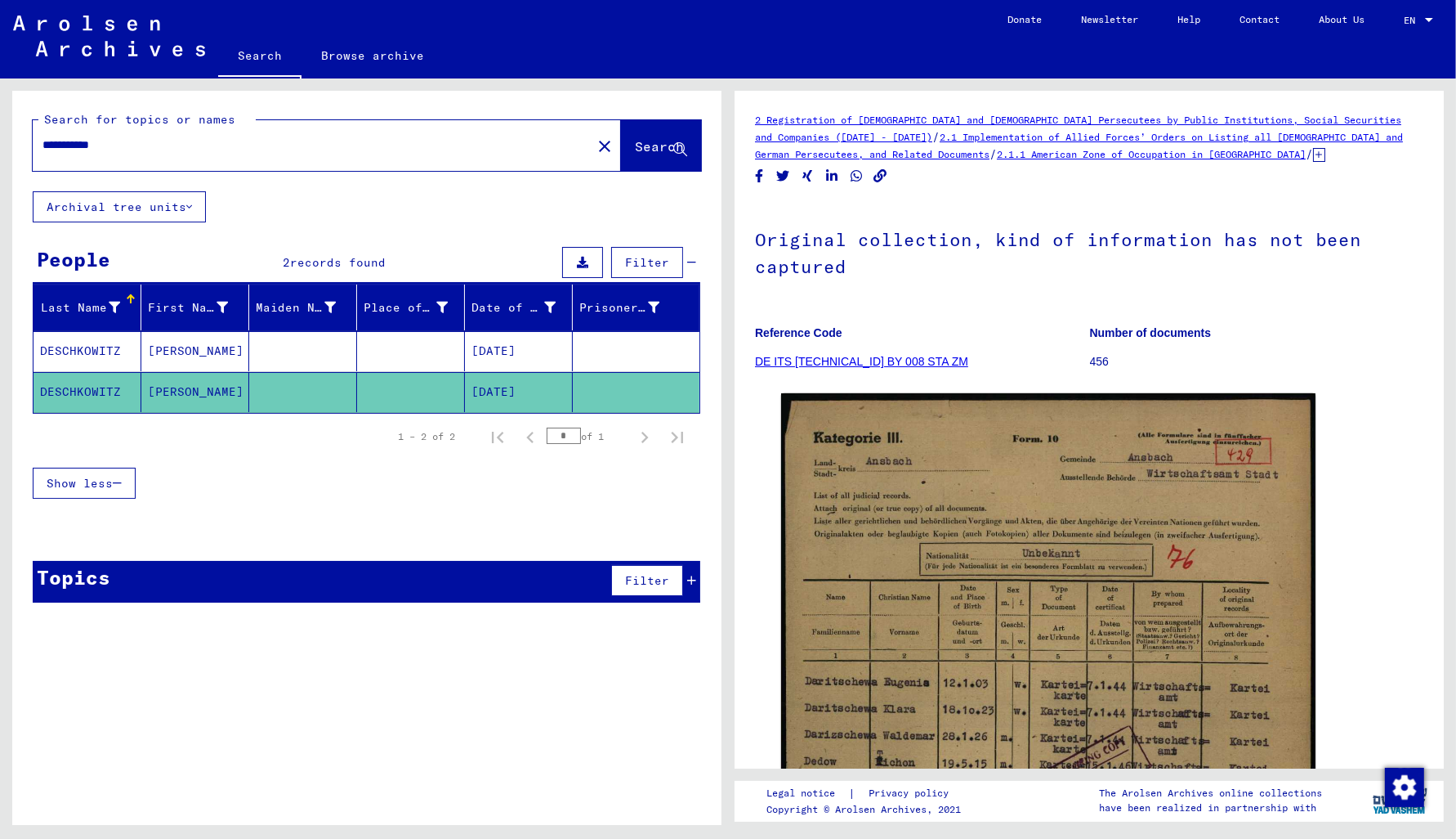
click at [125, 150] on input "**********" at bounding box center [312, 145] width 540 height 17
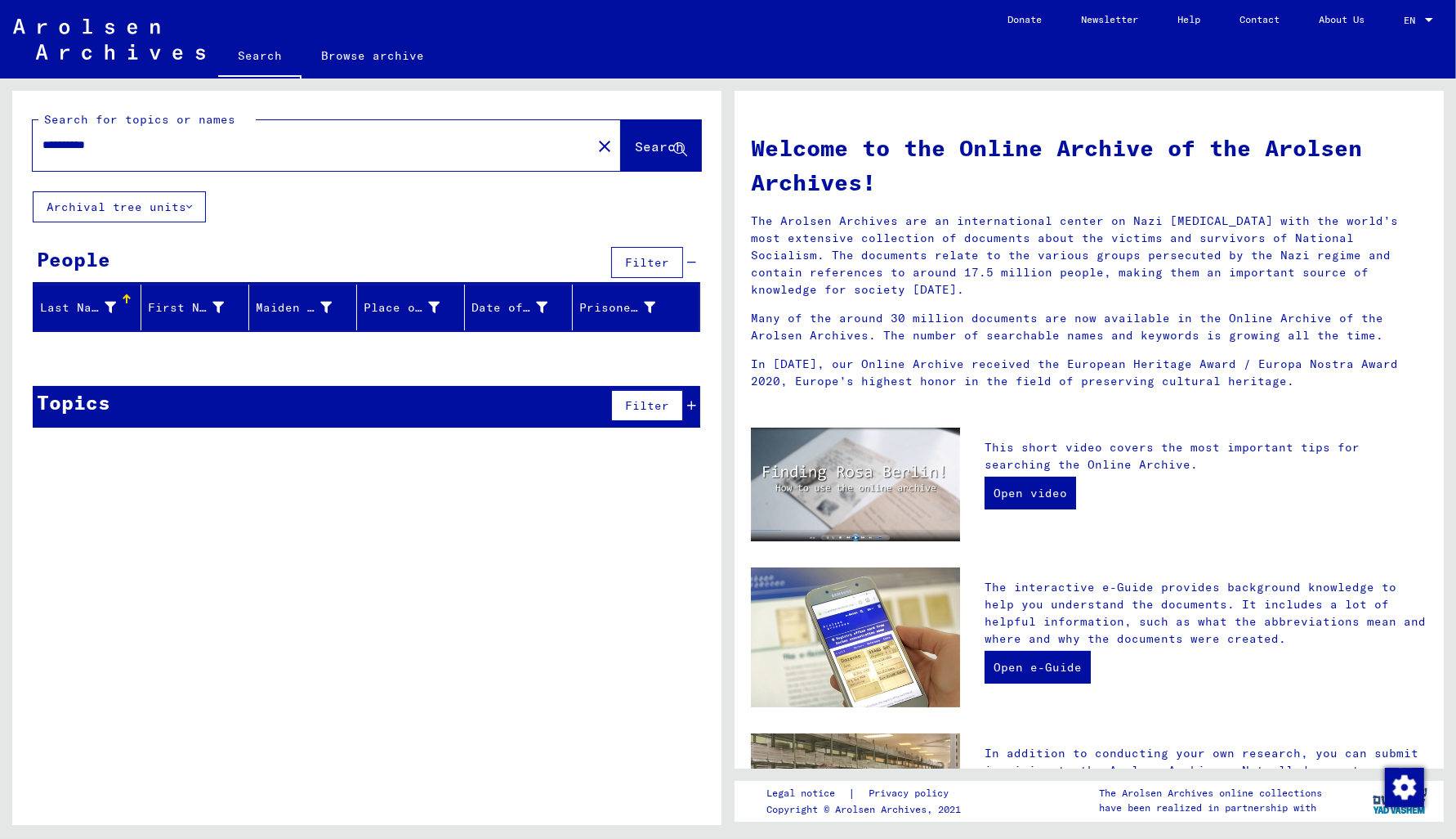
click at [112, 143] on input "**********" at bounding box center [306, 145] width 529 height 17
click at [635, 152] on span "Search" at bounding box center [660, 145] width 49 height 16
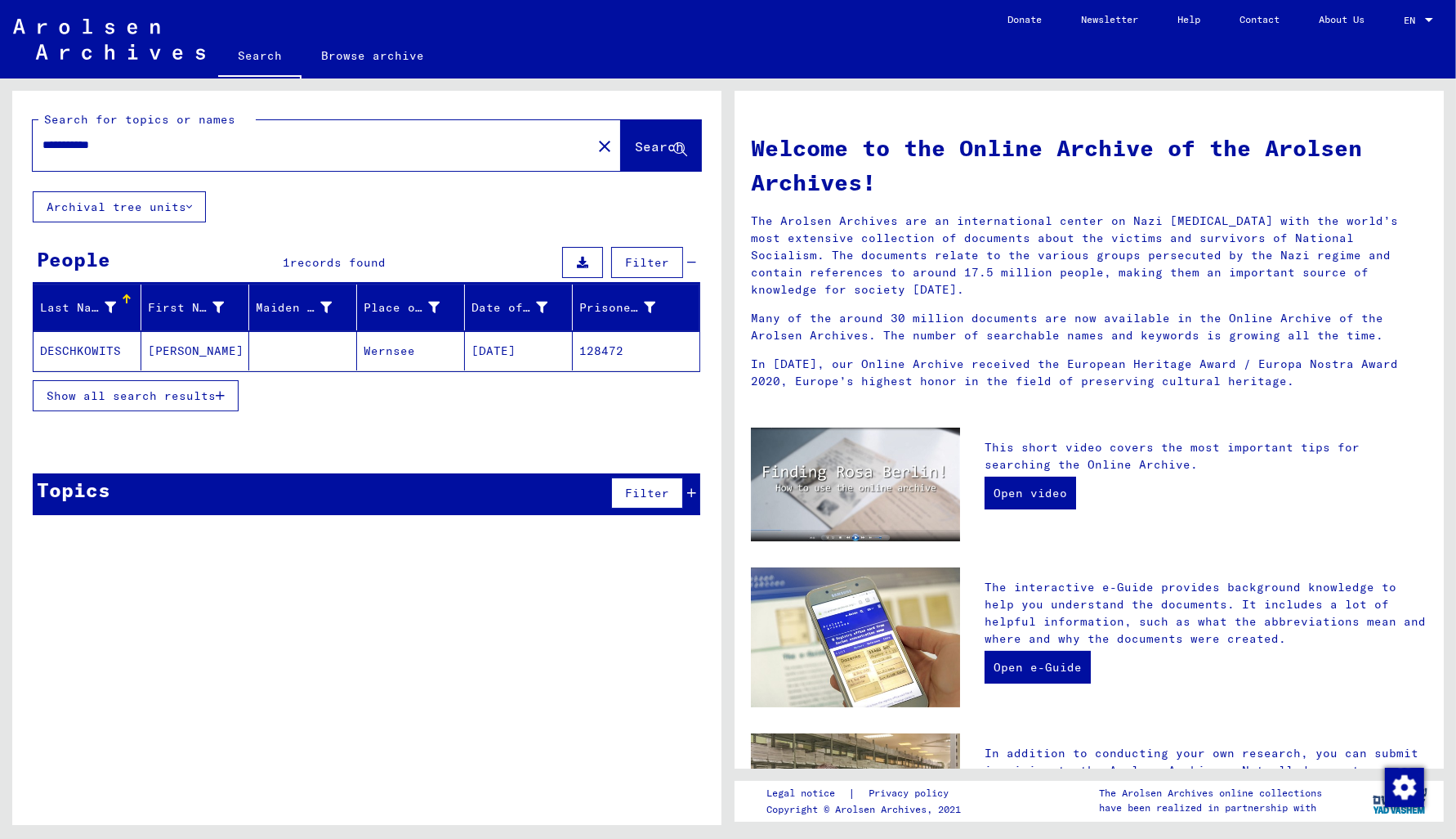
click at [610, 354] on mat-cell "128472" at bounding box center [635, 351] width 126 height 39
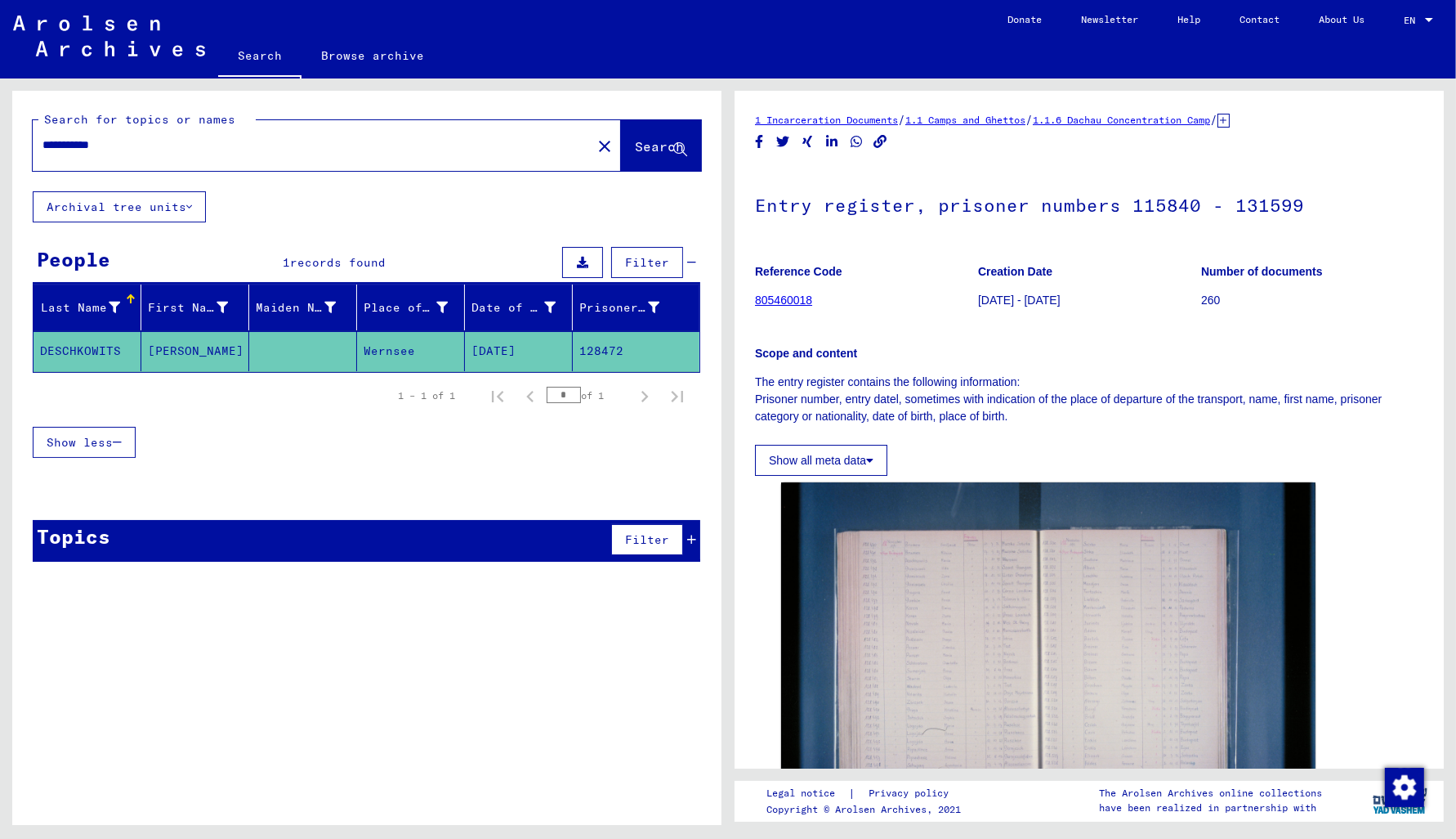
click at [156, 149] on input "**********" at bounding box center [312, 145] width 540 height 17
type input "*"
type input "******"
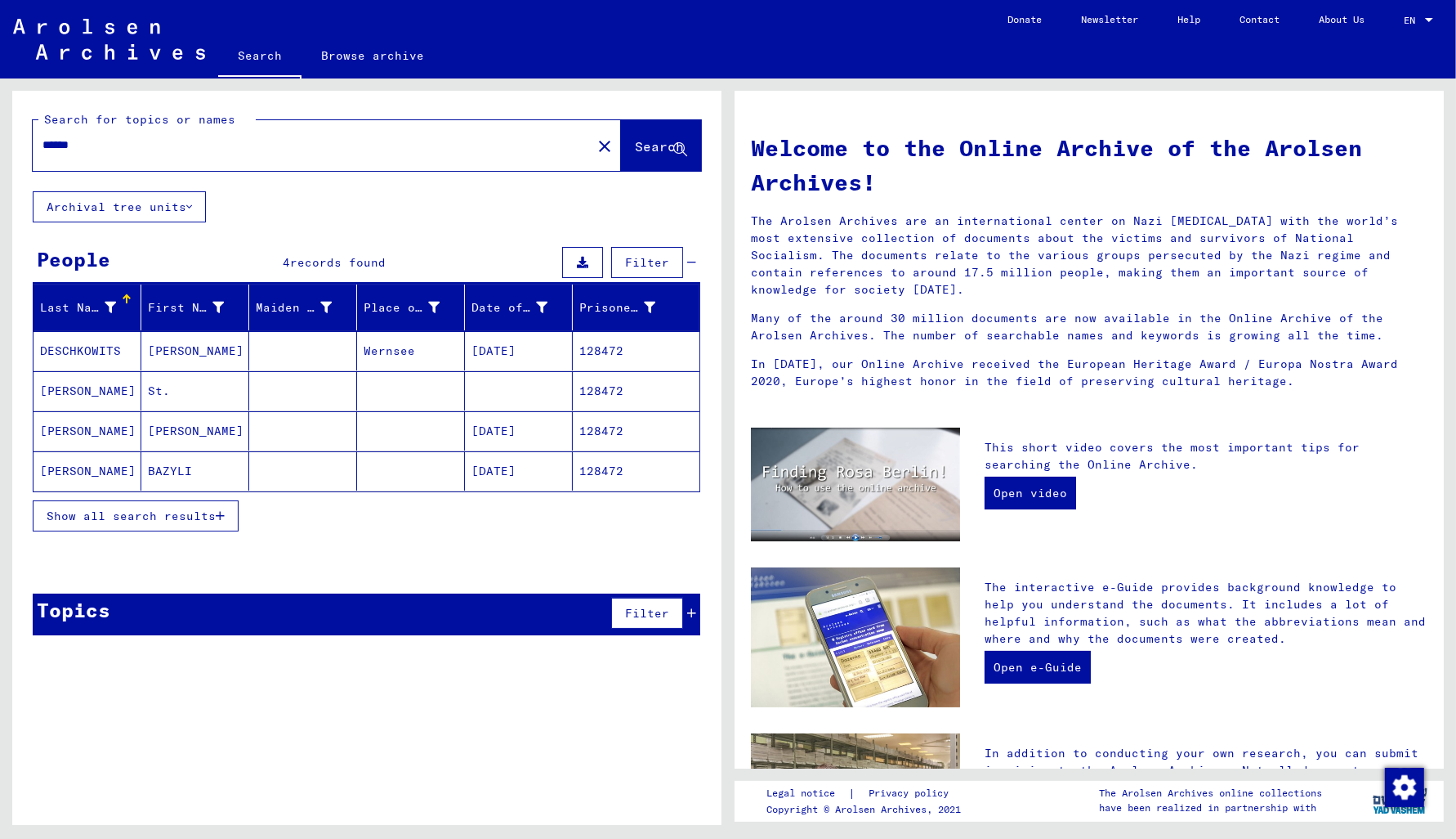
click at [122, 515] on span "Show all search results" at bounding box center [131, 516] width 170 height 15
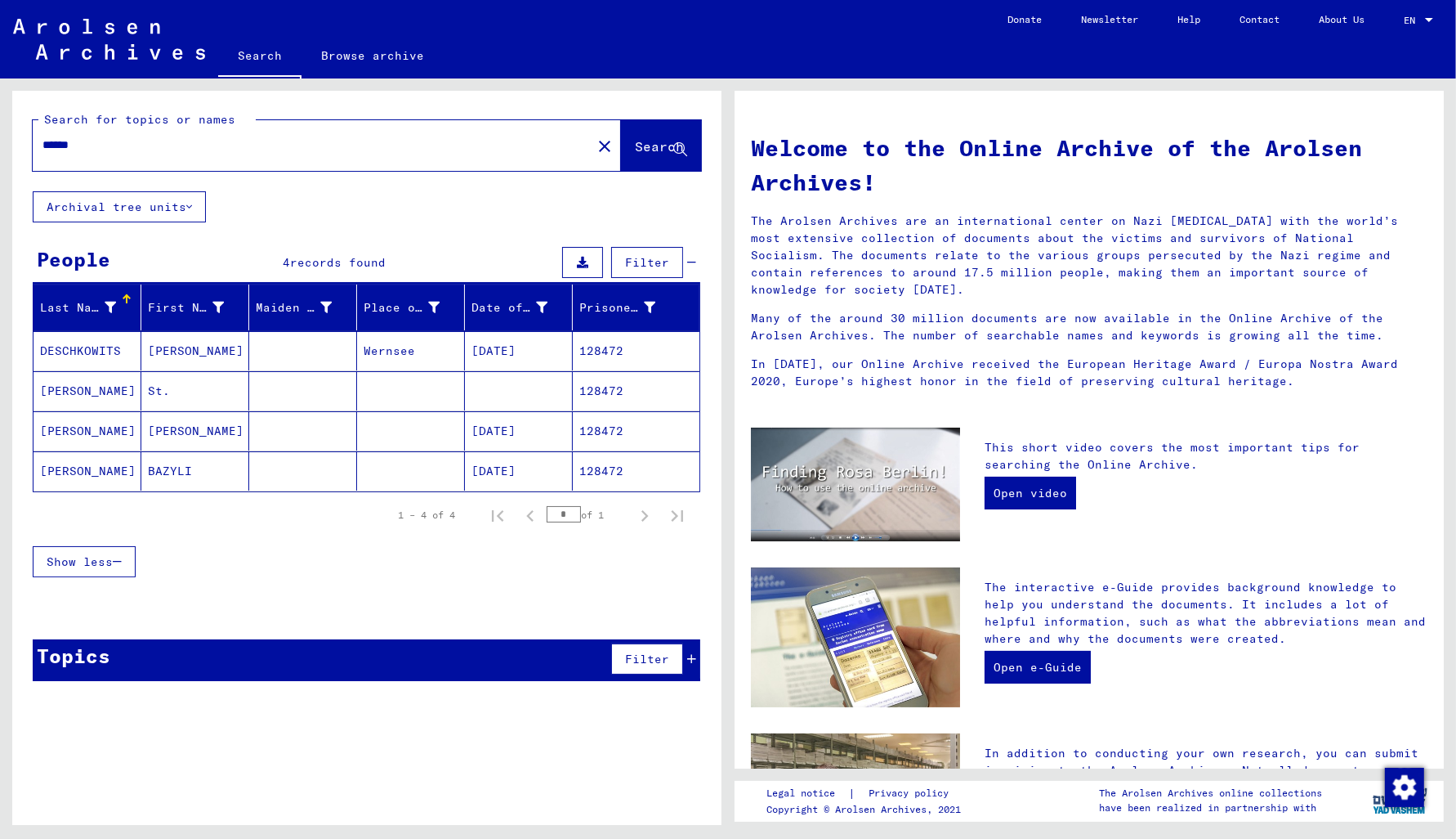
click at [610, 356] on mat-cell "128472" at bounding box center [635, 351] width 126 height 39
